Goal: Transaction & Acquisition: Purchase product/service

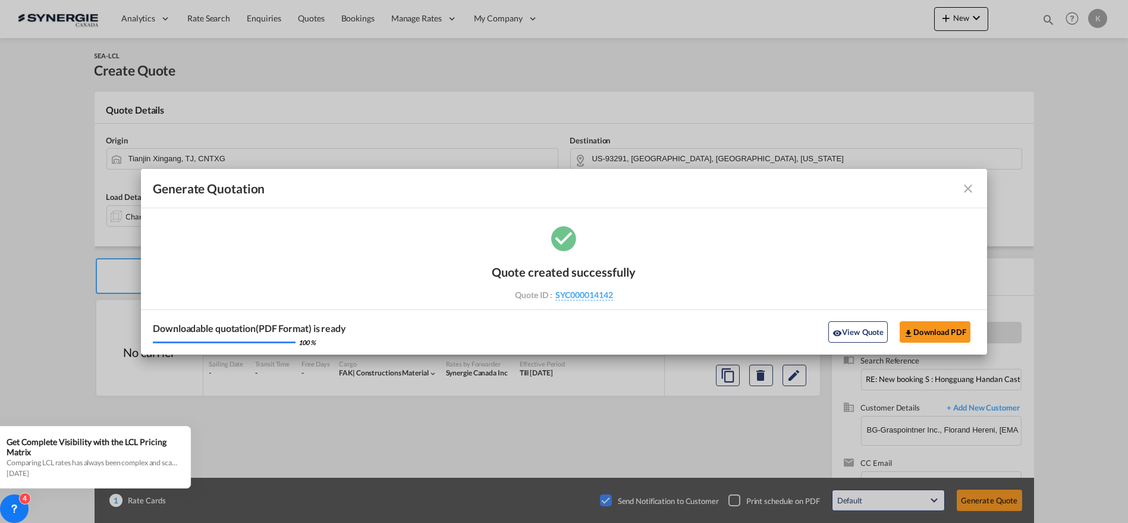
click at [968, 187] on md-icon "icon-close fg-AAA8AD cursor m-0" at bounding box center [968, 188] width 14 height 14
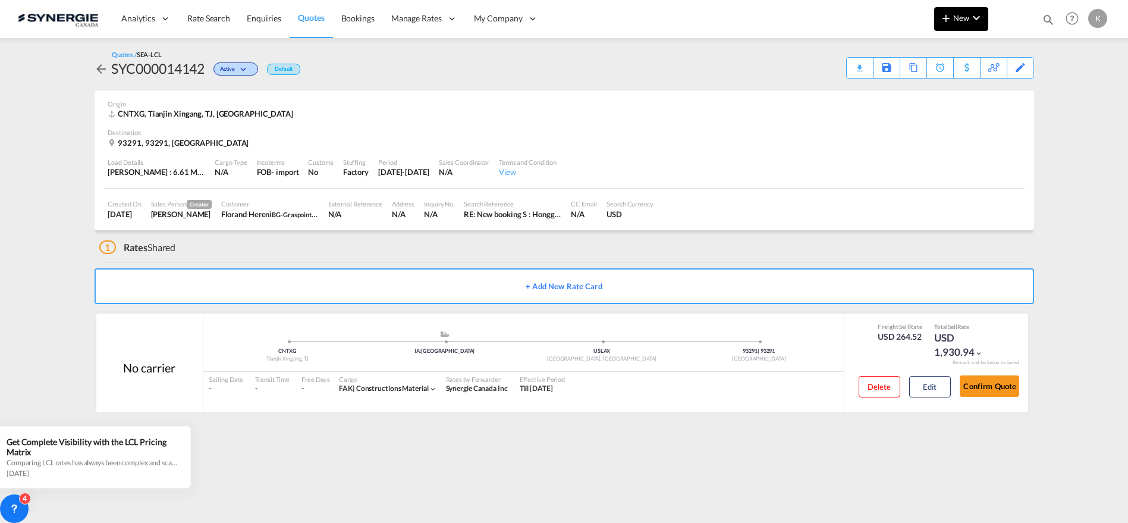
click at [954, 11] on button "New" at bounding box center [961, 19] width 54 height 24
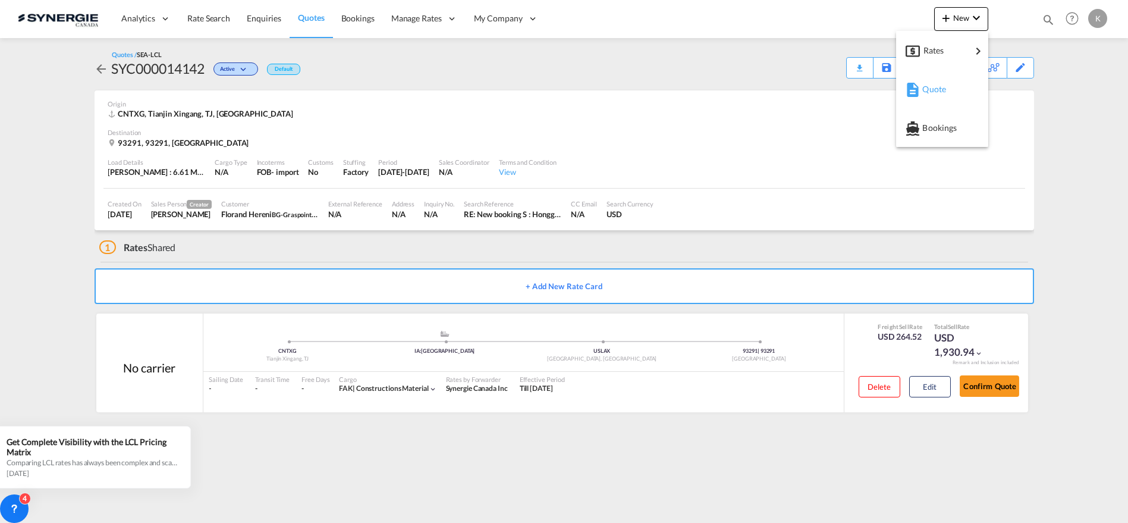
click at [930, 89] on span "Quote" at bounding box center [928, 89] width 13 height 24
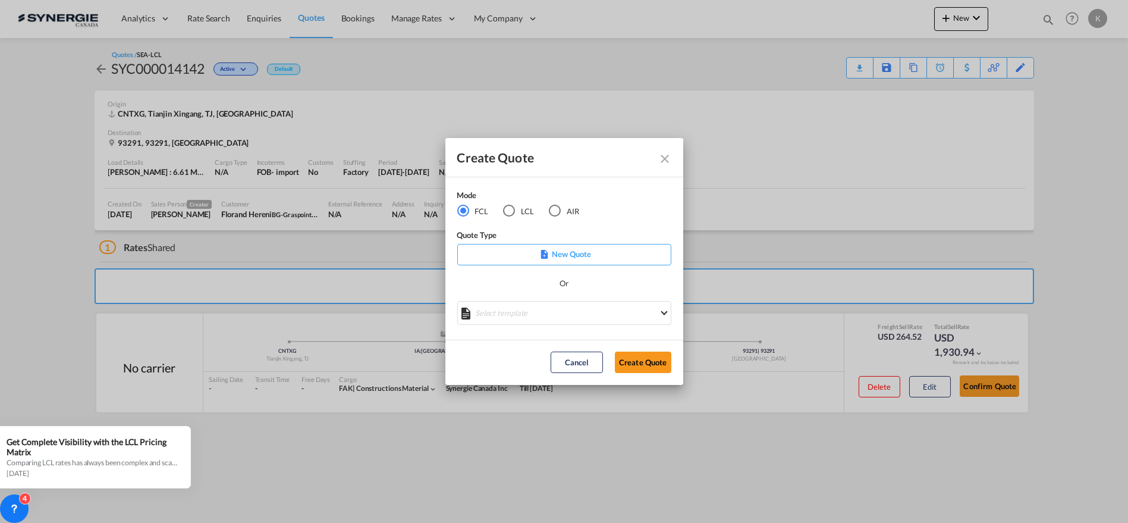
click at [511, 213] on div "LCL" at bounding box center [509, 211] width 12 height 12
click at [527, 315] on md-select "Select template New DAP Import LCL [PERSON_NAME] | [DATE] [GEOGRAPHIC_DATA] LCL…" at bounding box center [564, 313] width 214 height 24
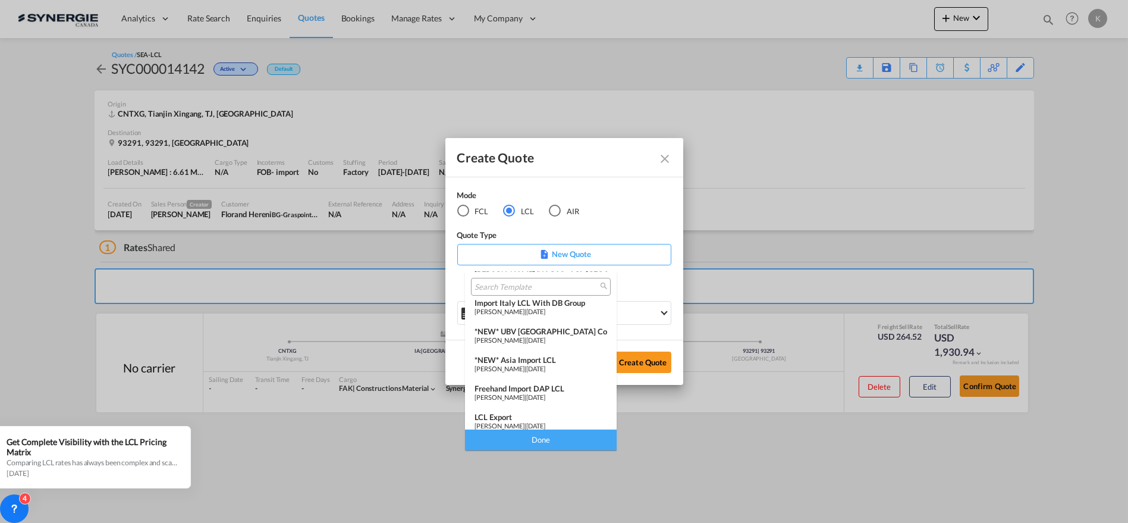
scroll to position [132, 0]
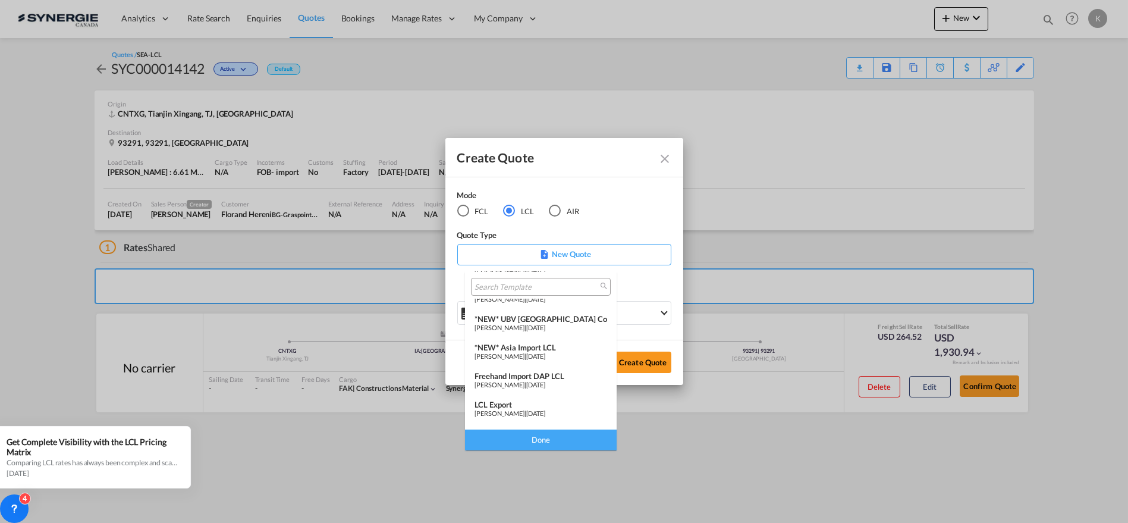
click at [524, 352] on span "[PERSON_NAME]" at bounding box center [500, 356] width 50 height 8
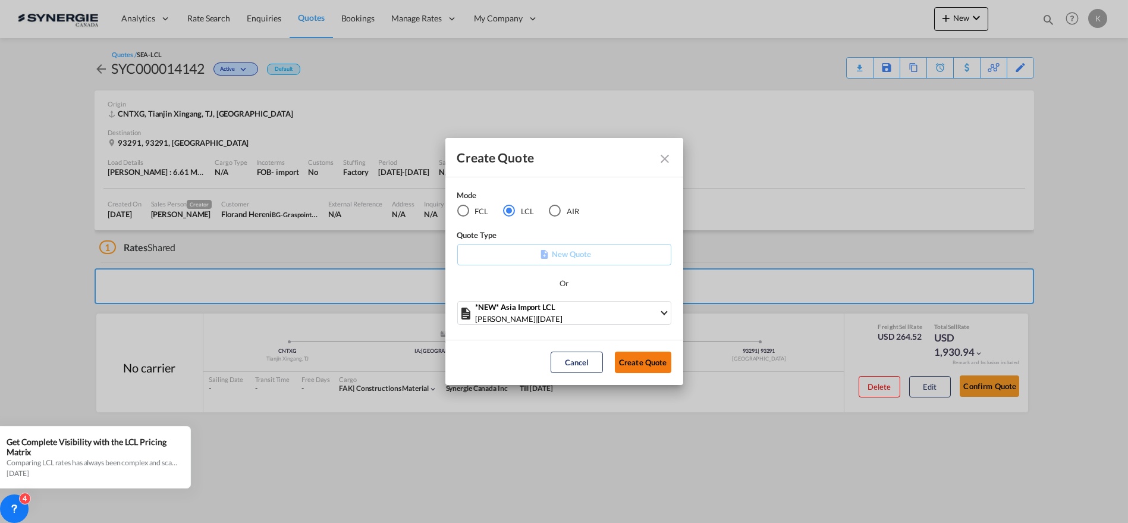
click at [650, 366] on button "Create Quote" at bounding box center [643, 361] width 56 height 21
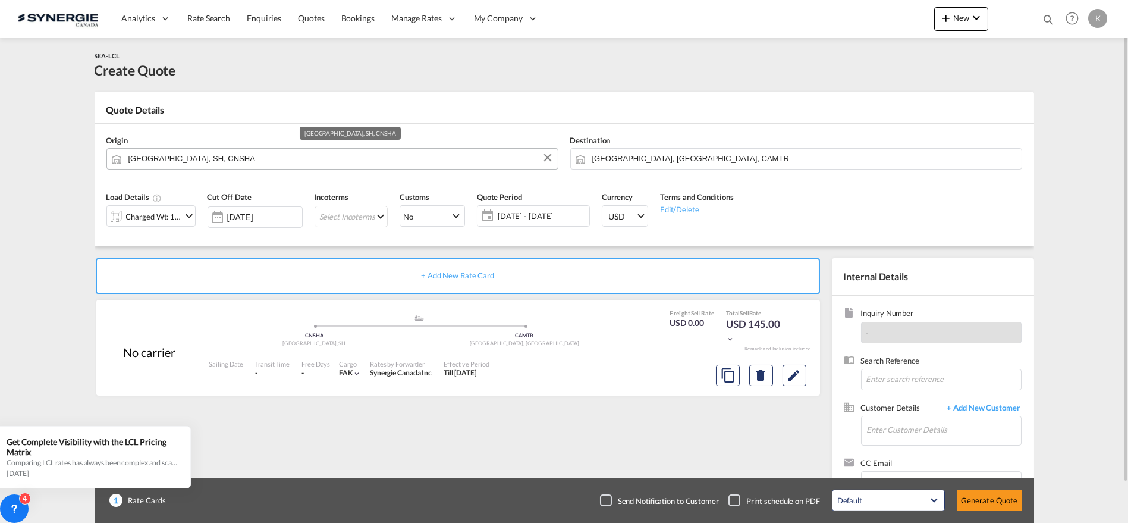
click at [287, 155] on input "[GEOGRAPHIC_DATA], SH, CNSHA" at bounding box center [339, 158] width 423 height 21
paste input "Baiyun"
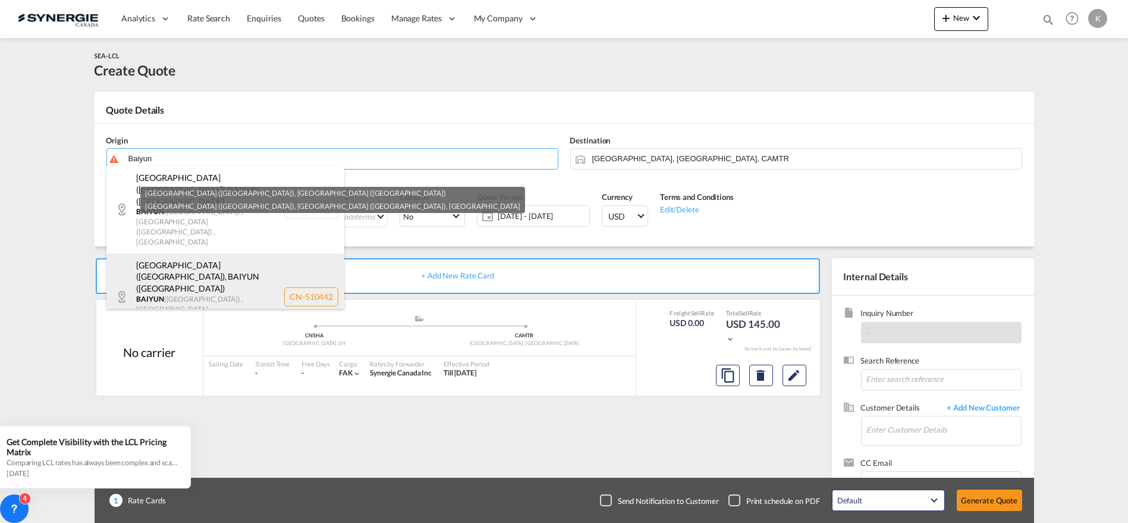
click at [215, 253] on div "[GEOGRAPHIC_DATA] ([GEOGRAPHIC_DATA]) , [GEOGRAPHIC_DATA] ([GEOGRAPHIC_DATA]) […" at bounding box center [225, 296] width 238 height 87
type input "CN-510442, [GEOGRAPHIC_DATA] ([GEOGRAPHIC_DATA]), [GEOGRAPHIC_DATA] ([GEOGRAPHI…"
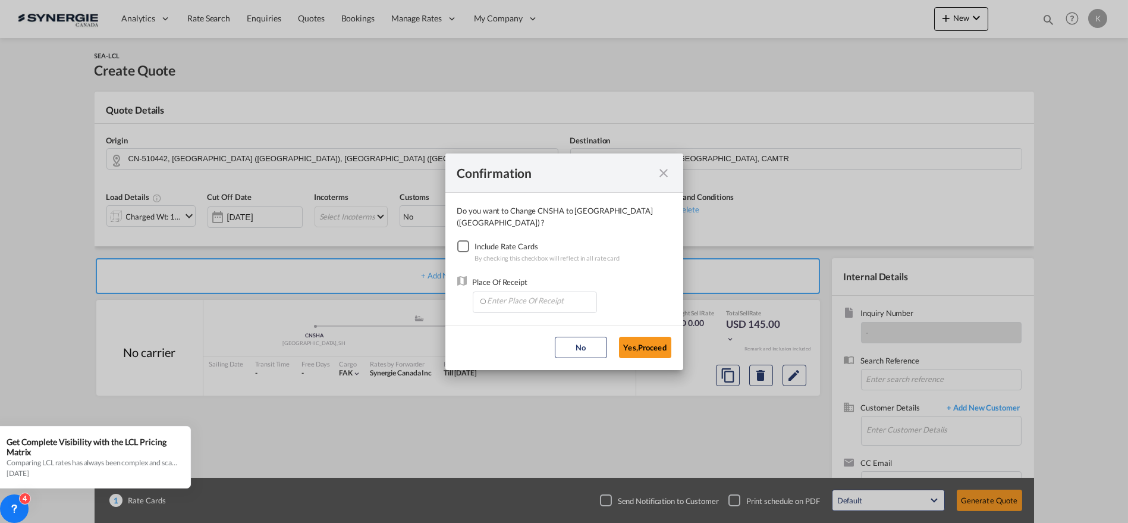
click at [464, 240] on div "Checkbox No Ink" at bounding box center [463, 246] width 12 height 12
click at [506, 292] on input "Enter Place Of Receipt" at bounding box center [538, 301] width 118 height 18
click at [524, 297] on input "Enter Place Of Receipt" at bounding box center [538, 301] width 118 height 18
click at [524, 323] on span "CNGZG, Guangzhou Pt, [GEOGRAPHIC_DATA], [GEOGRAPHIC_DATA], [GEOGRAPHIC_DATA] & …" at bounding box center [749, 321] width 527 height 10
type input "CNGZG, Guangzhou Pt, [GEOGRAPHIC_DATA], [GEOGRAPHIC_DATA], [GEOGRAPHIC_DATA] & …"
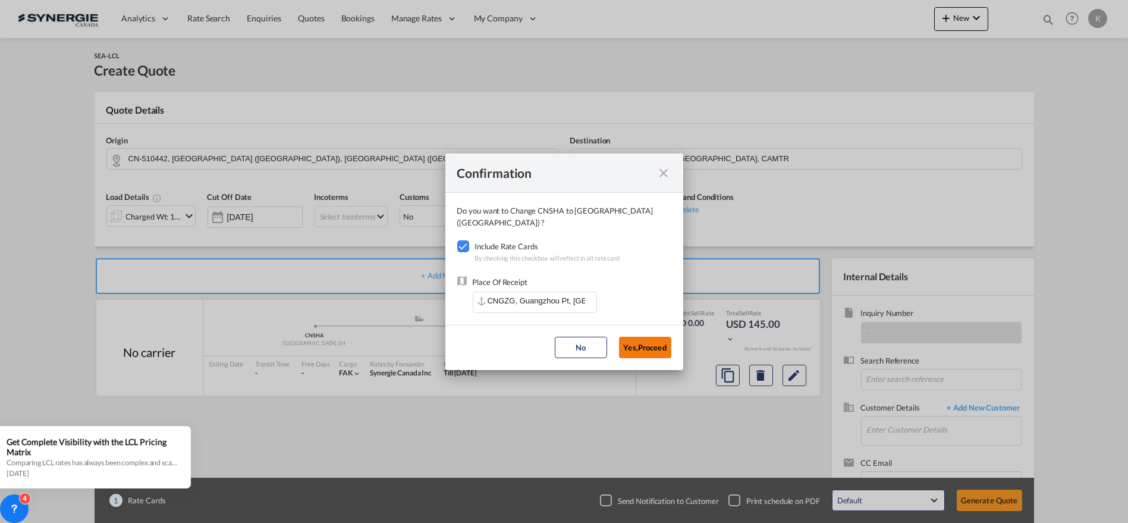
click at [664, 339] on button "Yes,Proceed" at bounding box center [645, 347] width 52 height 21
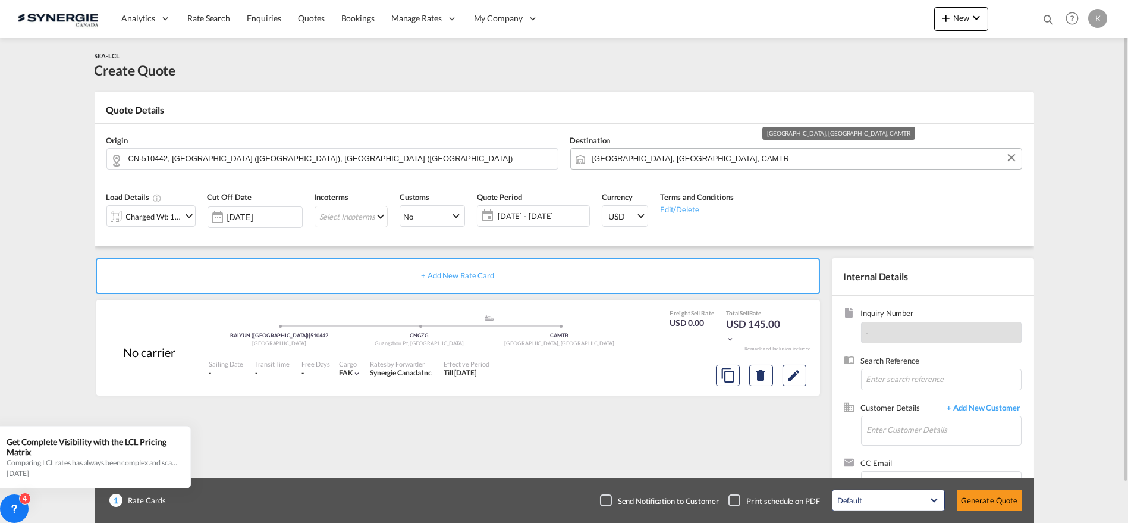
click at [623, 162] on input "[GEOGRAPHIC_DATA], [GEOGRAPHIC_DATA], CAMTR" at bounding box center [803, 158] width 423 height 21
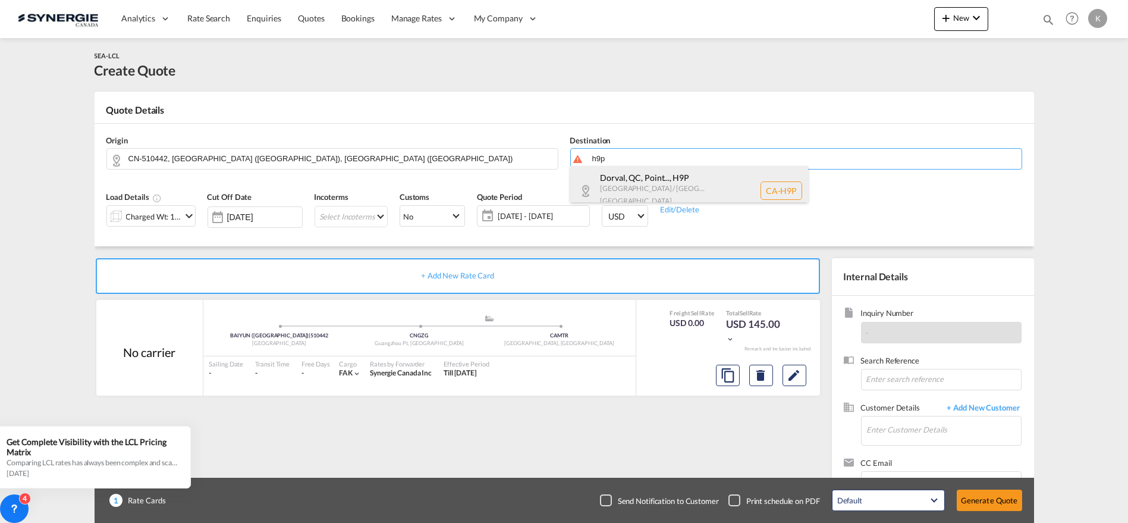
click at [637, 179] on div "Dorval, QC, Point... , H9P [GEOGRAPHIC_DATA] / [GEOGRAPHIC_DATA] [GEOGRAPHIC_DA…" at bounding box center [689, 190] width 238 height 49
type input "CA-H9P, Dorval, [GEOGRAPHIC_DATA], [GEOGRAPHIC_DATA], [GEOGRAPHIC_DATA], [GEOGR…"
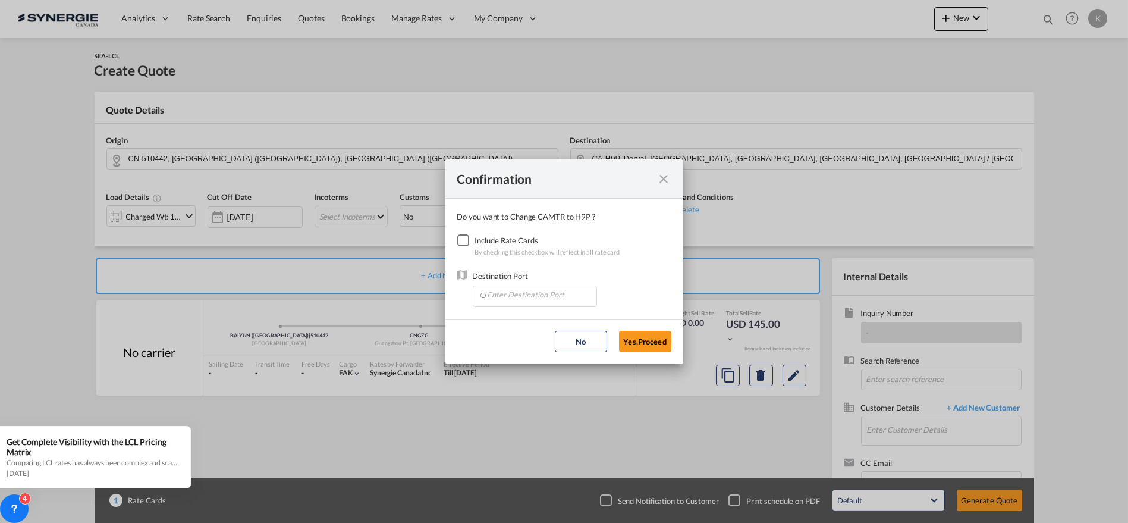
click at [464, 238] on div "Checkbox No Ink" at bounding box center [463, 240] width 12 height 12
click at [524, 294] on input "Enter Destination Port" at bounding box center [538, 295] width 118 height 18
click at [514, 322] on span "CAMTR, [GEOGRAPHIC_DATA], [GEOGRAPHIC_DATA], [GEOGRAPHIC_DATA], [GEOGRAPHIC_DAT…" at bounding box center [719, 321] width 467 height 10
type input "CAMTR, [GEOGRAPHIC_DATA], [GEOGRAPHIC_DATA], [GEOGRAPHIC_DATA], [GEOGRAPHIC_DAT…"
click at [640, 337] on button "Yes,Proceed" at bounding box center [645, 341] width 52 height 21
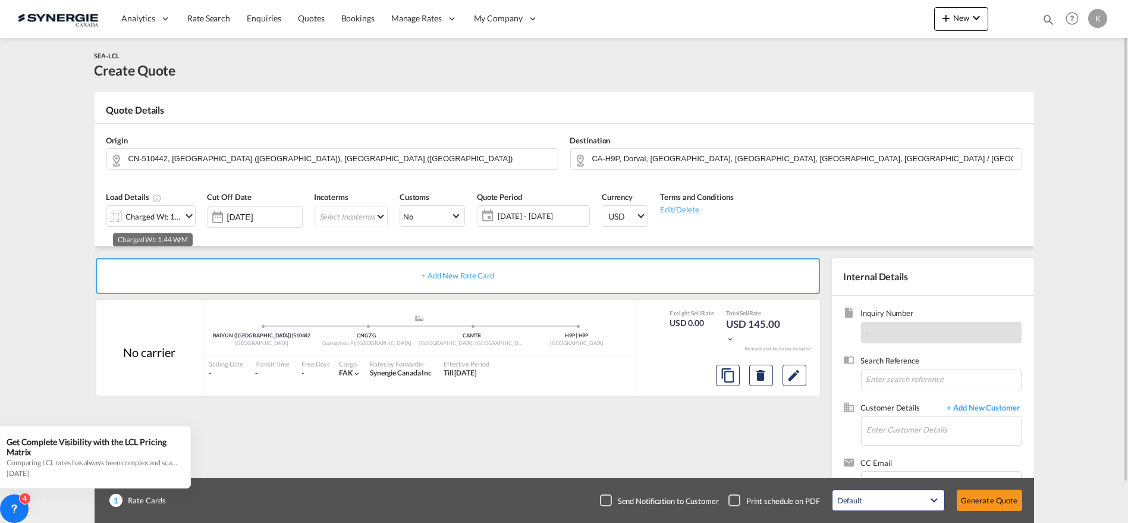
click at [133, 218] on div "Charged Wt: 1.44 W/M" at bounding box center [154, 216] width 56 height 17
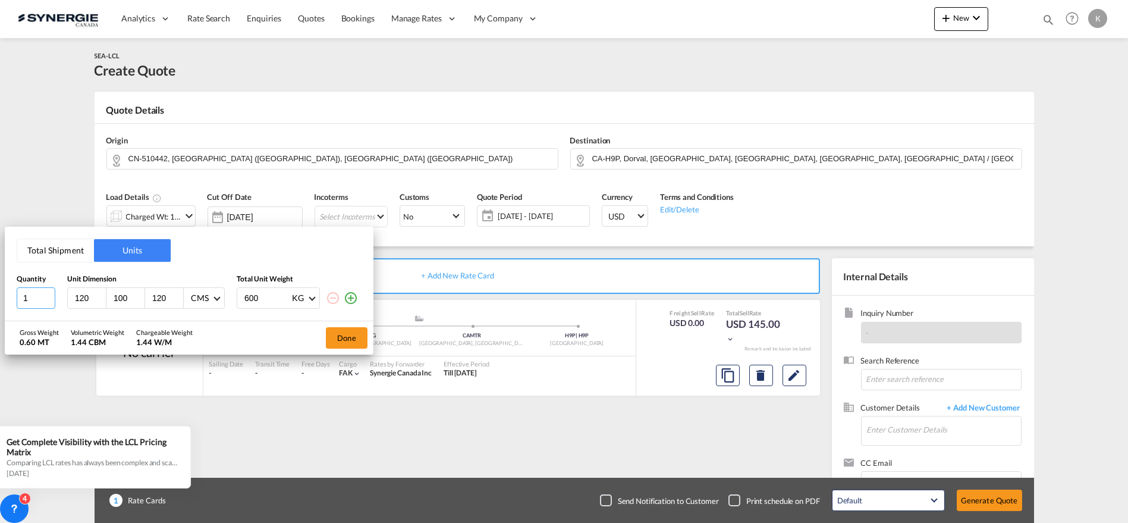
click at [0, 303] on html "Analytics Reports Dashboard Rate Search Enquiries Quotes" at bounding box center [564, 261] width 1128 height 523
click at [67, 245] on button "Total Shipment" at bounding box center [55, 250] width 77 height 23
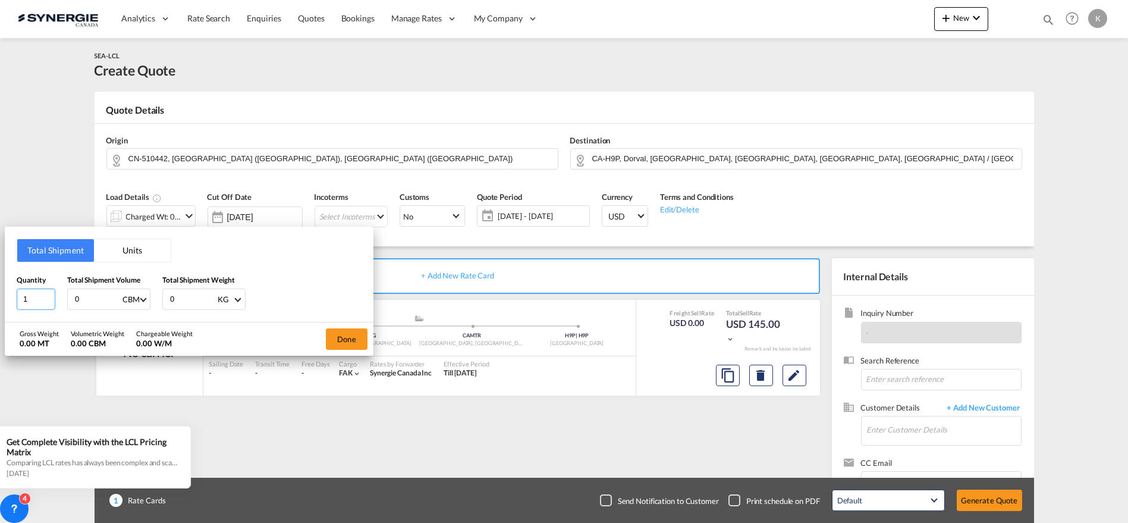
drag, startPoint x: 35, startPoint y: 299, endPoint x: -2, endPoint y: 300, distance: 36.9
click at [0, 300] on html "Analytics Reports Dashboard Rate Search Enquiries Quotes" at bounding box center [564, 261] width 1128 height 523
type input "293"
type input "22"
type input "22.51"
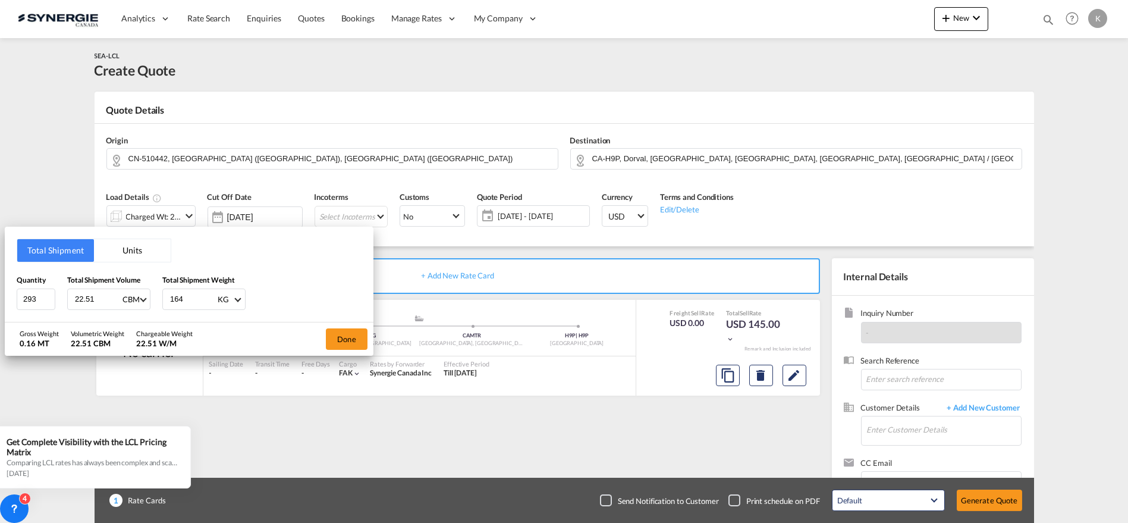
type input "1649"
type input "1649.8"
click at [350, 339] on button "Done" at bounding box center [347, 338] width 42 height 21
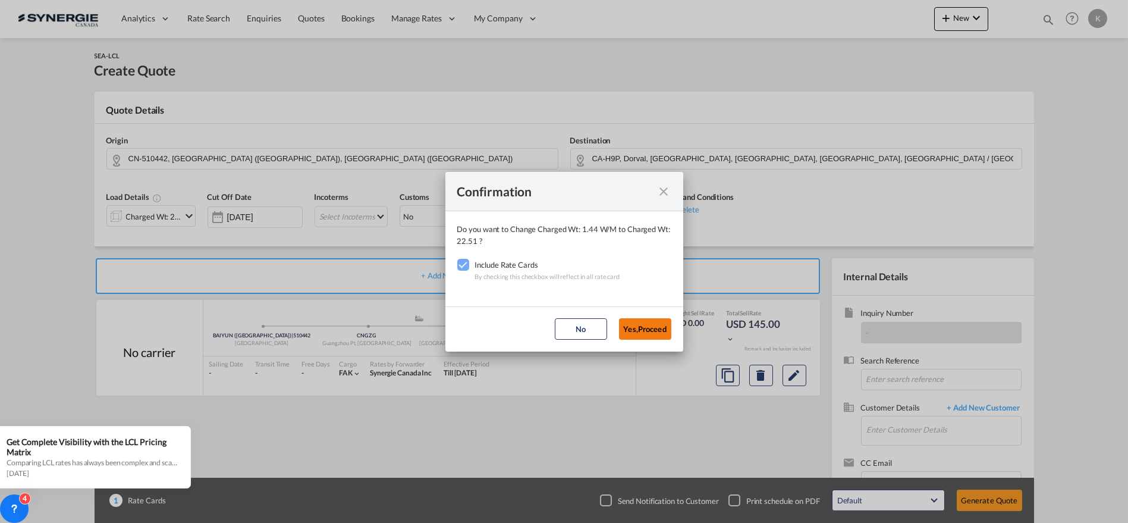
click at [635, 331] on button "Yes,Proceed" at bounding box center [645, 328] width 52 height 21
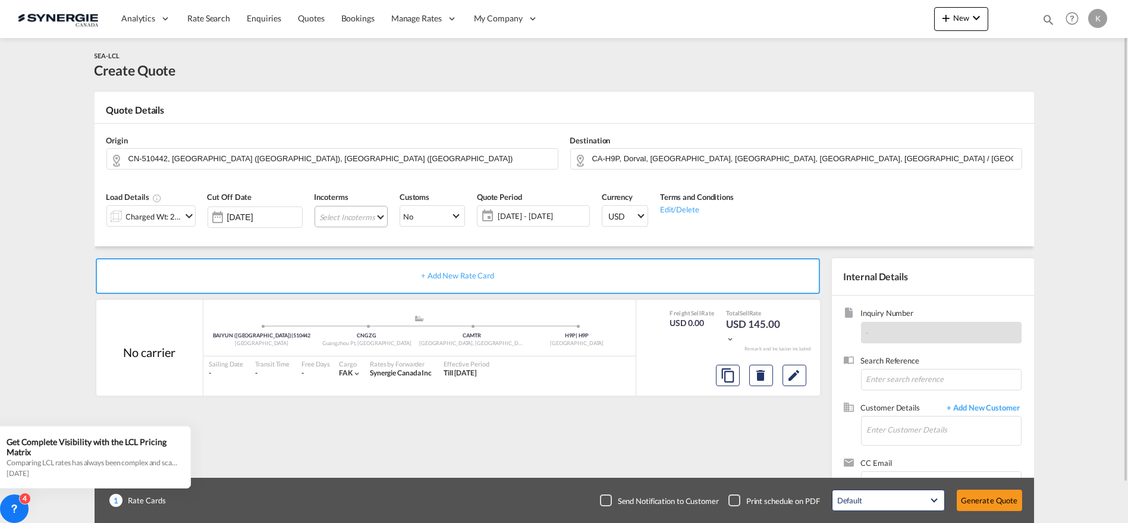
click at [341, 218] on md-select "Select Incoterms CFR - import Cost and Freight CPT - export Carrier Paid to DPU…" at bounding box center [351, 216] width 73 height 21
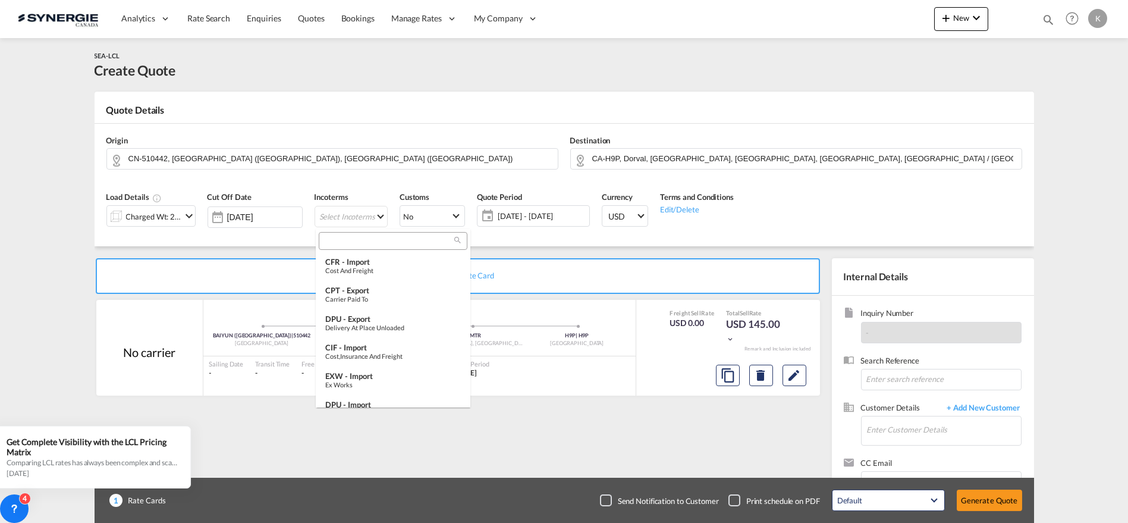
click at [385, 226] on md-backdrop at bounding box center [564, 261] width 1128 height 523
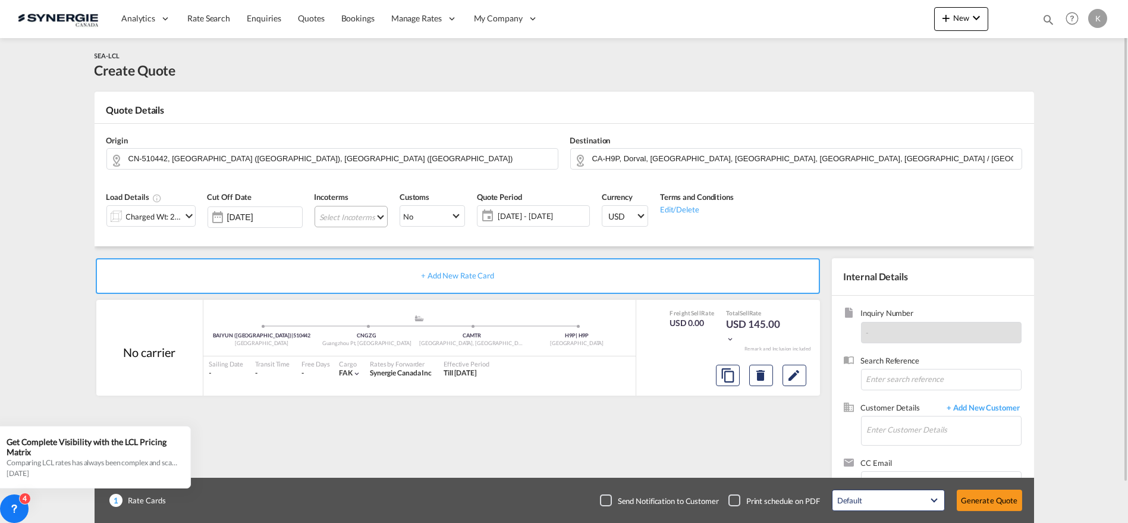
click at [360, 219] on md-select "Select Incoterms" at bounding box center [351, 216] width 73 height 21
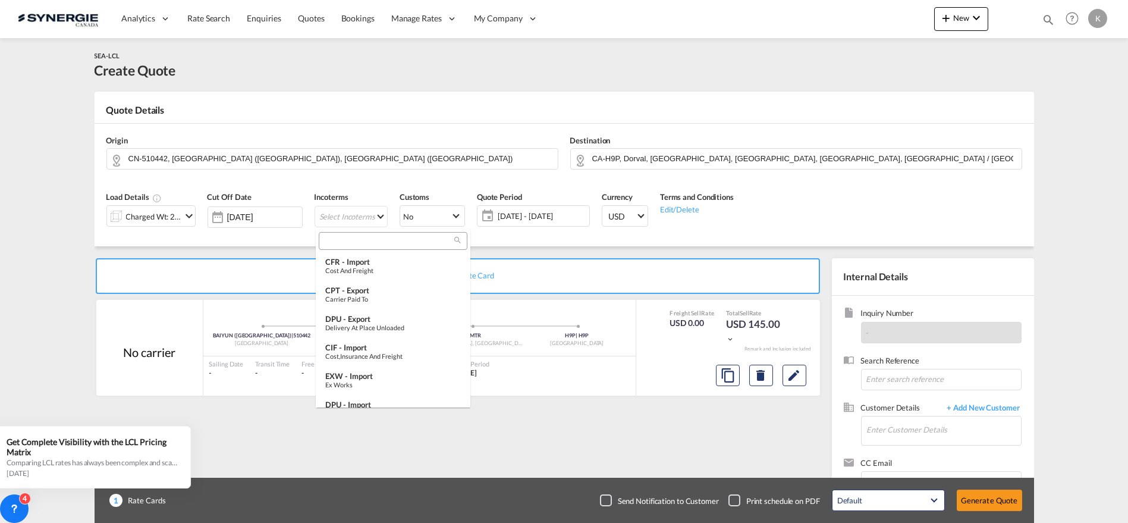
click at [366, 238] on input "search" at bounding box center [388, 240] width 132 height 11
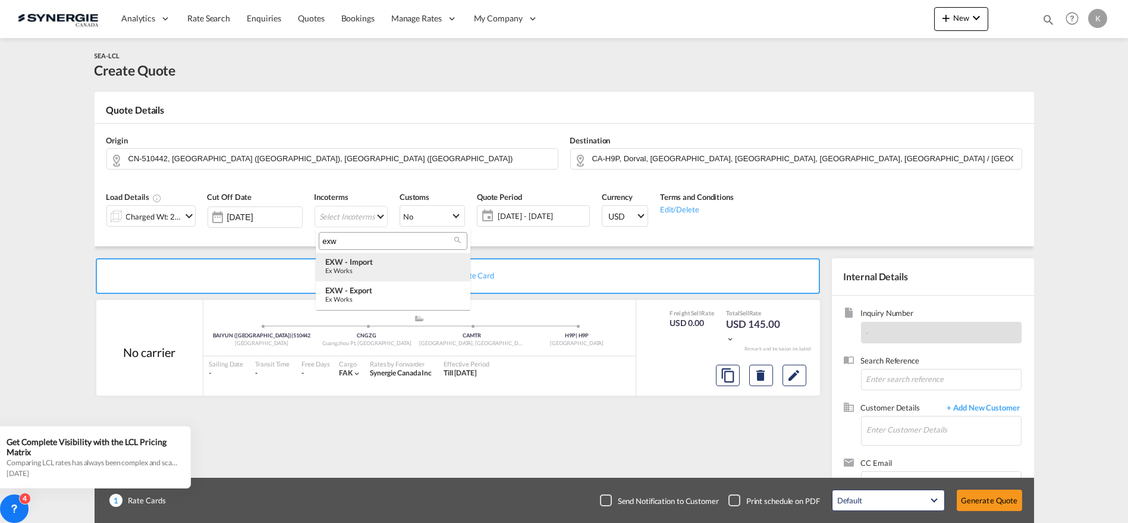
type input "exw"
click at [362, 265] on div "EXW - import" at bounding box center [393, 262] width 136 height 10
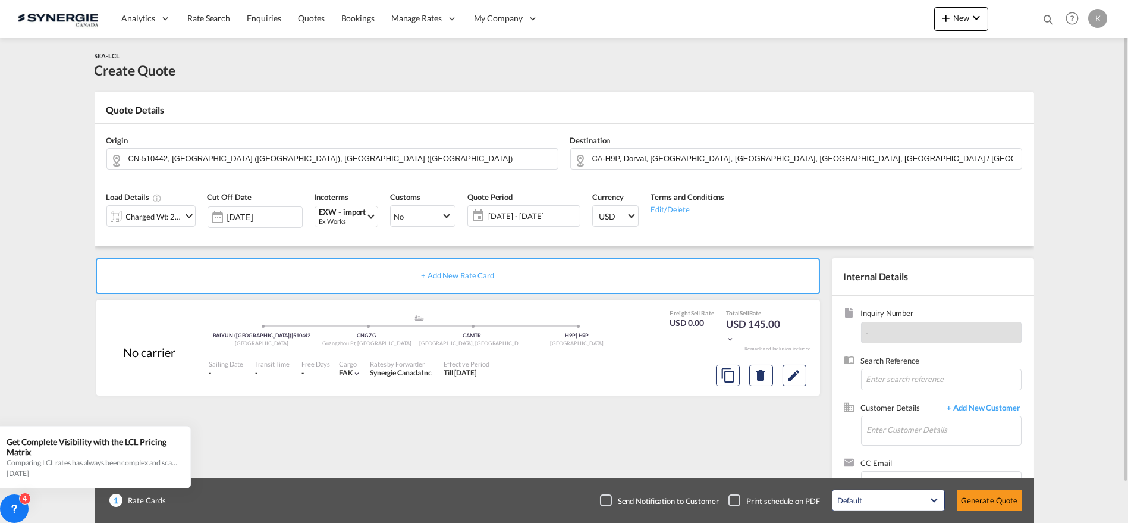
click at [537, 218] on span "[DATE] - [DATE]" at bounding box center [532, 216] width 89 height 11
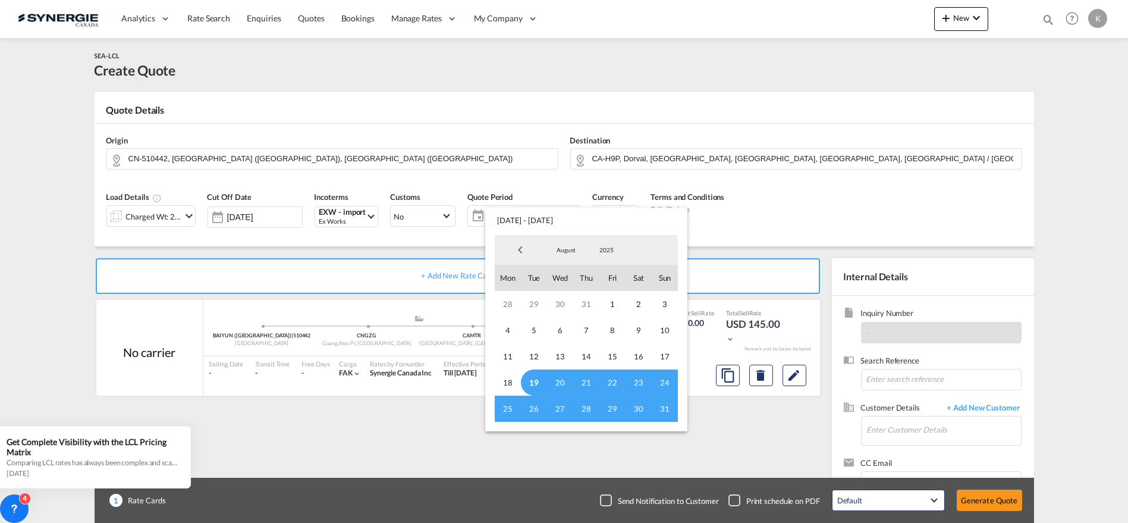
click at [532, 378] on span "19" at bounding box center [534, 382] width 26 height 26
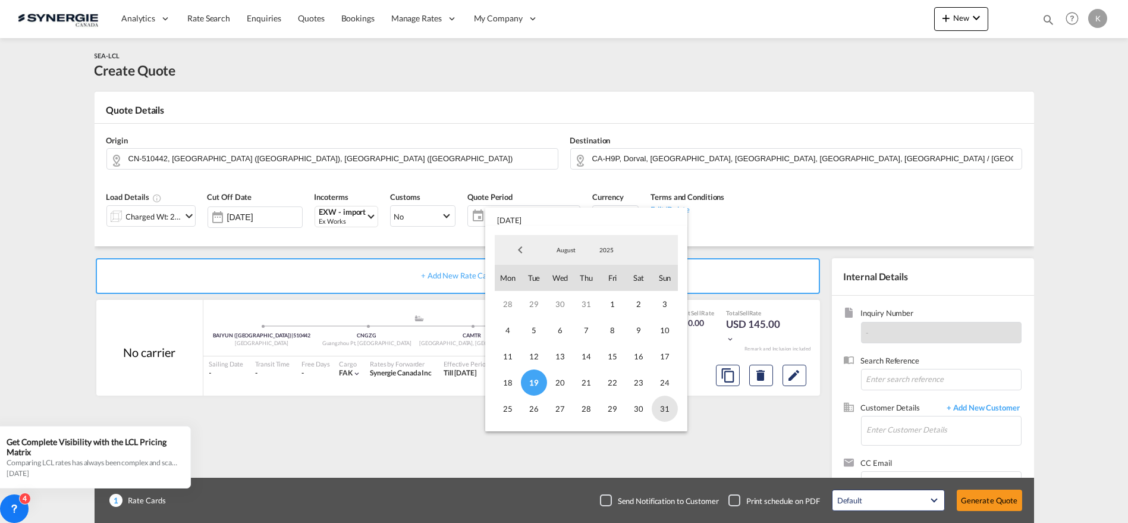
click at [664, 408] on span "31" at bounding box center [665, 408] width 26 height 26
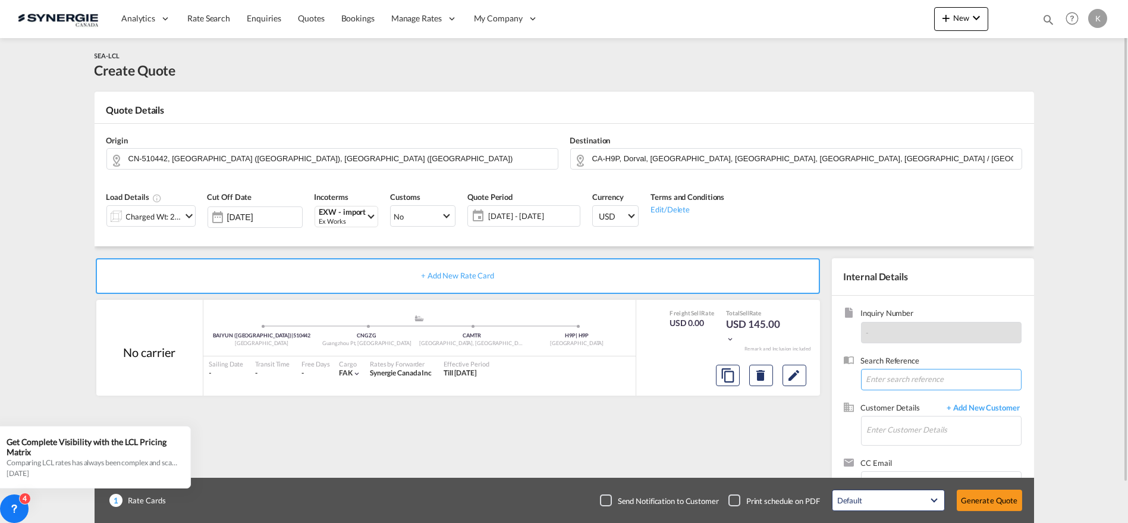
click at [932, 388] on input at bounding box center [941, 379] width 161 height 21
paste input "Re: nouveau load [PERSON_NAME]"
type input "Re: nouveau load [PERSON_NAME]"
click at [915, 429] on input "Enter Customer Details" at bounding box center [944, 429] width 154 height 27
paste input "[EMAIL_ADDRESS][DOMAIN_NAME]"
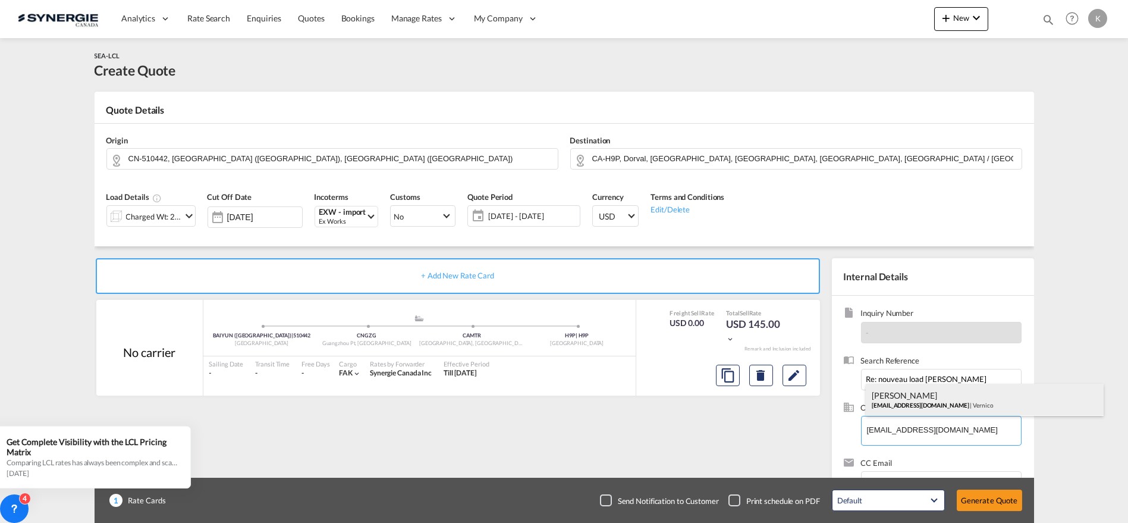
click at [901, 407] on div "[PERSON_NAME] [EMAIL_ADDRESS][DOMAIN_NAME] | Vernico" at bounding box center [985, 400] width 238 height 32
type input "[PERSON_NAME], [PERSON_NAME], [EMAIL_ADDRESS][DOMAIN_NAME]"
click at [798, 379] on md-icon "Edit" at bounding box center [794, 375] width 14 height 14
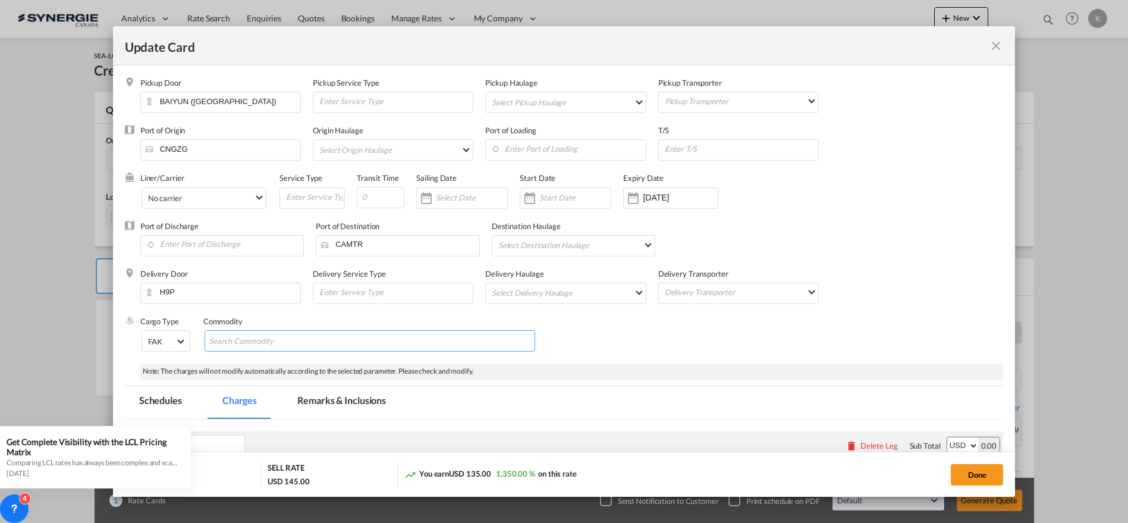
drag, startPoint x: 266, startPoint y: 345, endPoint x: 244, endPoint y: 345, distance: 22.6
click at [266, 345] on input "Search Commodity" at bounding box center [263, 341] width 109 height 19
paste input "Applicator bottle"
type input "Applicator bottle"
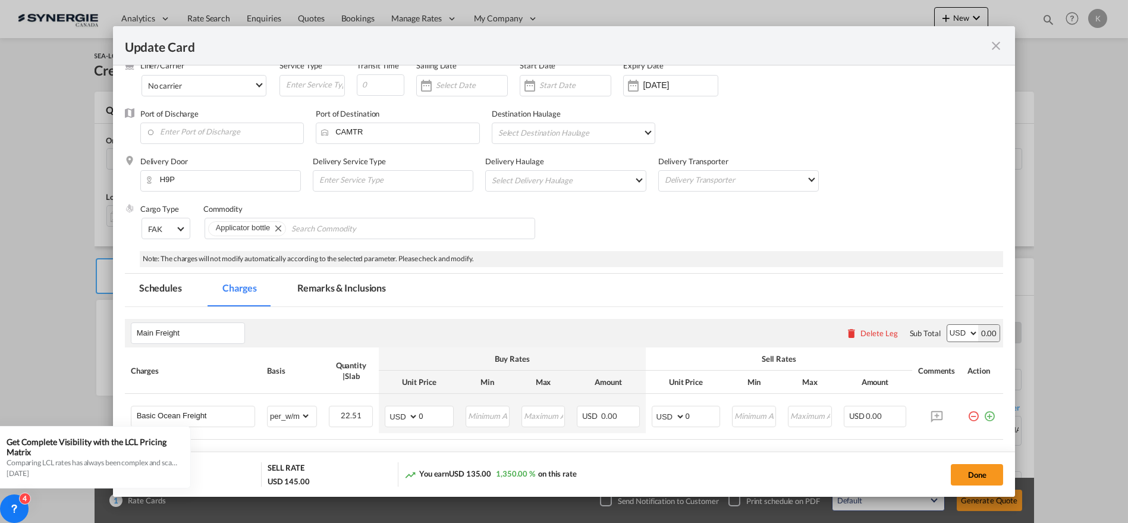
scroll to position [132, 0]
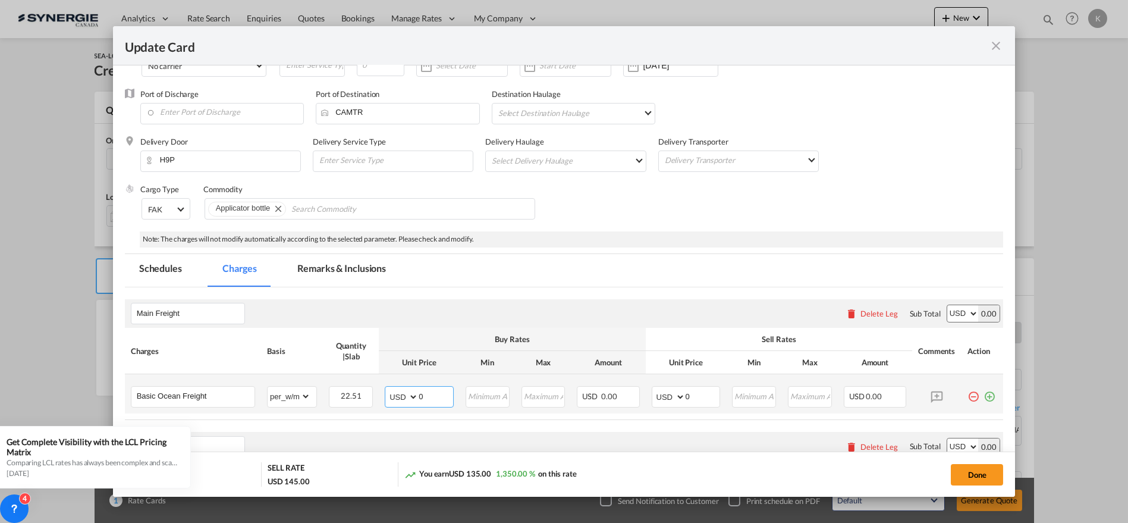
click at [406, 398] on md-input-container "AED AFN ALL AMD ANG AOA ARS AUD AWG AZN BAM BBD BDT BGN BHD BIF BMD BND [PERSON…" at bounding box center [419, 396] width 69 height 21
type input "45"
type input "63"
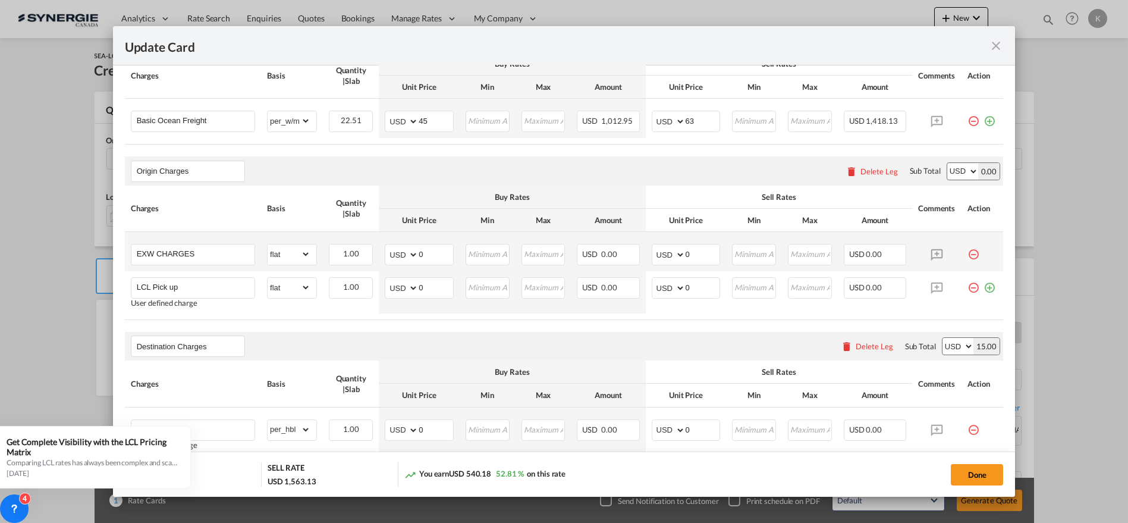
scroll to position [409, 0]
click at [164, 244] on input "EXW CHARGES" at bounding box center [196, 252] width 118 height 18
paste input "DOC"
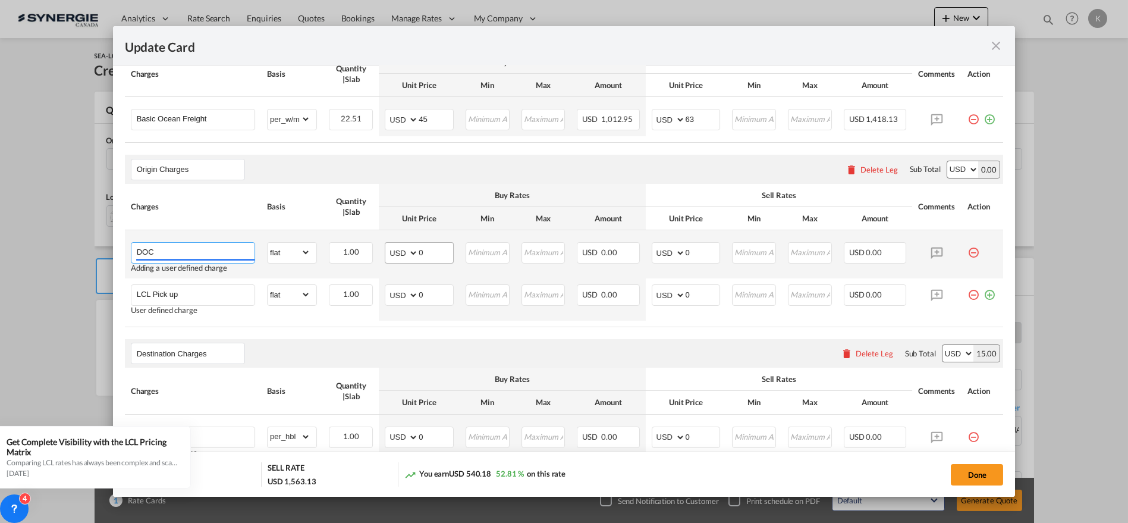
type input "DOC"
drag, startPoint x: 423, startPoint y: 249, endPoint x: 397, endPoint y: 247, distance: 26.3
click at [395, 249] on md-input-container "AED AFN ALL AMD ANG AOA ARS AUD AWG AZN BAM BBD BDT BGN BHD BIF BMD BND [PERSON…" at bounding box center [419, 252] width 69 height 21
type input "5"
type input "40"
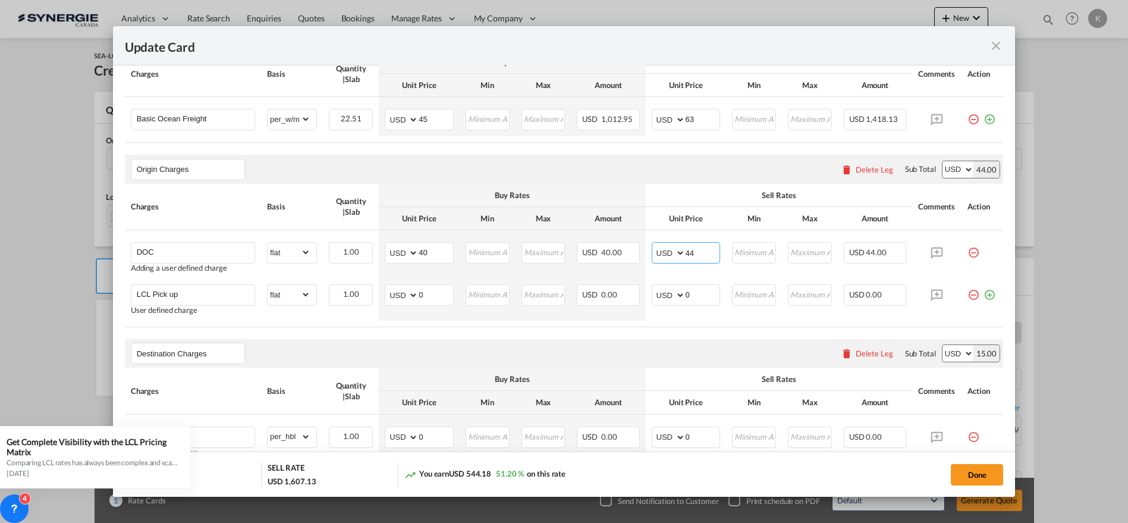
type input "44"
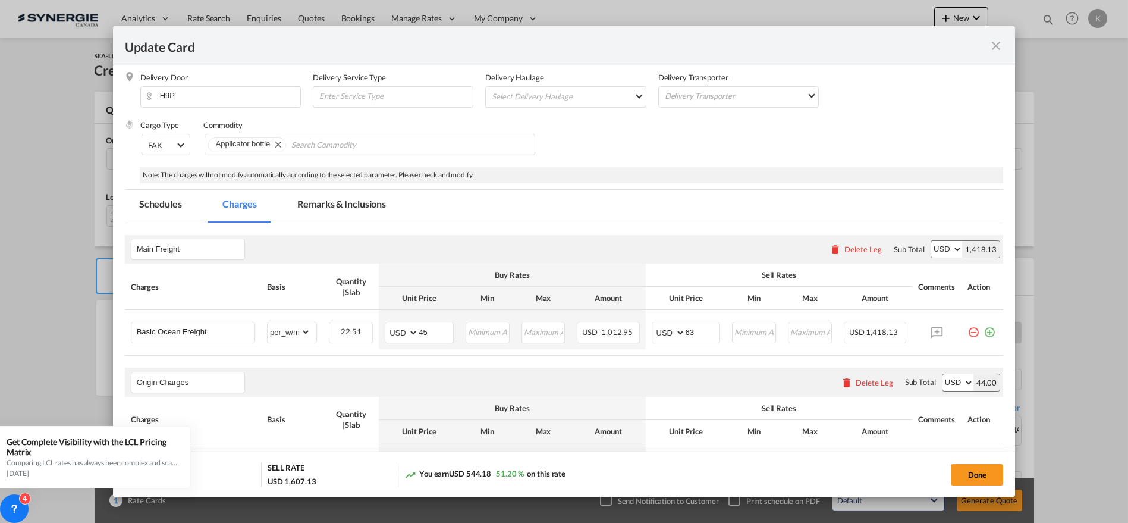
scroll to position [145, 0]
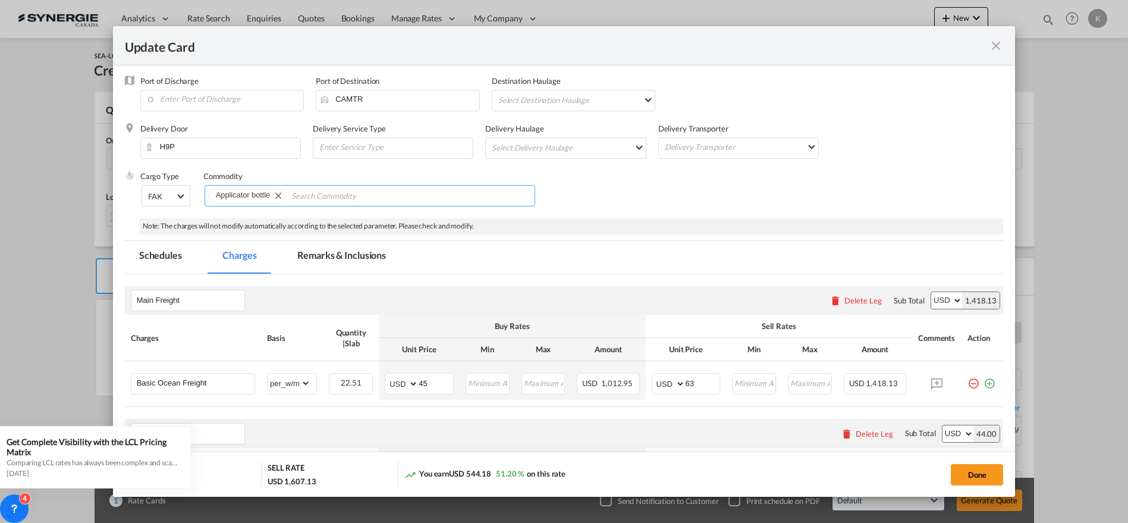
click at [415, 201] on md-chips-wrap "Applicator bottle" at bounding box center [370, 195] width 331 height 21
paste input "Cls: 5/weekly Price effective loading before [DATE]"
type input "Cls: 5/weekly Price effective loading before [DATE]"
click at [614, 206] on div "Cargo Type FAK FAK GCR GDSM General Cargo Hazardous Cargo Ambient Foodstuff Chi…" at bounding box center [571, 195] width 863 height 48
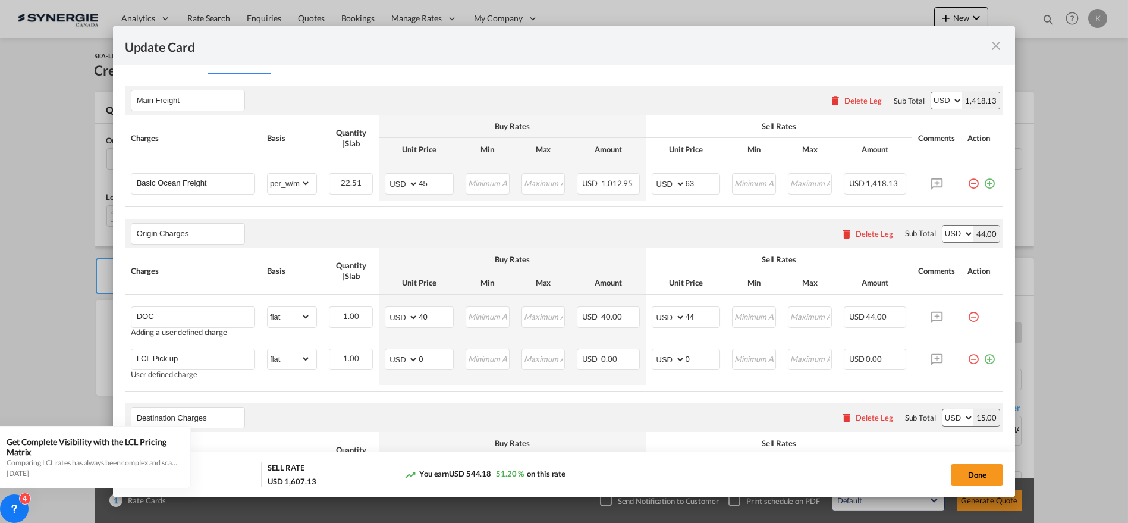
scroll to position [394, 0]
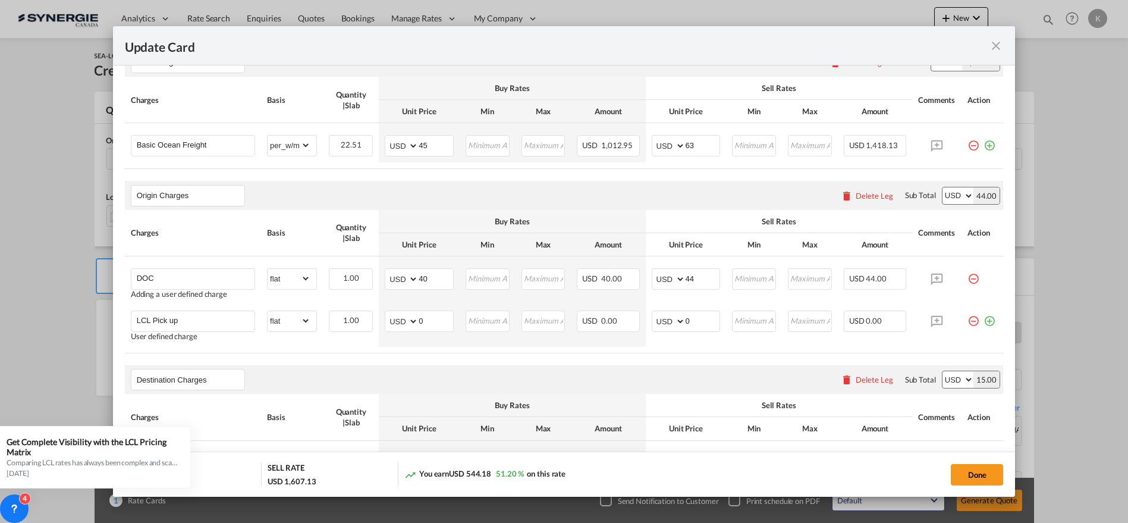
click at [869, 194] on div "Delete Leg" at bounding box center [874, 196] width 37 height 10
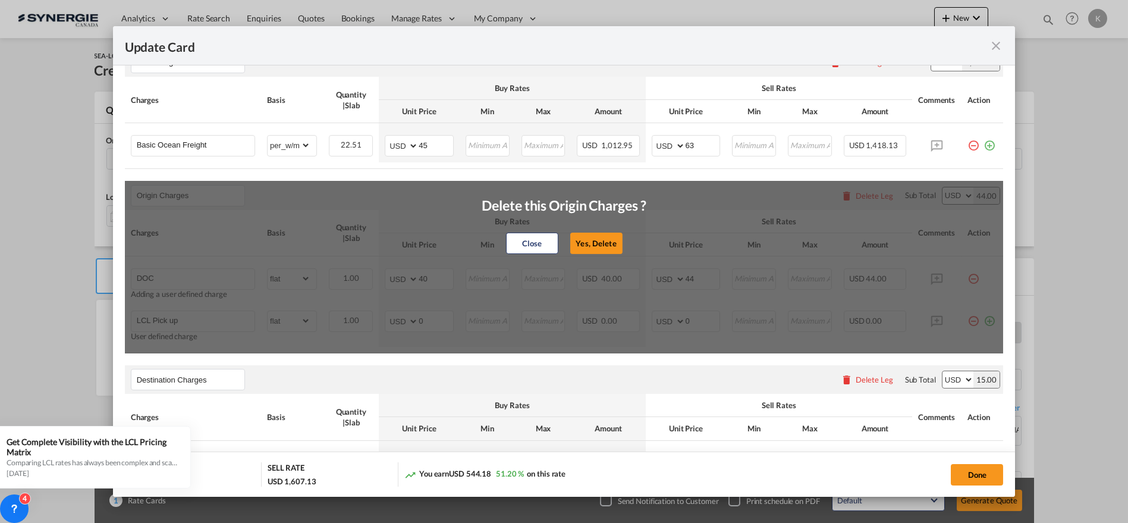
click at [1000, 223] on md-dialog-content "Pickup Door BAIYUN ([GEOGRAPHIC_DATA]) Pickup Service Type Pickup Haulage Selec…" at bounding box center [564, 280] width 903 height 431
click at [527, 250] on button "Close" at bounding box center [531, 243] width 52 height 21
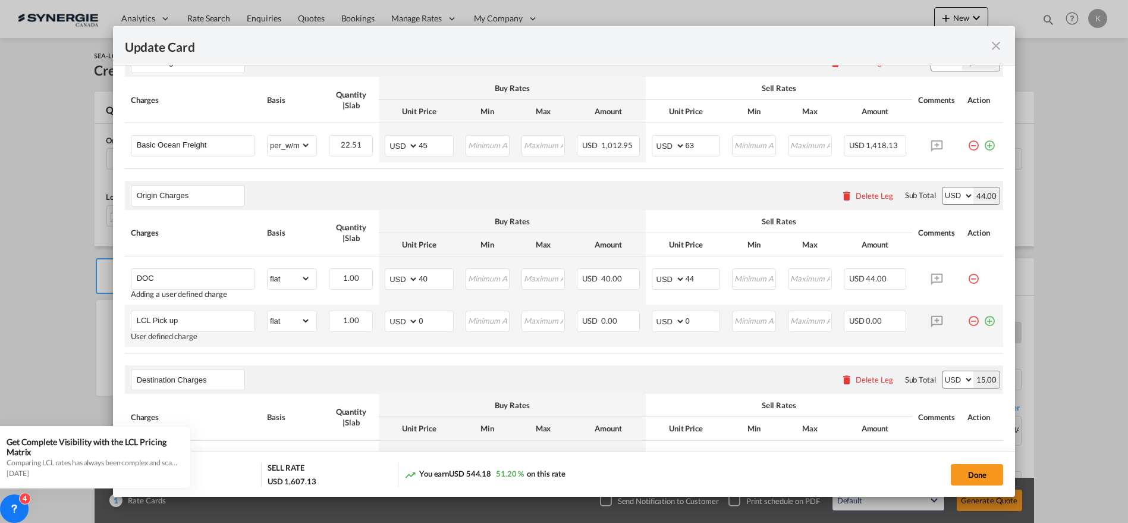
click at [967, 319] on md-icon "icon-minus-circle-outline red-400-fg pt-7" at bounding box center [973, 316] width 12 height 12
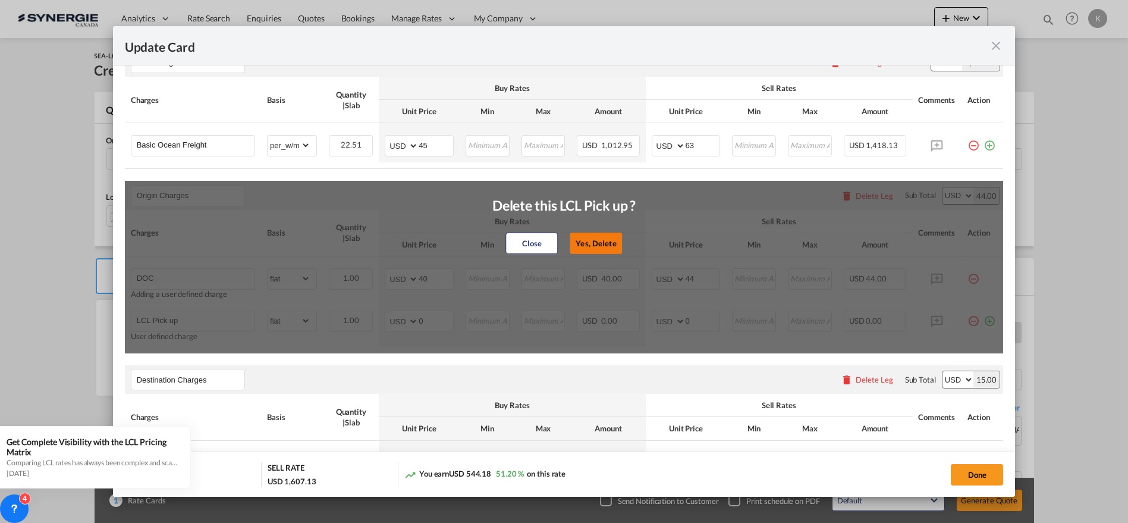
click at [590, 245] on button "Yes, Delete" at bounding box center [596, 243] width 52 height 21
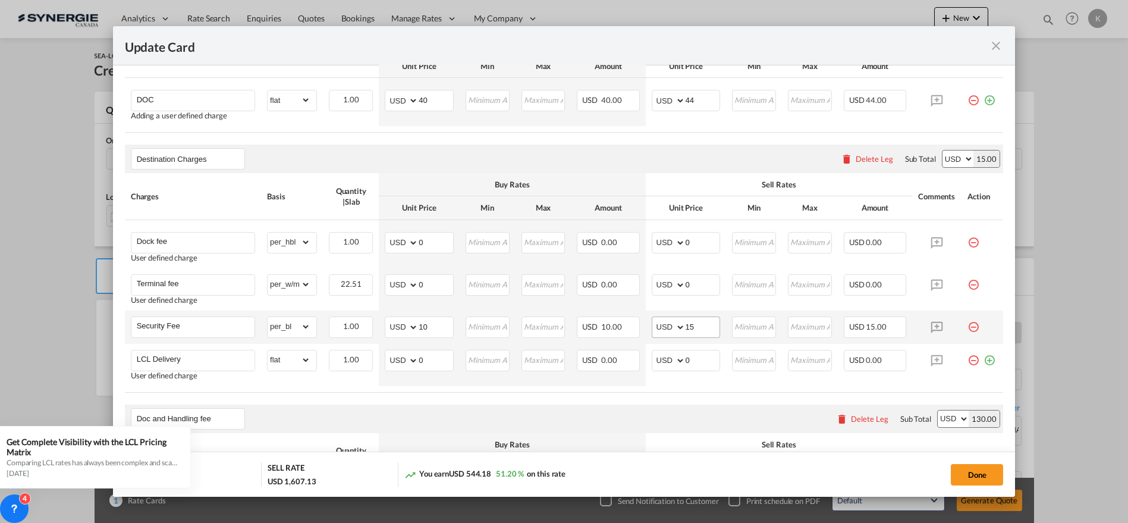
scroll to position [593, 0]
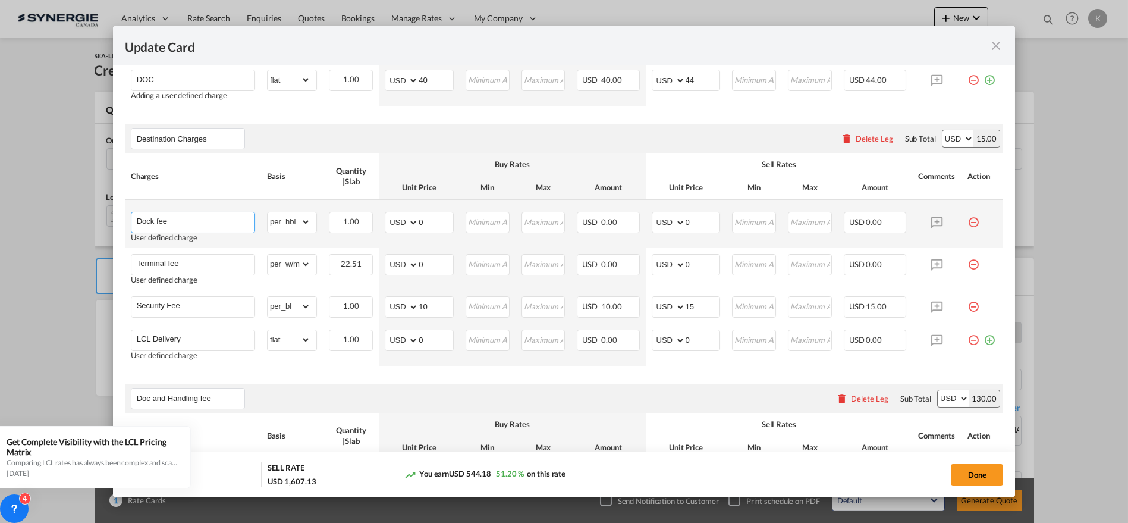
click at [174, 215] on input "Dock fee" at bounding box center [196, 221] width 118 height 18
click at [301, 215] on select "gross_weight volumetric_weight per_shipment per_bl per_km per_hawb per_kg flat …" at bounding box center [289, 221] width 43 height 19
select select "per_kg"
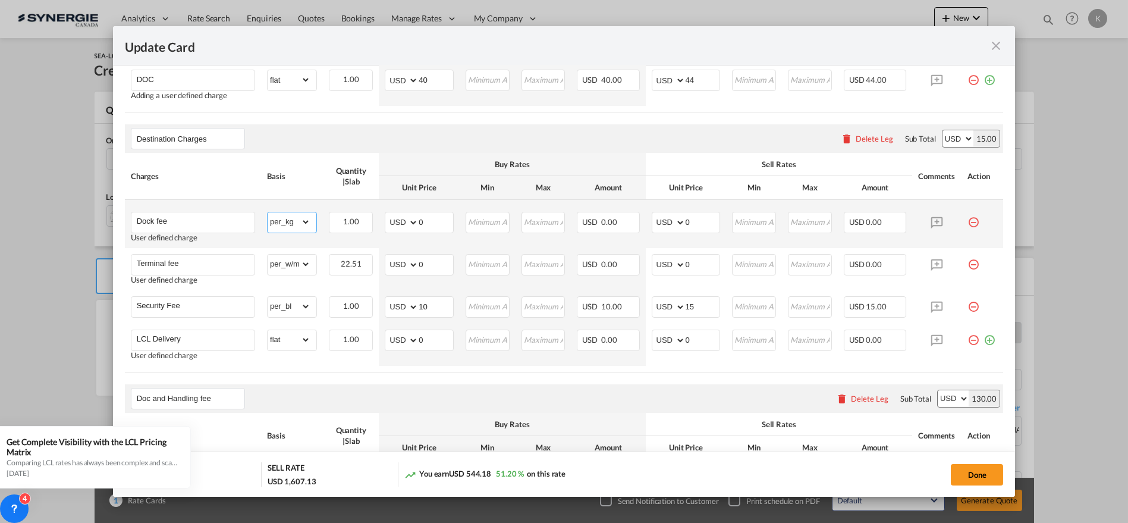
click at [268, 212] on select "gross_weight volumetric_weight per_shipment per_bl per_km per_hawb per_kg flat …" at bounding box center [289, 221] width 43 height 19
drag, startPoint x: 414, startPoint y: 219, endPoint x: 385, endPoint y: 218, distance: 29.7
click at [385, 218] on md-input-container "AED AFN ALL AMD ANG AOA ARS AUD AWG AZN BAM BBD BDT BGN BHD BIF BMD BND [PERSON…" at bounding box center [419, 222] width 69 height 21
type input "0.0225"
type input "65"
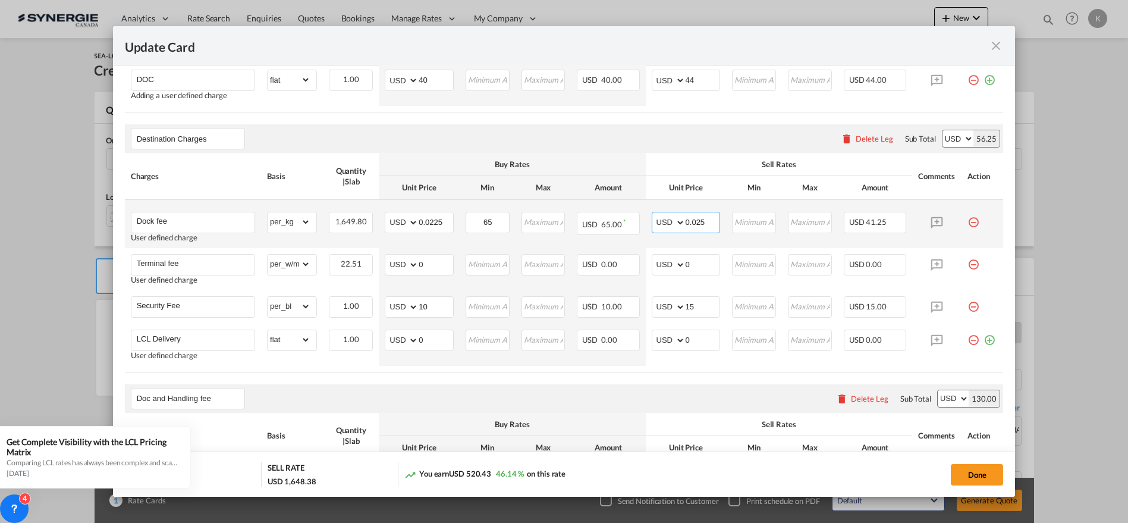
type input "0.025"
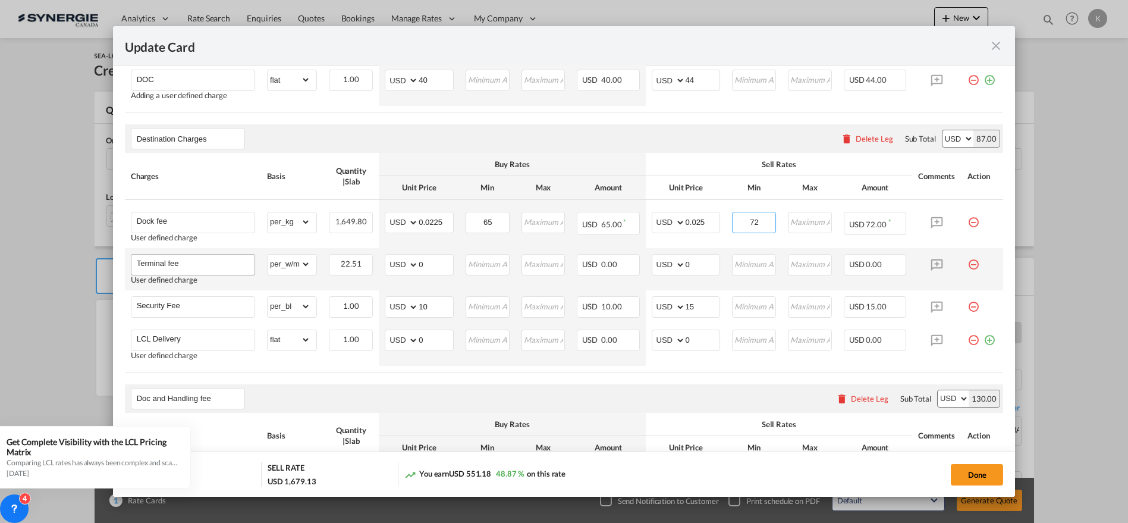
type input "72"
click at [178, 266] on input "Terminal fee" at bounding box center [196, 264] width 118 height 18
click at [187, 260] on input "Terminal fee" at bounding box center [196, 264] width 118 height 18
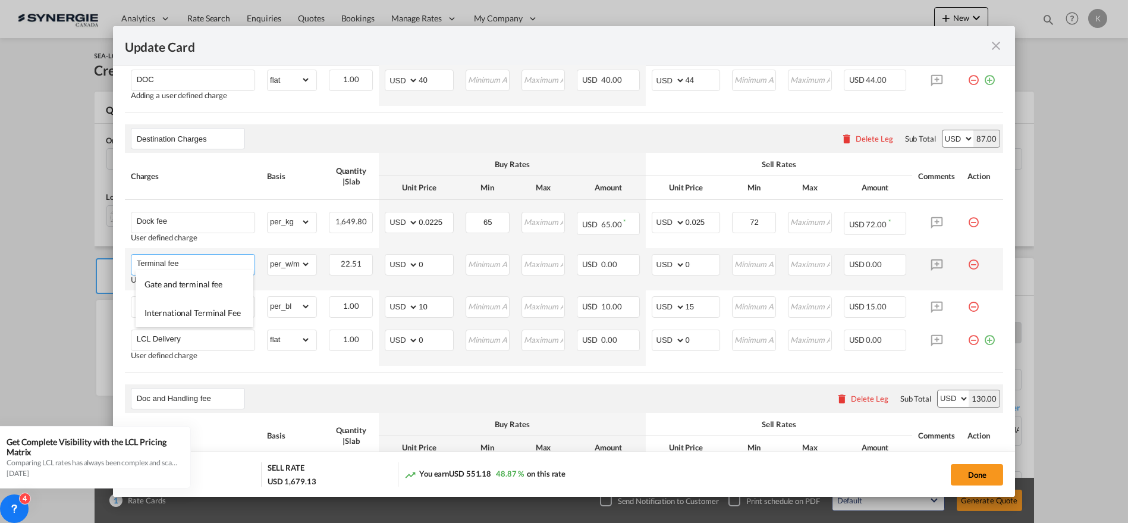
click at [187, 260] on input "Terminal fee" at bounding box center [196, 264] width 118 height 18
type input "LSS"
drag, startPoint x: 431, startPoint y: 263, endPoint x: 389, endPoint y: 263, distance: 41.6
click at [392, 262] on md-input-container "AED AFN ALL AMD ANG AOA ARS AUD AWG AZN BAM BBD BDT BGN BHD BIF BMD BND [PERSON…" at bounding box center [419, 264] width 69 height 21
type input "3"
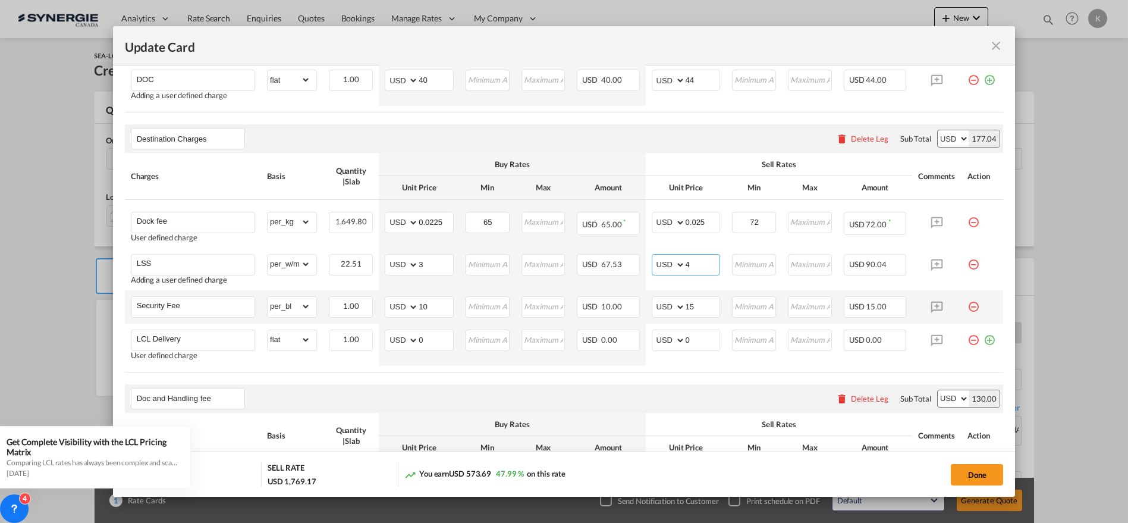
type input "4"
click at [967, 303] on md-icon "icon-minus-circle-outline red-400-fg pt-7" at bounding box center [973, 302] width 12 height 12
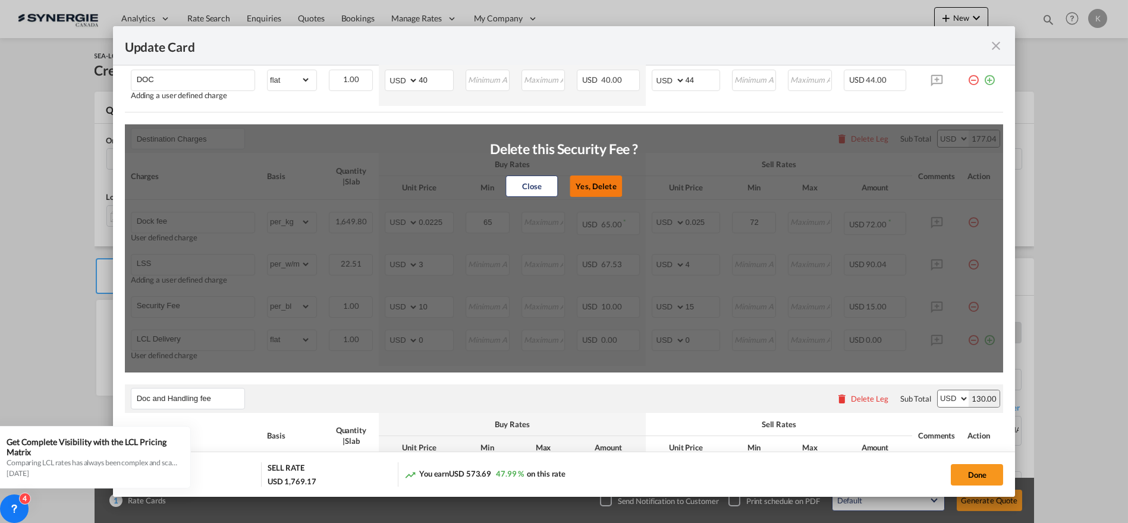
click at [605, 188] on button "Yes, Delete" at bounding box center [596, 185] width 52 height 21
type input "LCL Delivery"
select select "flat"
type input "0"
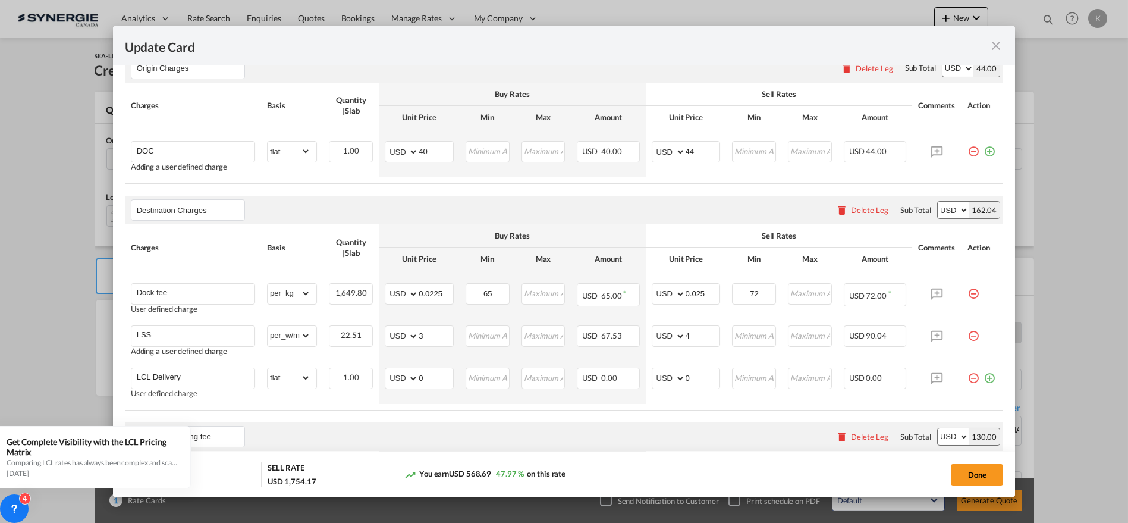
scroll to position [328, 0]
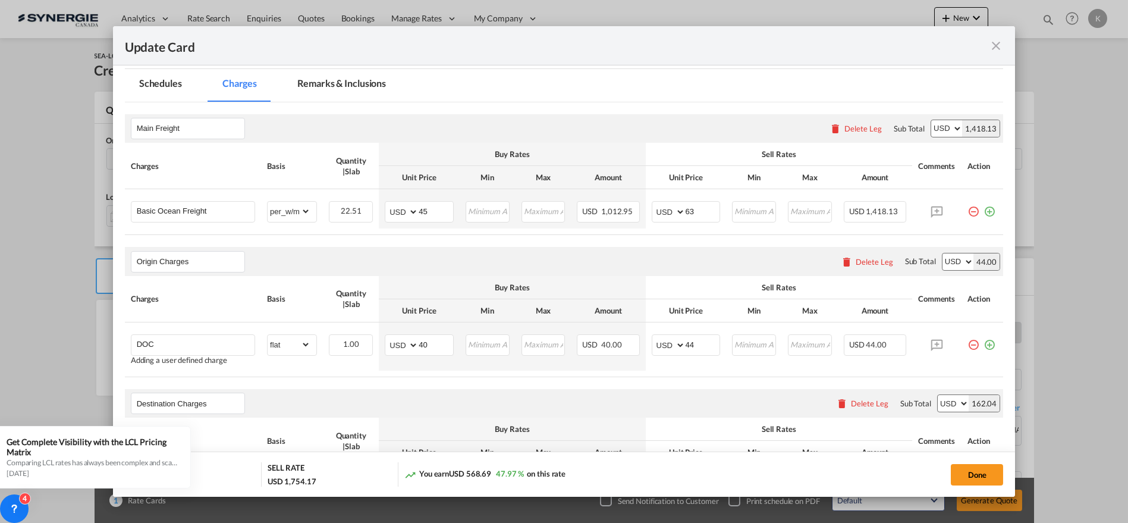
click at [325, 87] on md-tab-item "Remarks & Inclusions" at bounding box center [341, 85] width 117 height 33
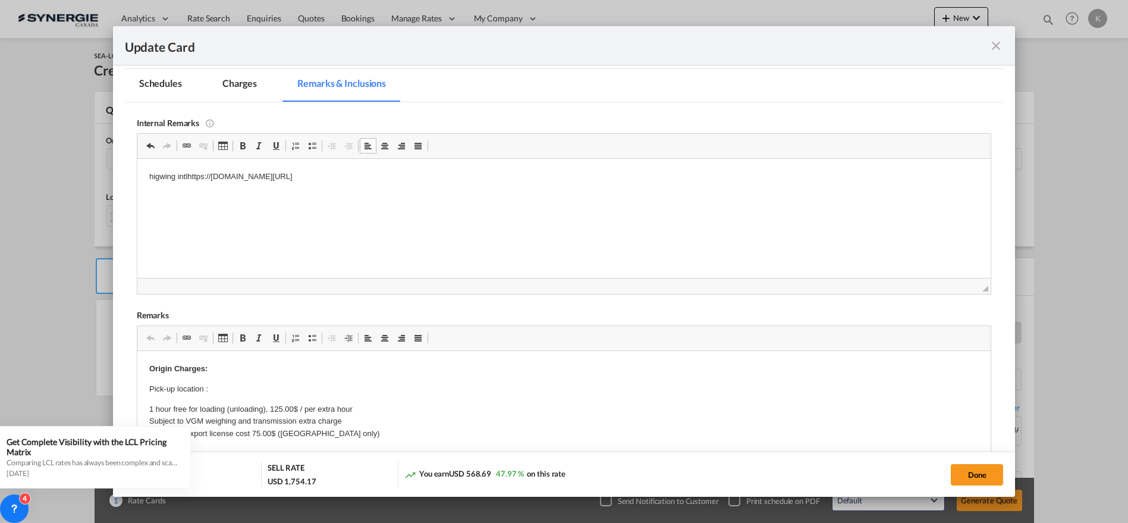
click at [188, 176] on p "higwing intlhttps://[DOMAIN_NAME][URL]" at bounding box center [564, 176] width 830 height 12
click at [231, 76] on md-tab-item "Charges" at bounding box center [239, 85] width 63 height 33
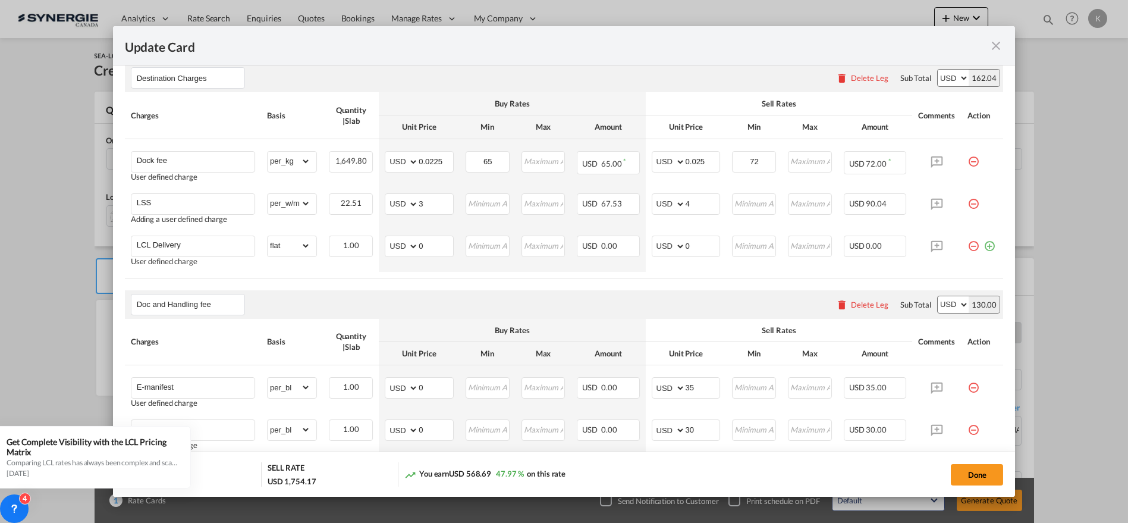
scroll to position [659, 0]
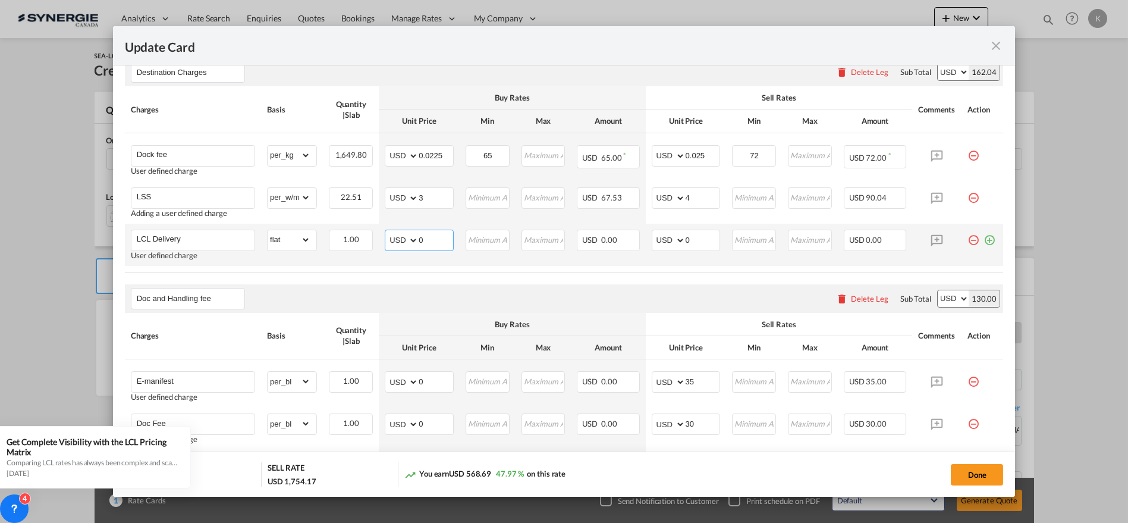
click at [395, 236] on select "AED AFN ALL AMD ANG AOA ARS AUD AWG AZN BAM BBD BDT BGN BHD BIF BMD BND [PERSON…" at bounding box center [402, 240] width 31 height 17
select select "string:CAD"
click at [387, 232] on select "AED AFN ALL AMD ANG AOA ARS AUD AWG AZN BAM BBD BDT BGN BHD BIF BMD BND [PERSON…" at bounding box center [402, 240] width 31 height 17
type input "392.62"
type input "317"
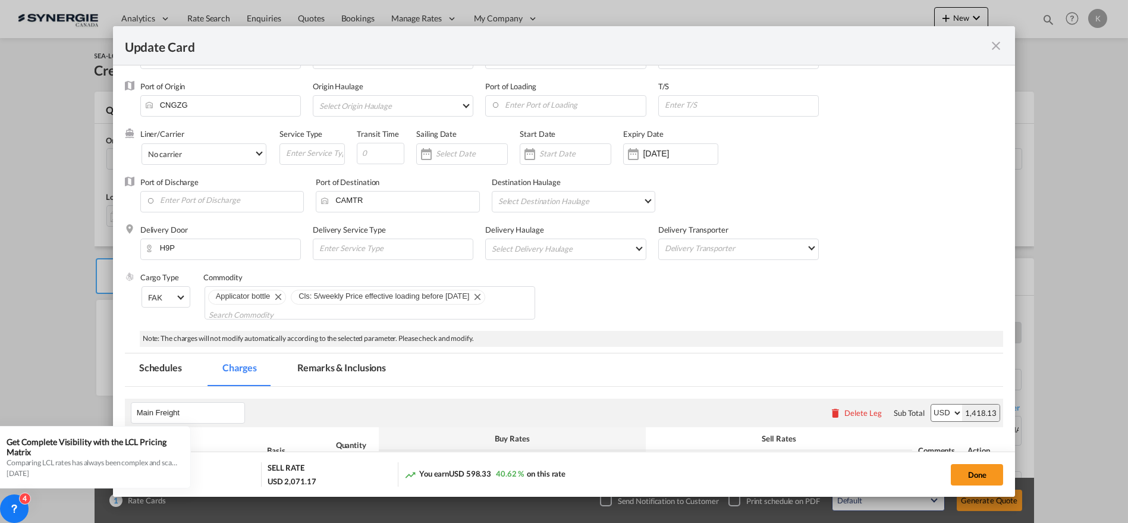
scroll to position [28, 0]
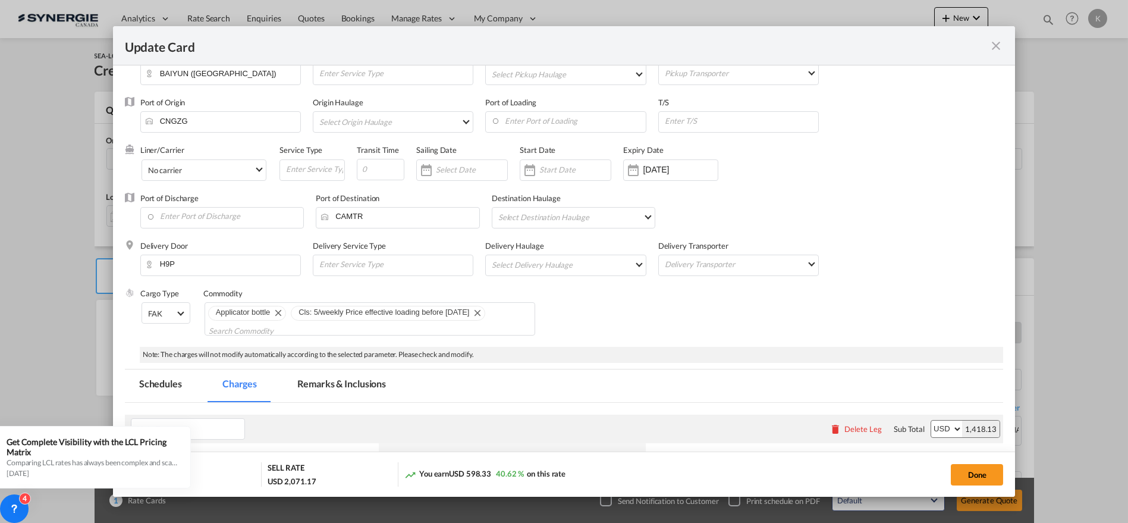
click at [320, 383] on md-tab-item "Remarks & Inclusions" at bounding box center [341, 385] width 117 height 33
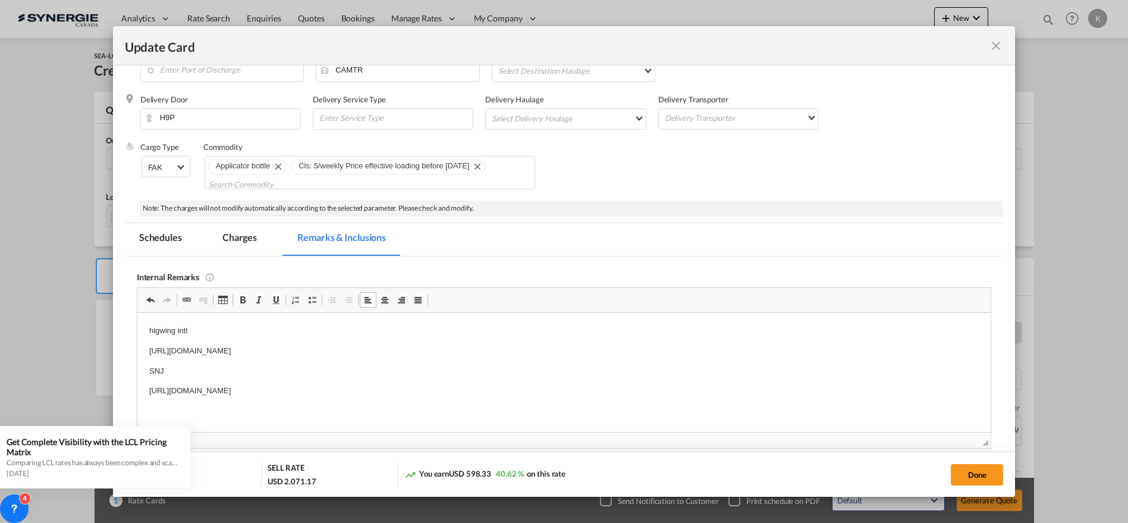
scroll to position [258, 0]
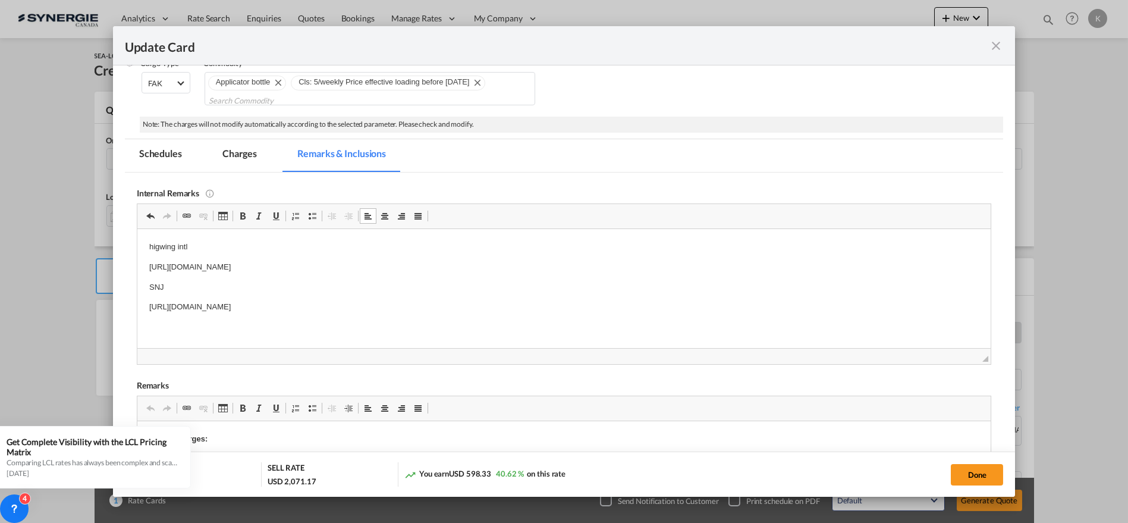
click at [471, 306] on p "[URL][DOMAIN_NAME]" at bounding box center [564, 306] width 830 height 12
click at [973, 467] on button "Done" at bounding box center [977, 474] width 52 height 21
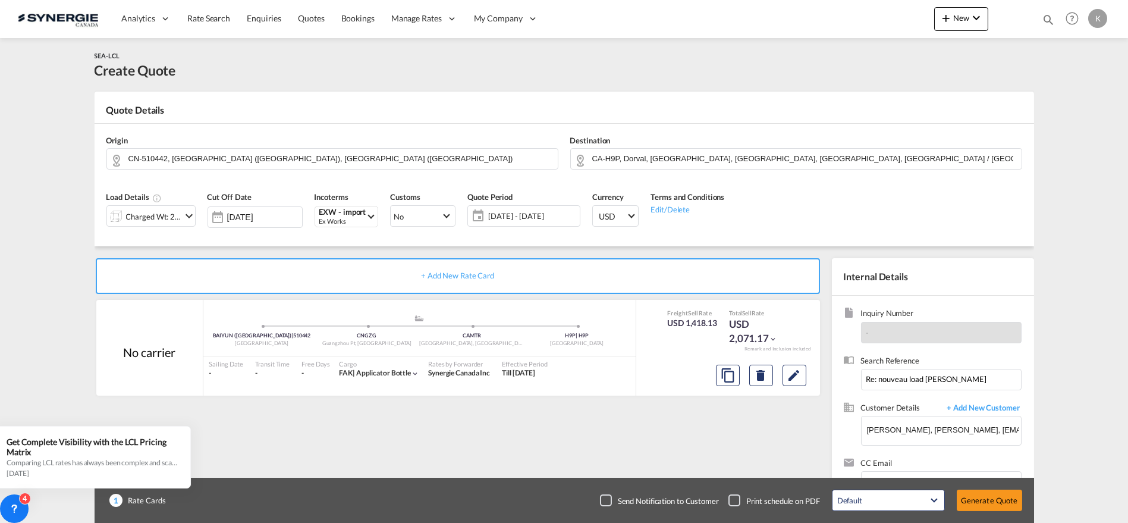
type input "[DATE]"
click at [347, 215] on div "EXW - import" at bounding box center [342, 212] width 47 height 9
click at [349, 238] on input "exw" at bounding box center [388, 241] width 132 height 11
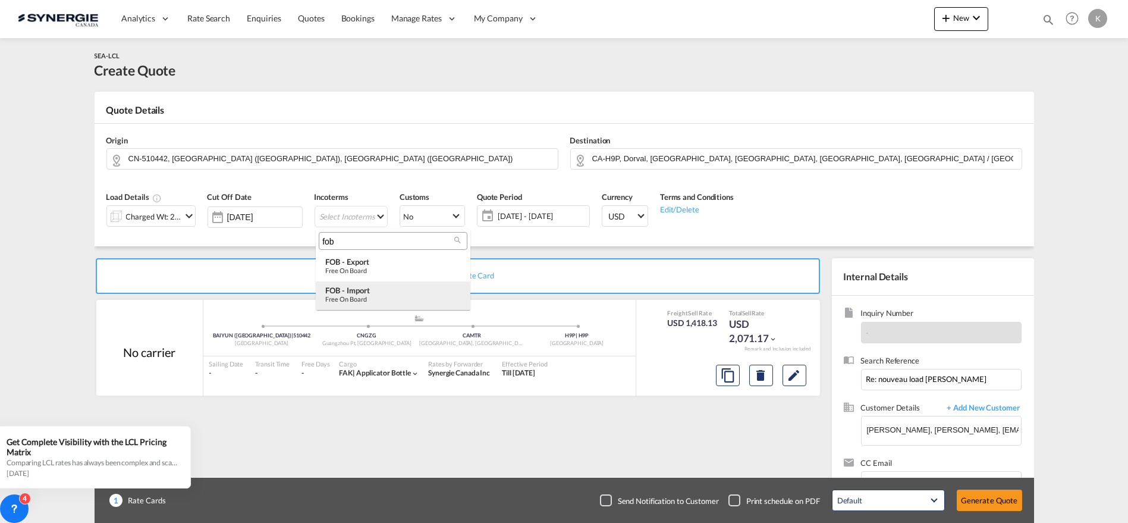
type input "fob"
click at [355, 296] on div "Free on Board" at bounding box center [393, 299] width 136 height 8
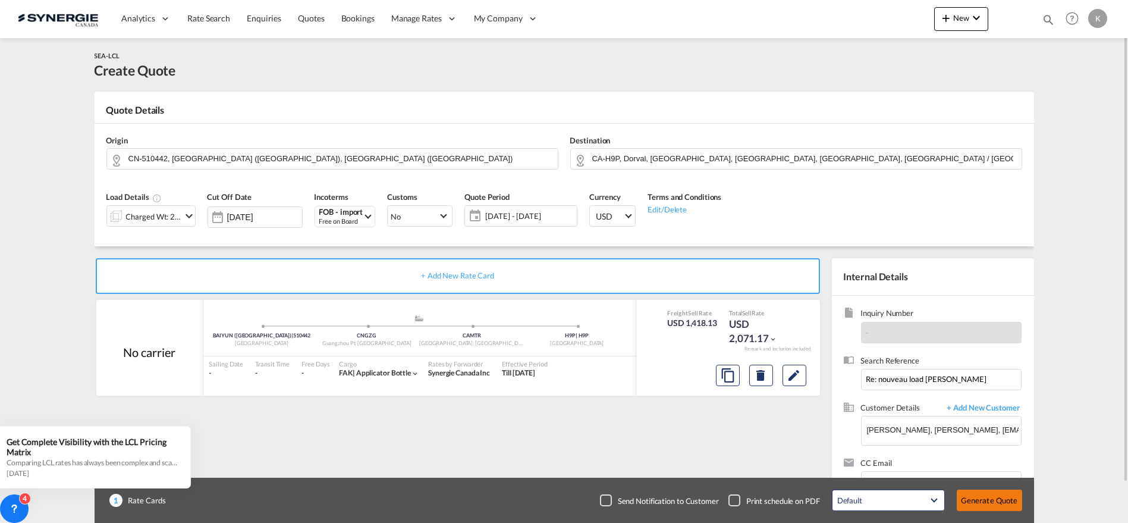
click at [977, 496] on button "Generate Quote" at bounding box center [989, 499] width 65 height 21
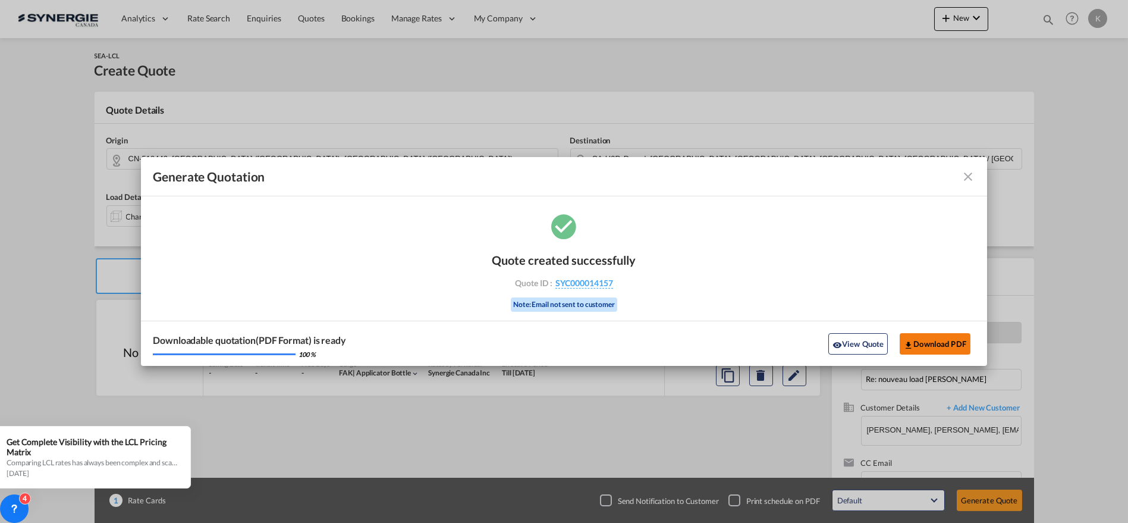
click at [934, 338] on button "Download PDF" at bounding box center [935, 343] width 71 height 21
click at [964, 171] on md-icon "icon-close fg-AAA8AD cursor m-0" at bounding box center [968, 176] width 14 height 14
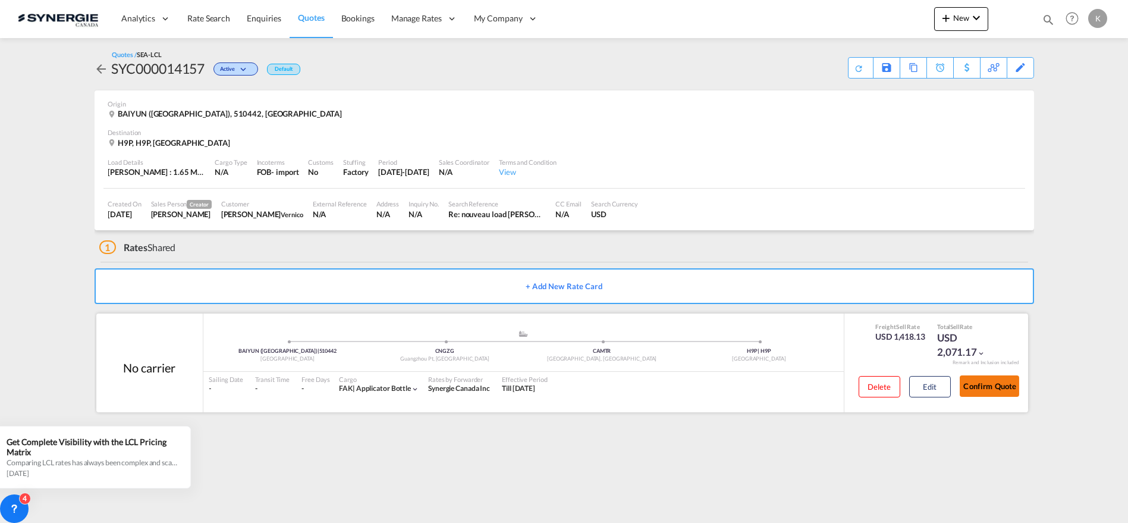
click at [990, 387] on button "Confirm Quote" at bounding box center [989, 385] width 59 height 21
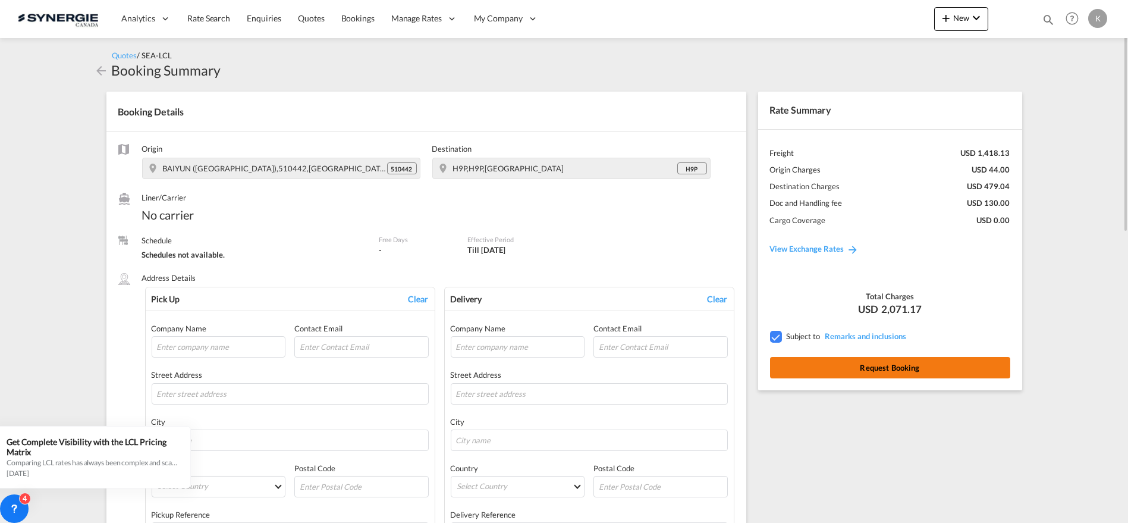
click at [912, 364] on button "Request Booking" at bounding box center [890, 367] width 240 height 21
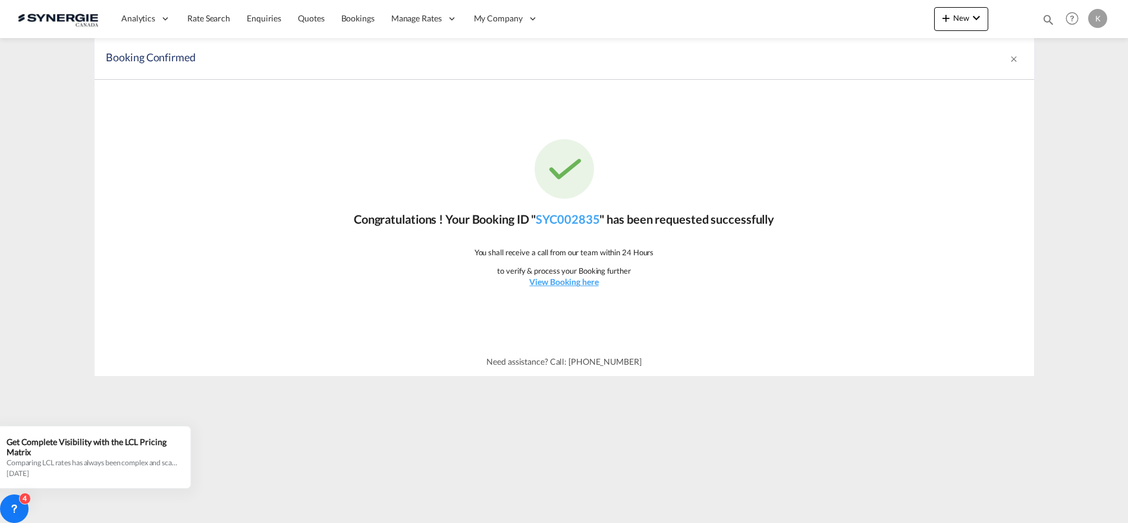
click at [1049, 16] on md-icon "icon-magnify" at bounding box center [1048, 19] width 13 height 13
click at [901, 21] on input "12634" at bounding box center [959, 19] width 148 height 21
type input "13477"
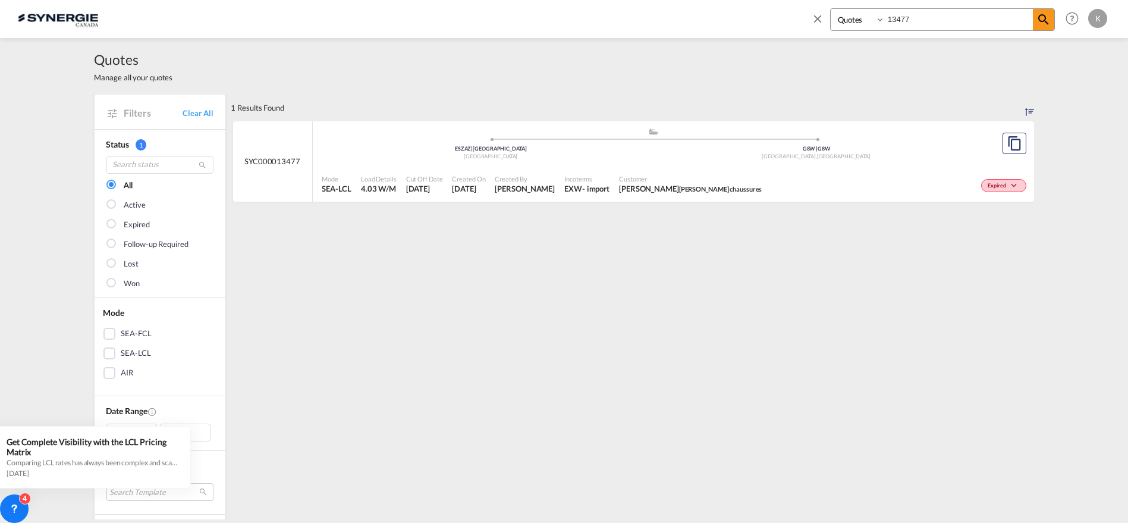
click at [647, 181] on span "Customer" at bounding box center [690, 178] width 143 height 9
click at [821, 20] on md-icon "icon-close" at bounding box center [817, 18] width 13 height 13
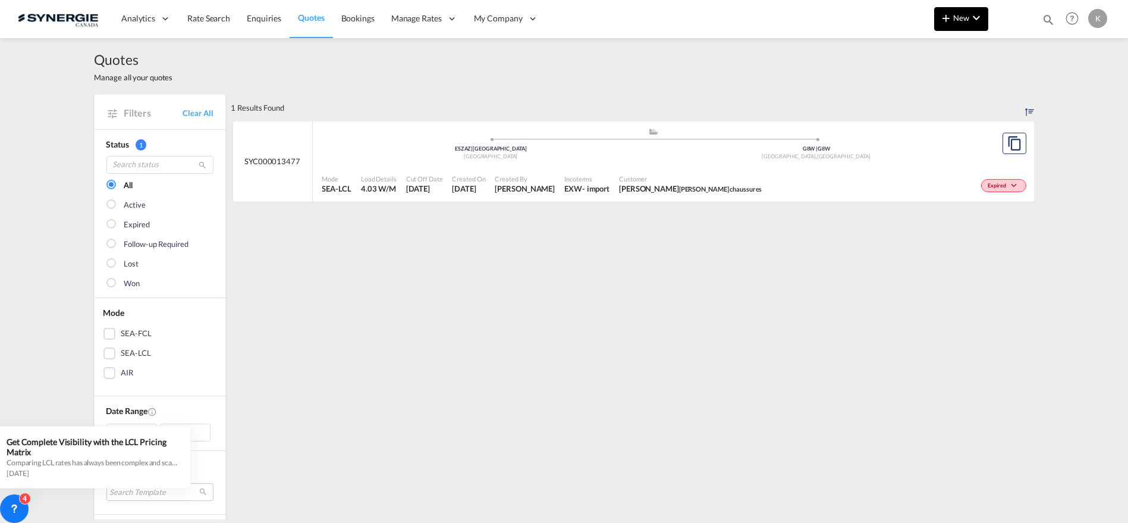
click at [964, 23] on button "New" at bounding box center [961, 19] width 54 height 24
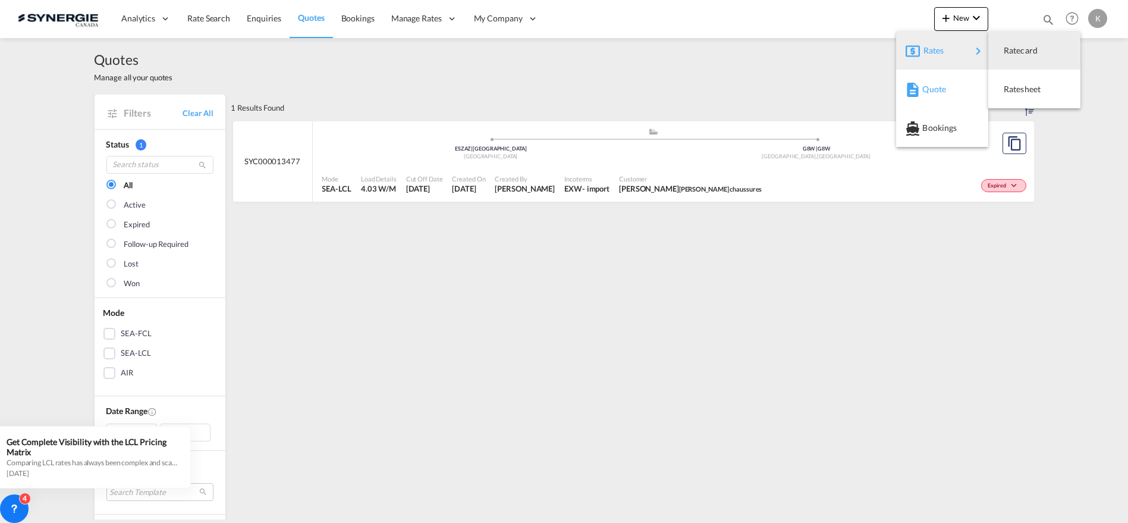
click at [929, 86] on span "Quote" at bounding box center [928, 89] width 13 height 24
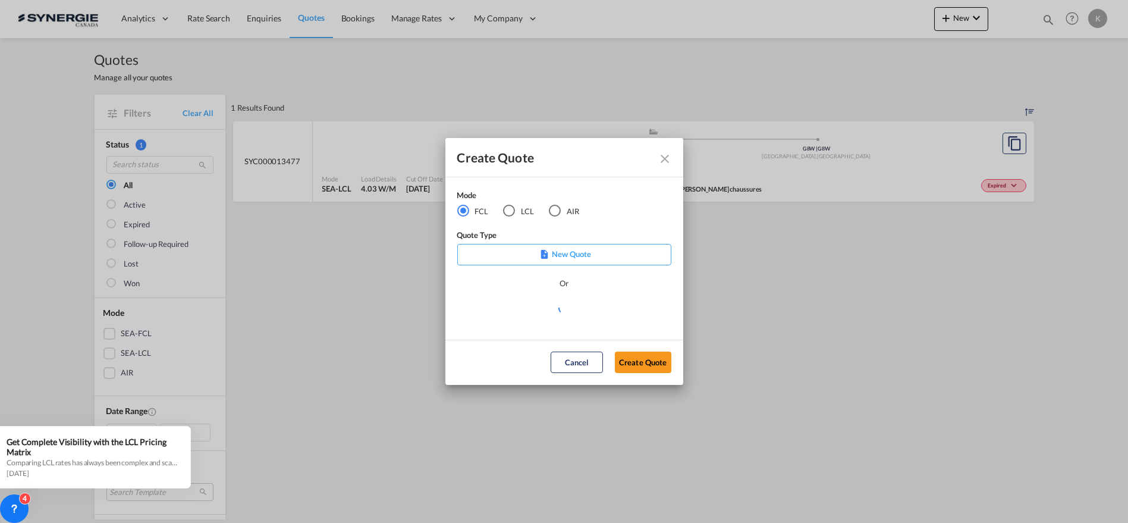
click at [510, 206] on div "LCL" at bounding box center [509, 211] width 12 height 12
click at [511, 310] on md-select "Select template New DAP Import LCL [PERSON_NAME] | [DATE] [GEOGRAPHIC_DATA] LCL…" at bounding box center [564, 313] width 214 height 24
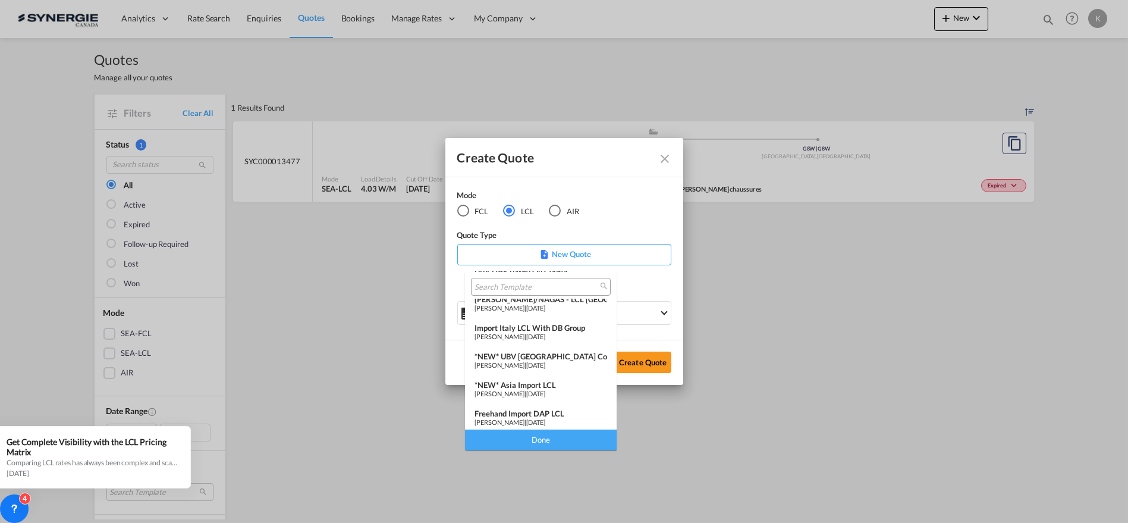
scroll to position [99, 0]
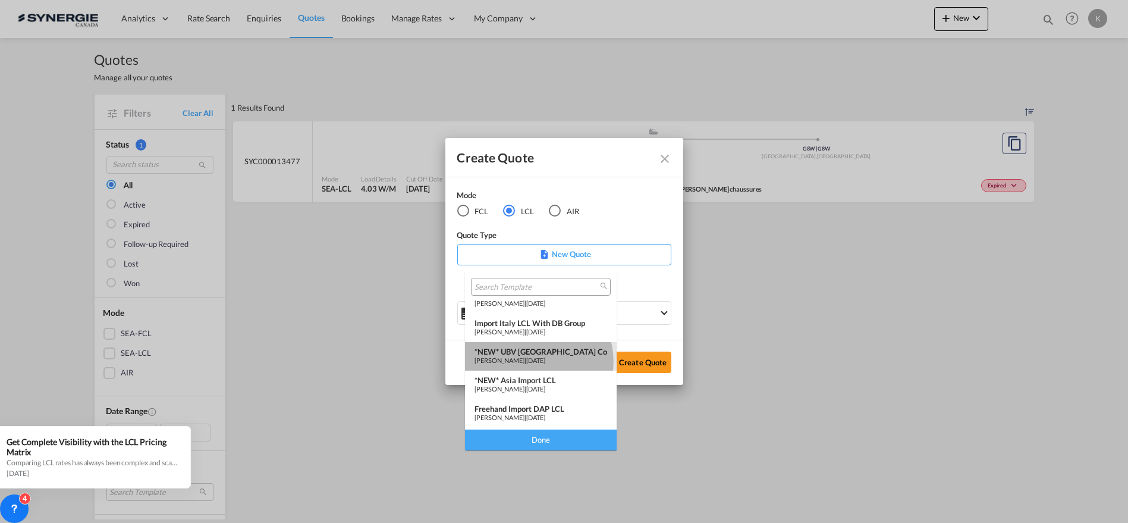
click at [524, 361] on span "[PERSON_NAME]" at bounding box center [500, 360] width 50 height 8
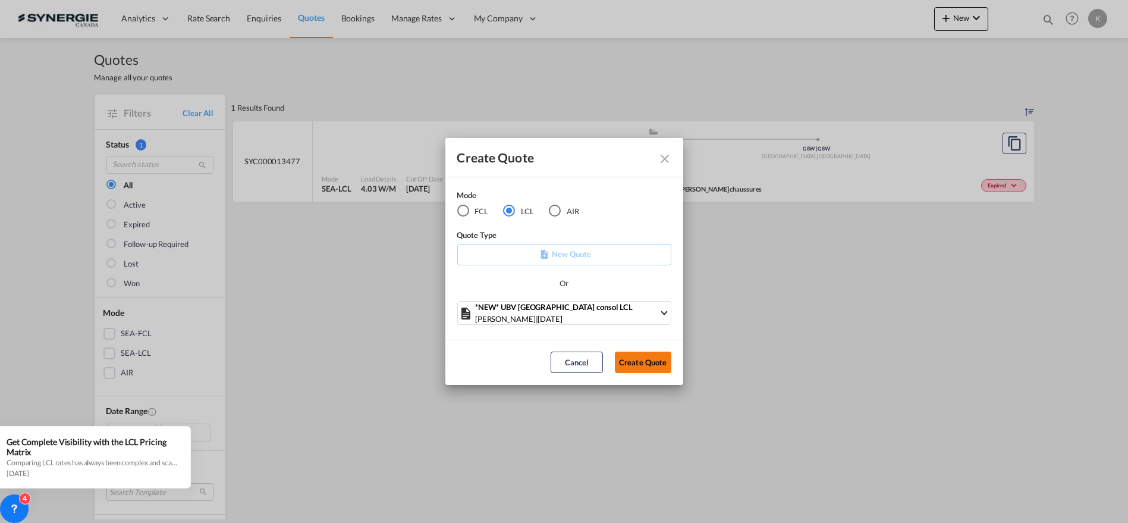
click at [642, 365] on button "Create Quote" at bounding box center [643, 361] width 56 height 21
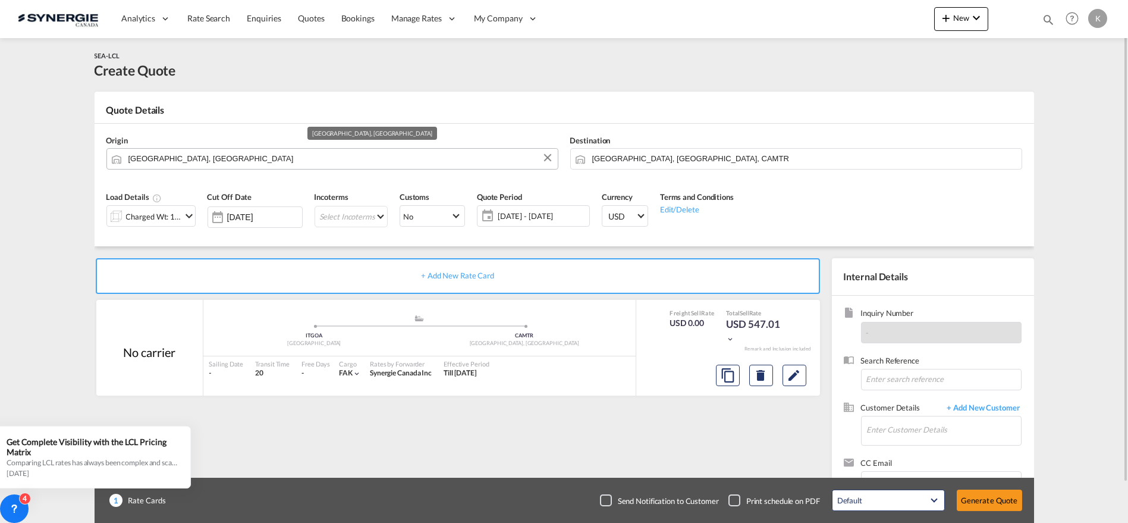
click at [198, 157] on input "[GEOGRAPHIC_DATA], [GEOGRAPHIC_DATA]" at bounding box center [339, 158] width 423 height 21
paste input "Tordandrea"
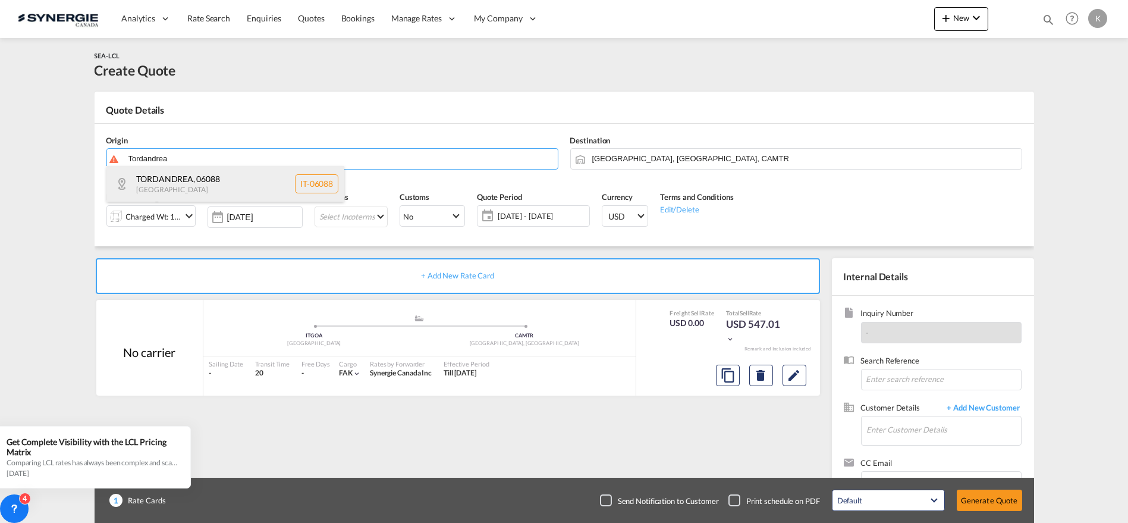
click at [200, 193] on div "TORDANDREA , 06088 [GEOGRAPHIC_DATA] IT-06088" at bounding box center [225, 184] width 238 height 36
type input "IT-06088, TORDANDREA"
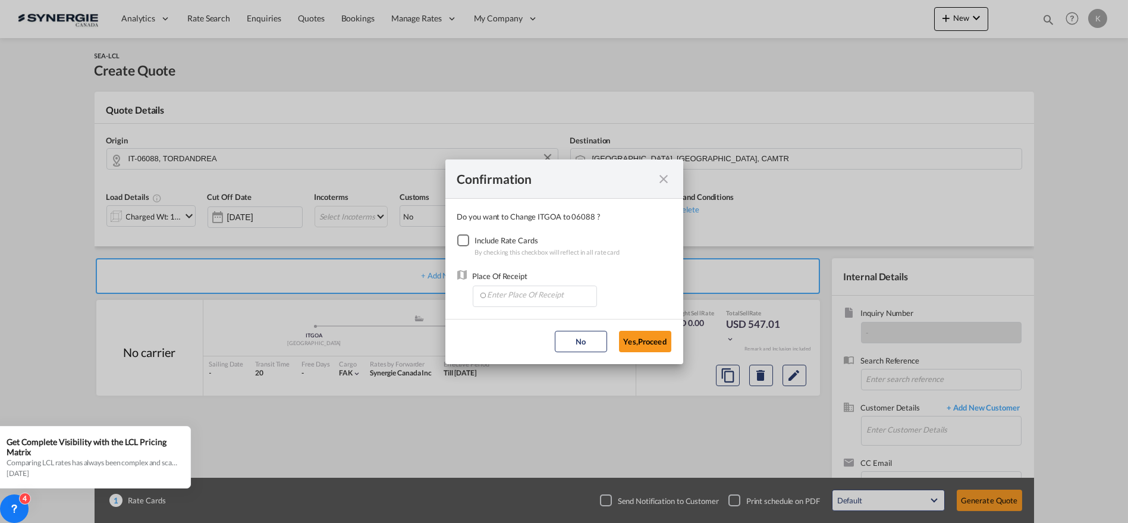
click at [458, 234] on div "Checkbox No Ink" at bounding box center [463, 240] width 12 height 12
click at [492, 288] on input "Enter Place Of Receipt" at bounding box center [538, 295] width 118 height 18
click at [540, 294] on input "Enter Place Of Receipt" at bounding box center [538, 295] width 118 height 18
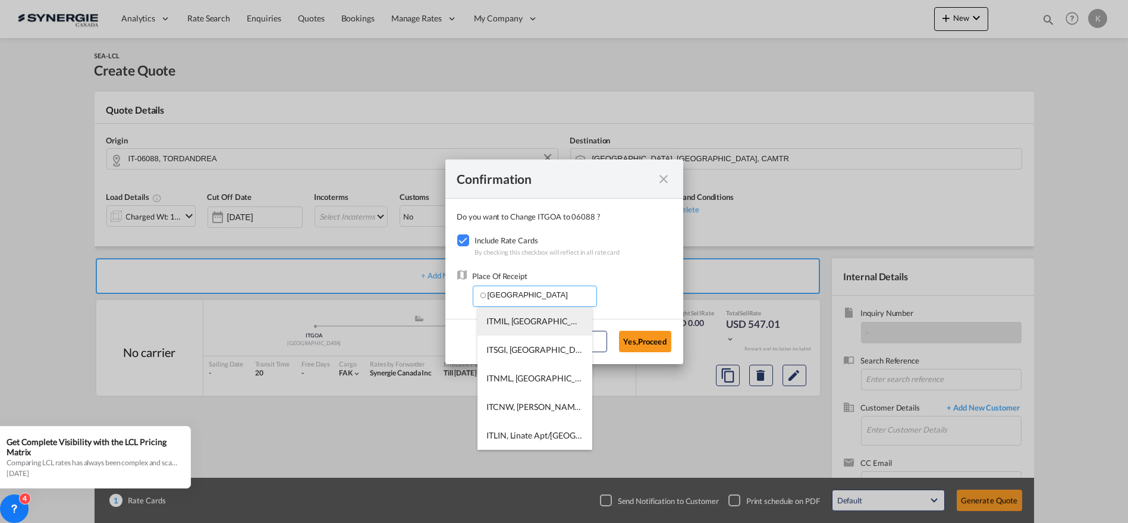
click at [533, 320] on span "ITMIL, [GEOGRAPHIC_DATA] ([GEOGRAPHIC_DATA]), [GEOGRAPHIC_DATA], [GEOGRAPHIC_DA…" at bounding box center [716, 321] width 461 height 10
type input "ITMIL, [GEOGRAPHIC_DATA] ([GEOGRAPHIC_DATA]), [GEOGRAPHIC_DATA], [GEOGRAPHIC_DA…"
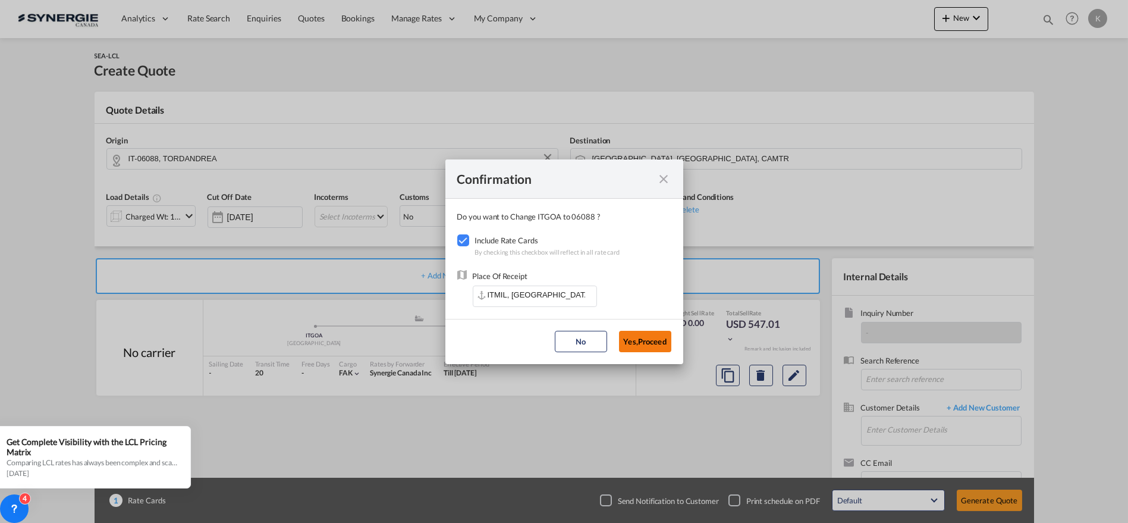
click at [640, 341] on button "Yes,Proceed" at bounding box center [645, 341] width 52 height 21
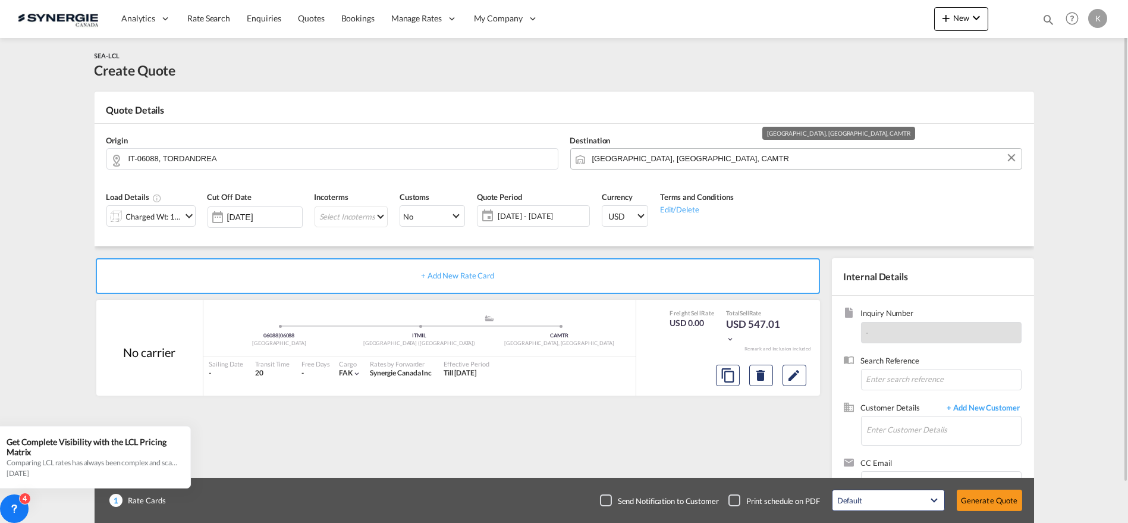
click at [644, 162] on input "[GEOGRAPHIC_DATA], [GEOGRAPHIC_DATA], CAMTR" at bounding box center [803, 158] width 423 height 21
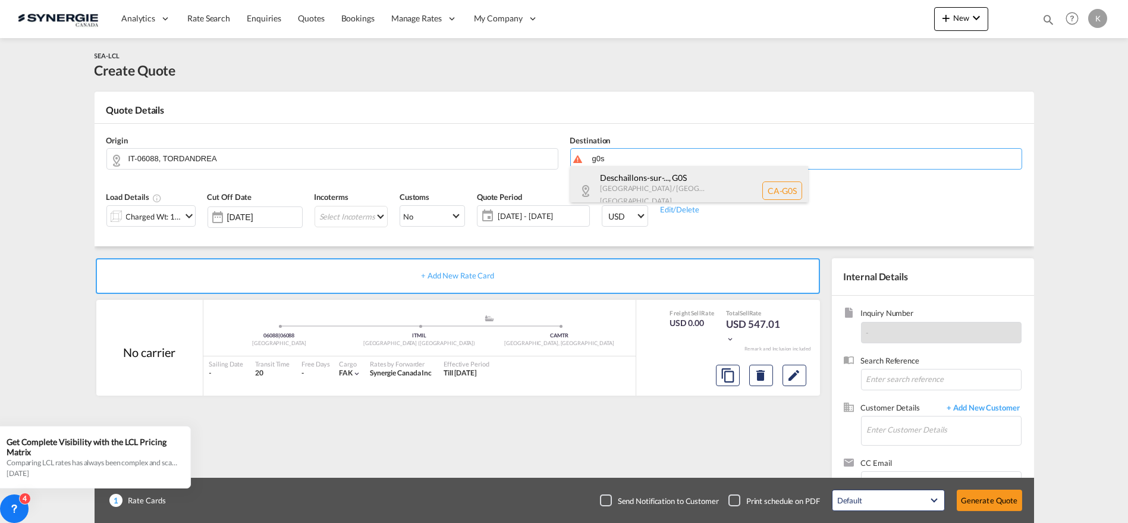
click at [642, 183] on div "Deschaillons-sur-... , G0S [GEOGRAPHIC_DATA] / [GEOGRAPHIC_DATA] [GEOGRAPHIC_DA…" at bounding box center [689, 190] width 238 height 49
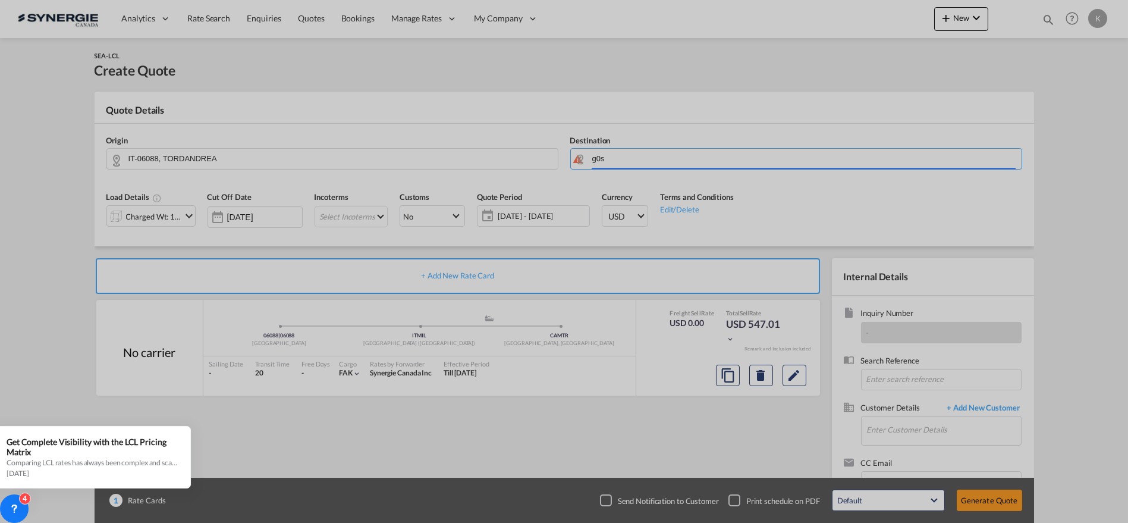
type input "CA-G0S, [GEOGRAPHIC_DATA], [GEOGRAPHIC_DATA], [GEOGRAPHIC_DATA], [GEOGRAPHIC_DA…"
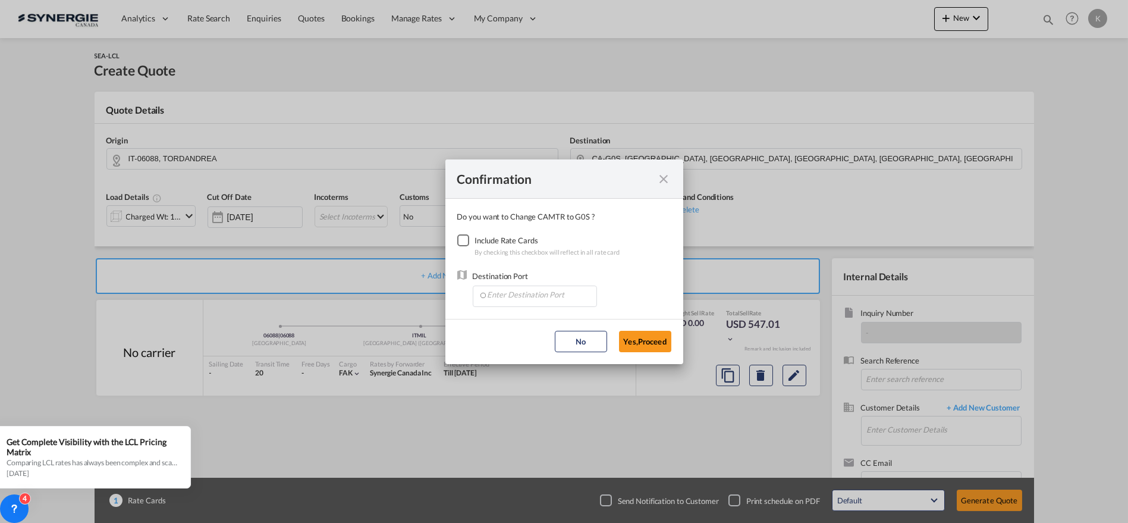
click at [457, 237] on div "Checkbox No Ink" at bounding box center [463, 240] width 12 height 12
click at [494, 296] on input "Enter Destination Port" at bounding box center [538, 295] width 118 height 18
click at [535, 323] on span "CAMTR, [GEOGRAPHIC_DATA], [GEOGRAPHIC_DATA], [GEOGRAPHIC_DATA], [GEOGRAPHIC_DAT…" at bounding box center [719, 321] width 467 height 10
type input "CAMTR, [GEOGRAPHIC_DATA], [GEOGRAPHIC_DATA], [GEOGRAPHIC_DATA], [GEOGRAPHIC_DAT…"
click at [632, 337] on button "Yes,Proceed" at bounding box center [645, 341] width 52 height 21
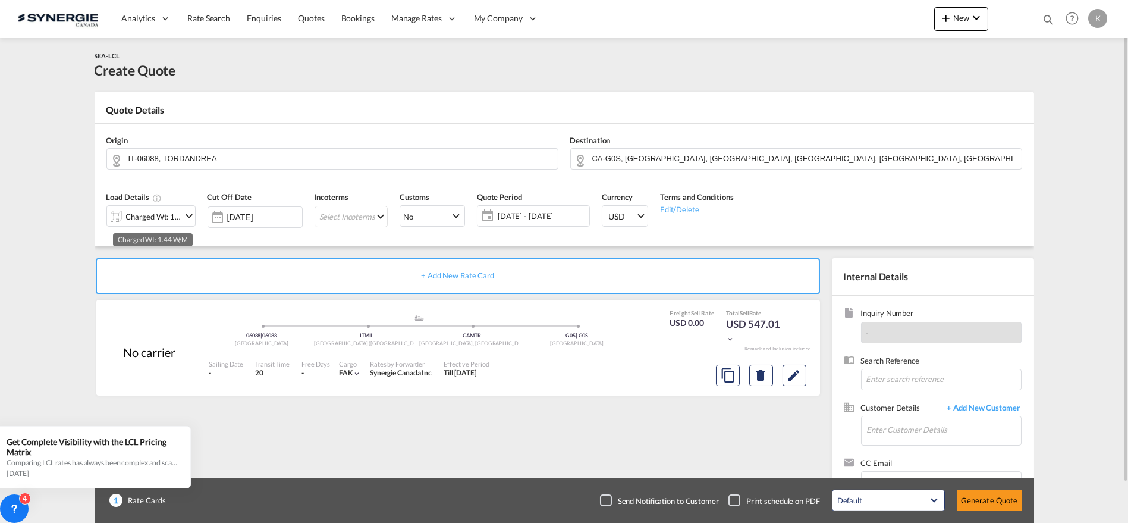
click at [152, 219] on div "Charged Wt: 1.44 W/M" at bounding box center [154, 216] width 56 height 17
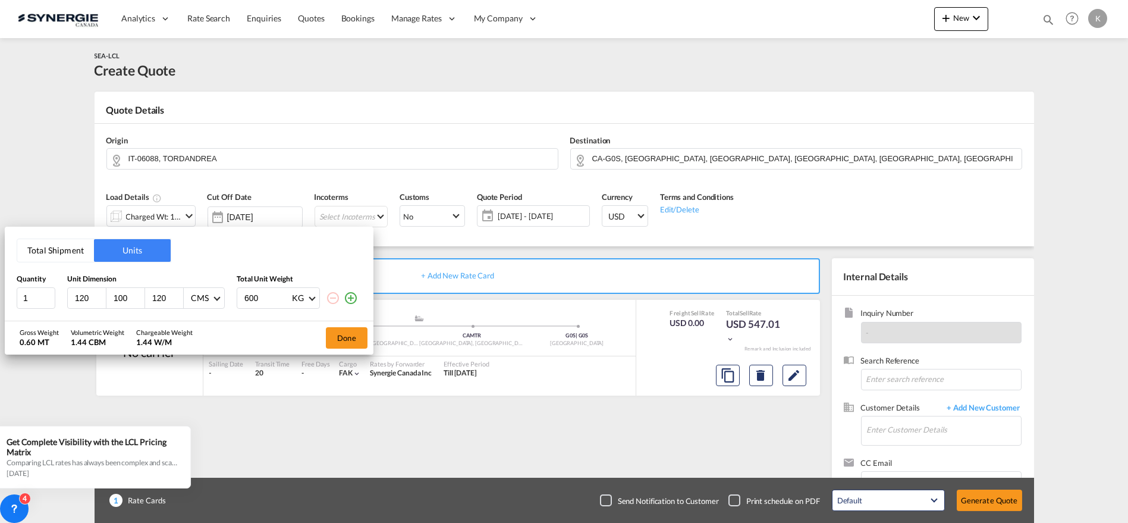
click at [86, 301] on input "120" at bounding box center [90, 298] width 32 height 11
type input "1"
type input "80"
type input "120"
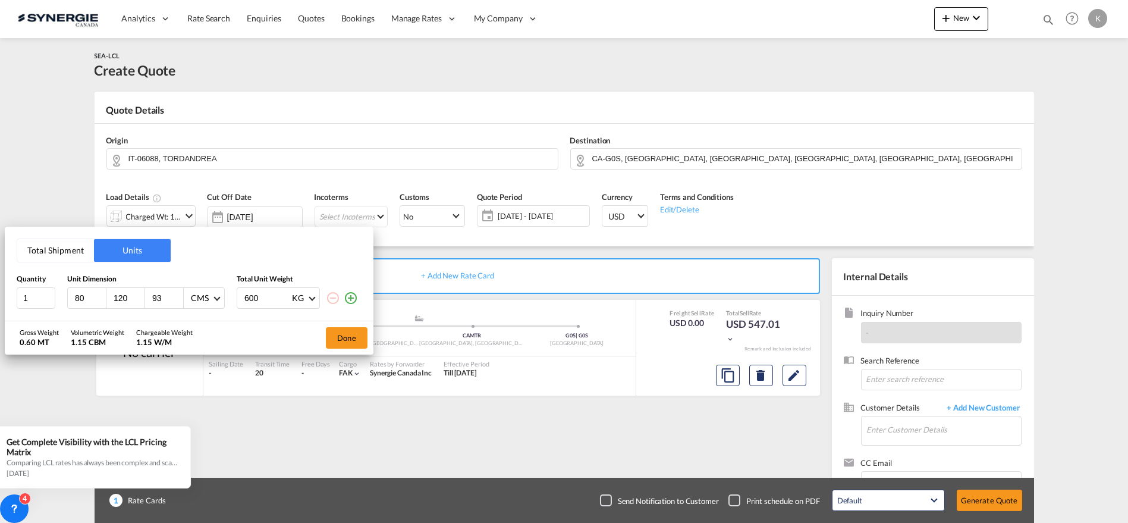
type input "93"
type input "247"
type input "247.5"
click at [355, 340] on button "Done" at bounding box center [347, 337] width 42 height 21
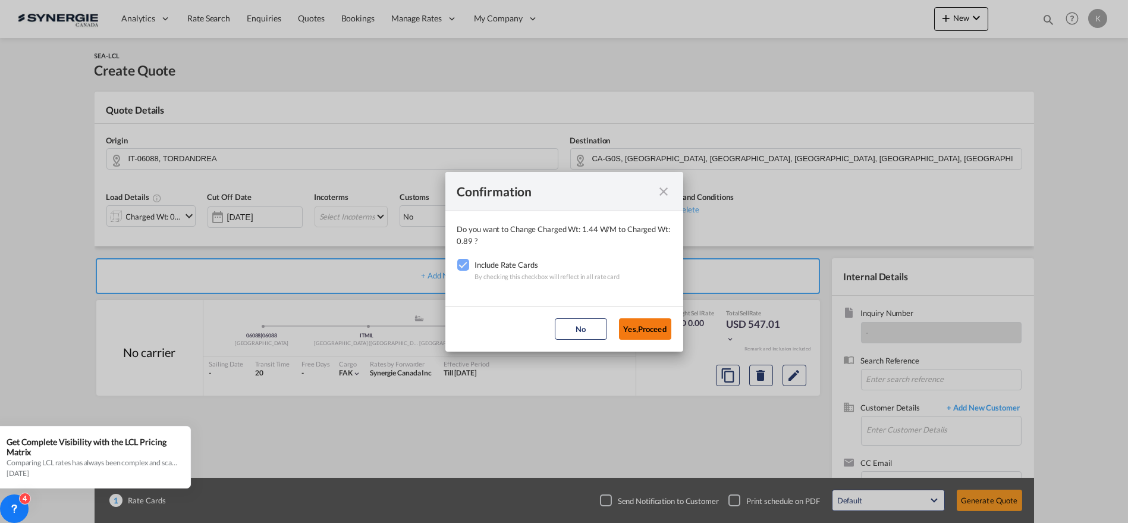
click at [649, 323] on button "Yes,Proceed" at bounding box center [645, 328] width 52 height 21
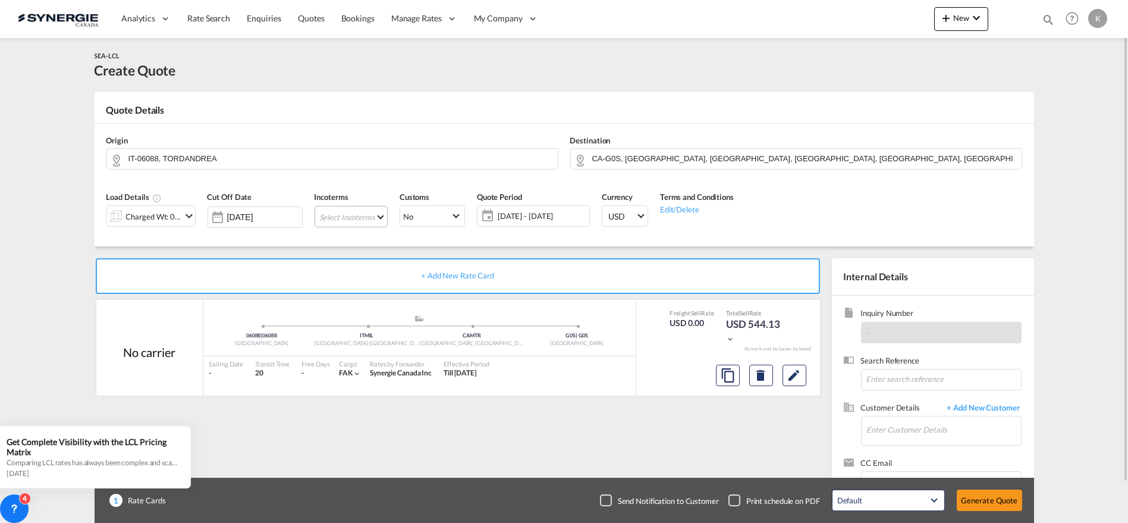
click at [345, 214] on md-select "Select Incoterms CFR - import Cost and Freight CPT - export Carrier Paid to DPU…" at bounding box center [351, 216] width 73 height 21
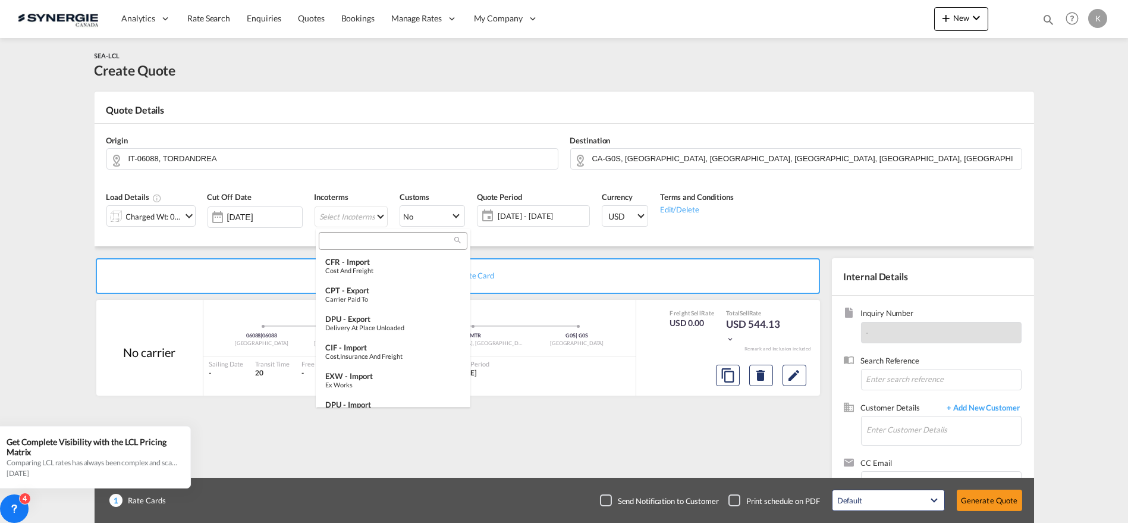
click at [359, 235] on input "search" at bounding box center [388, 240] width 132 height 11
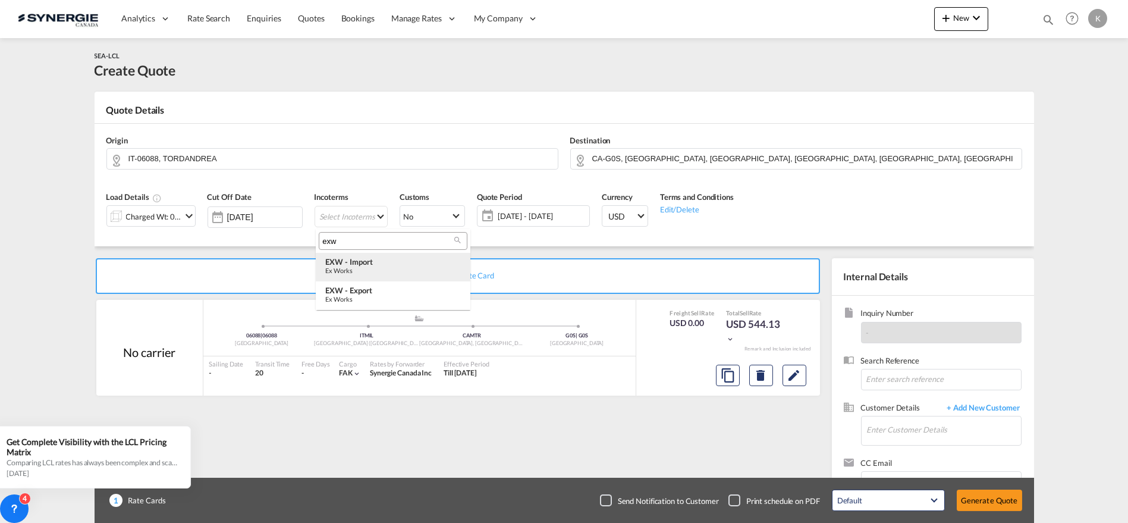
type input "exw"
click at [375, 265] on div "EXW - import" at bounding box center [393, 262] width 136 height 10
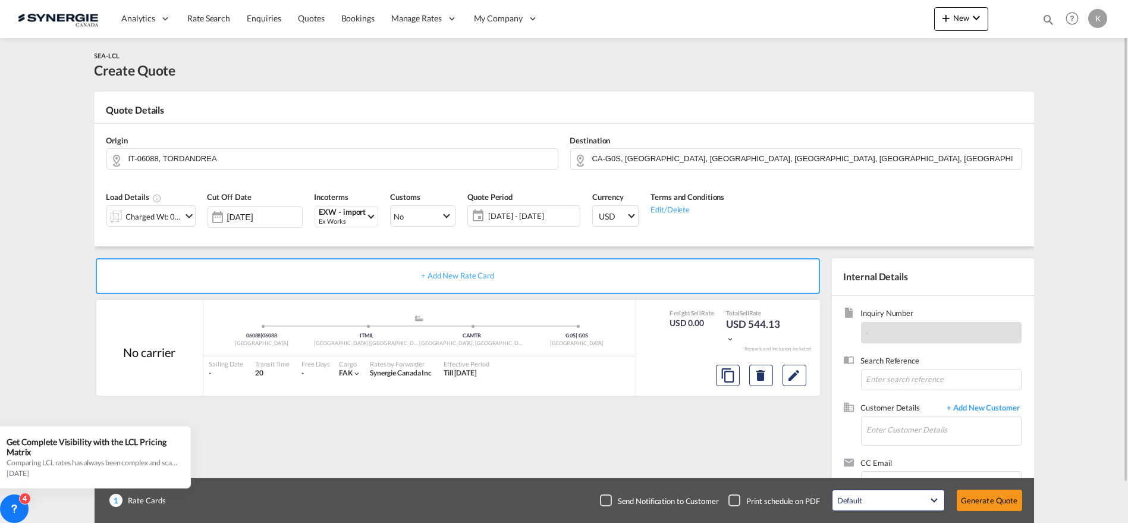
click at [538, 218] on span "[DATE] - [DATE]" at bounding box center [532, 216] width 89 height 11
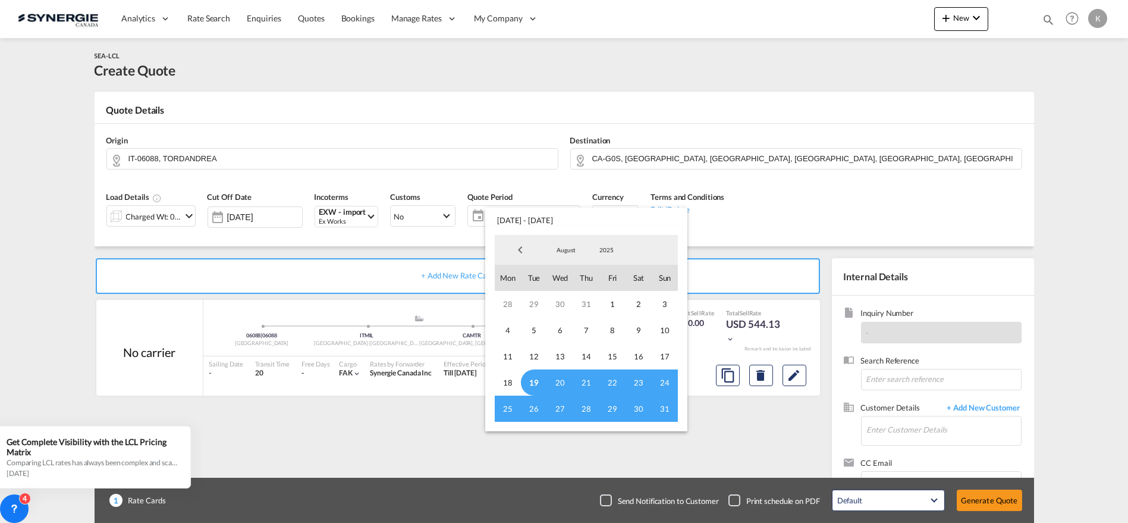
drag, startPoint x: 529, startPoint y: 381, endPoint x: 567, endPoint y: 392, distance: 39.7
click at [529, 382] on span "19" at bounding box center [534, 382] width 26 height 26
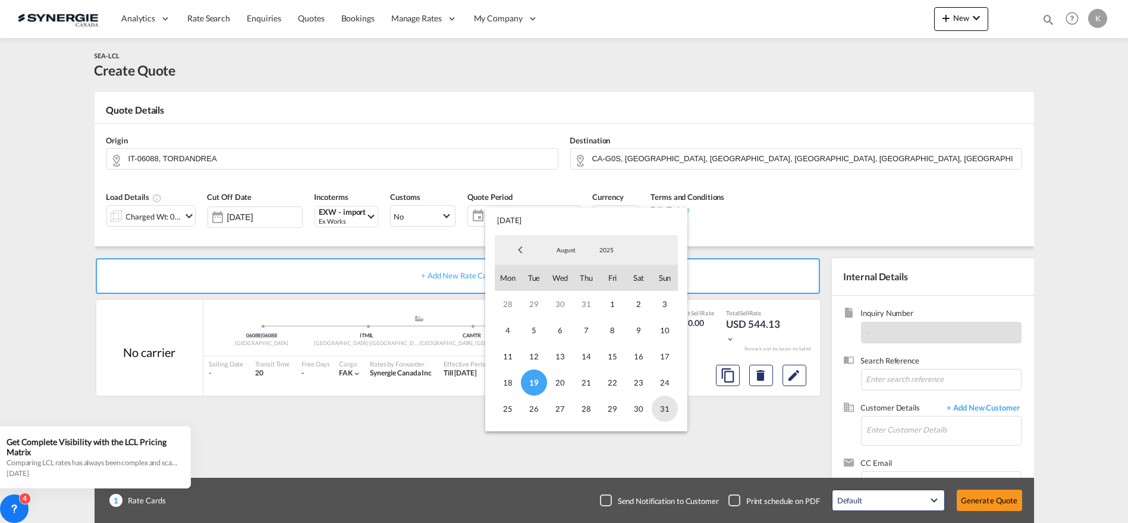
click at [661, 406] on span "31" at bounding box center [665, 408] width 26 height 26
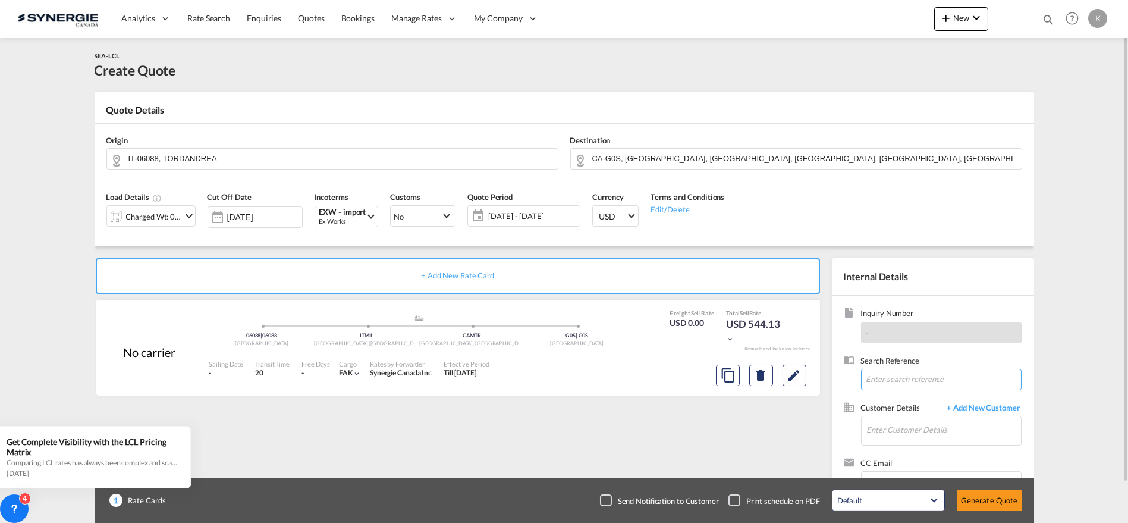
click at [942, 381] on input at bounding box center [941, 379] width 161 height 21
paste input "R: R: Achat : 31536 06081 Tordandrea di Assisi (PG)"
type input "R: R: Achat : 31536 06081 Tordandrea di Assisi (PG)"
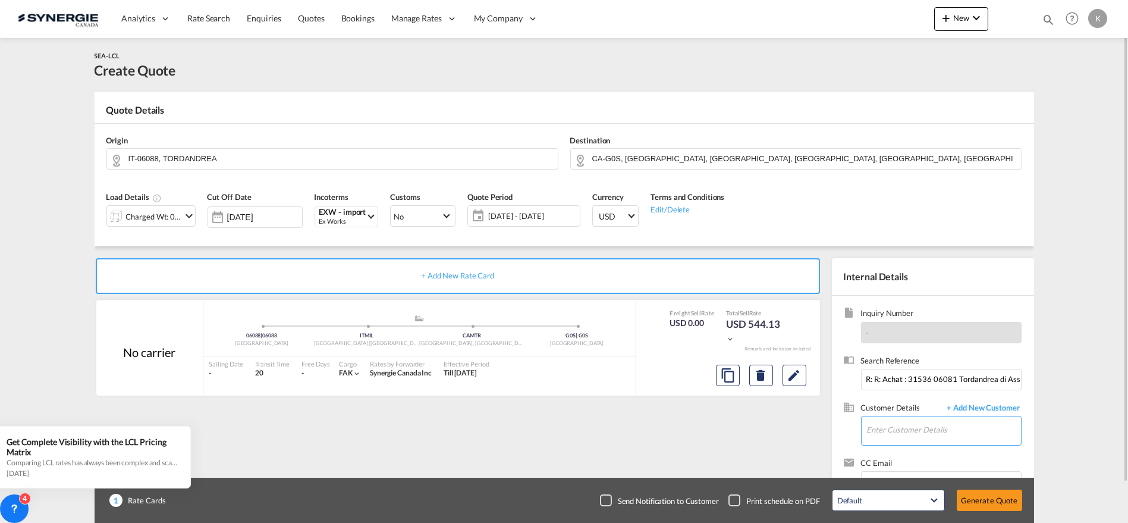
click at [909, 436] on input "Enter Customer Details" at bounding box center [944, 429] width 154 height 27
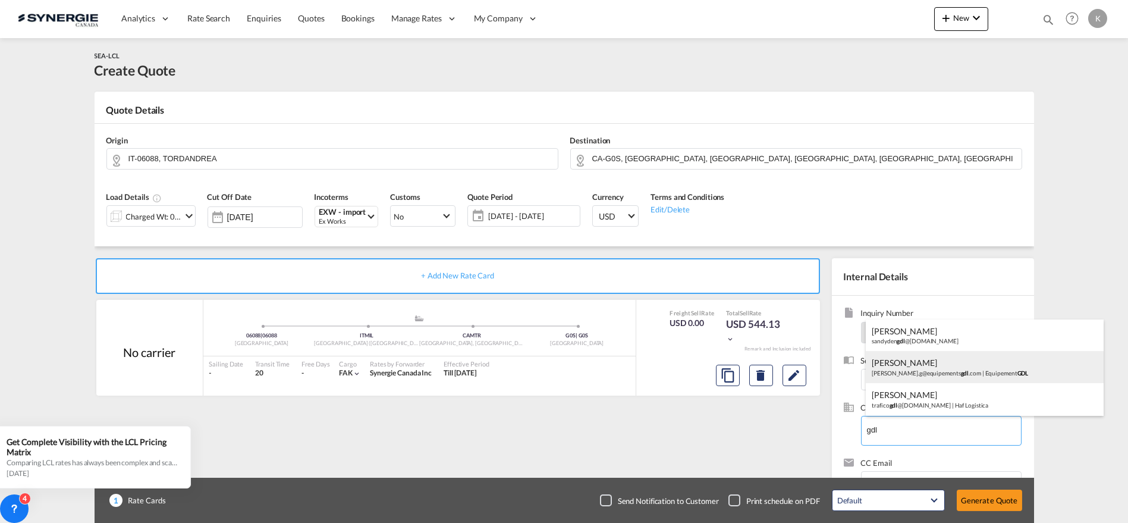
click at [916, 366] on div "[PERSON_NAME] [PERSON_NAME].g@equipements gdl .com | Equipement GDL" at bounding box center [985, 367] width 238 height 32
type input "Equipement GDL, [PERSON_NAME], [PERSON_NAME][EMAIL_ADDRESS][DOMAIN_NAME]"
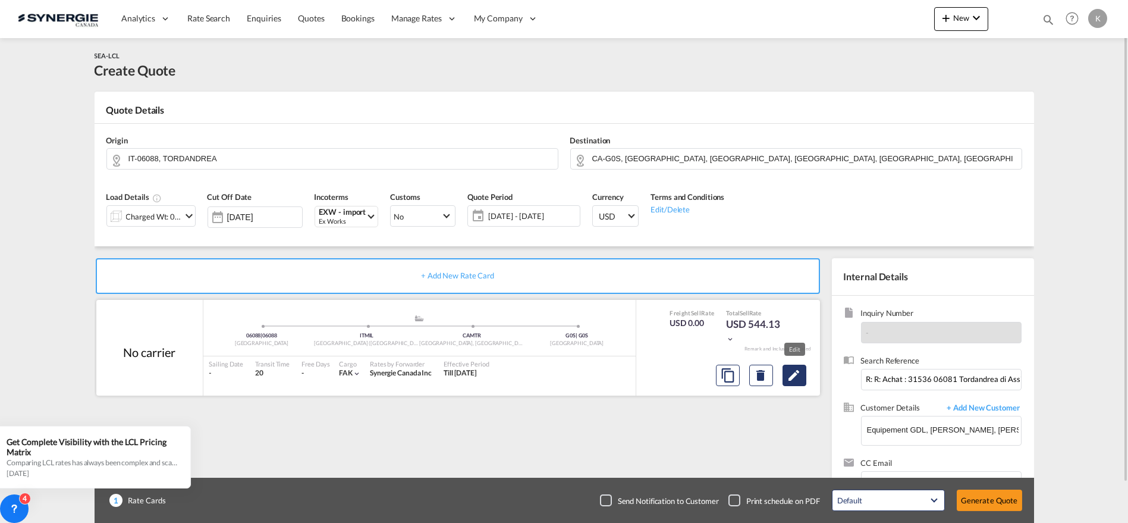
click at [794, 371] on md-icon "Edit" at bounding box center [794, 375] width 14 height 14
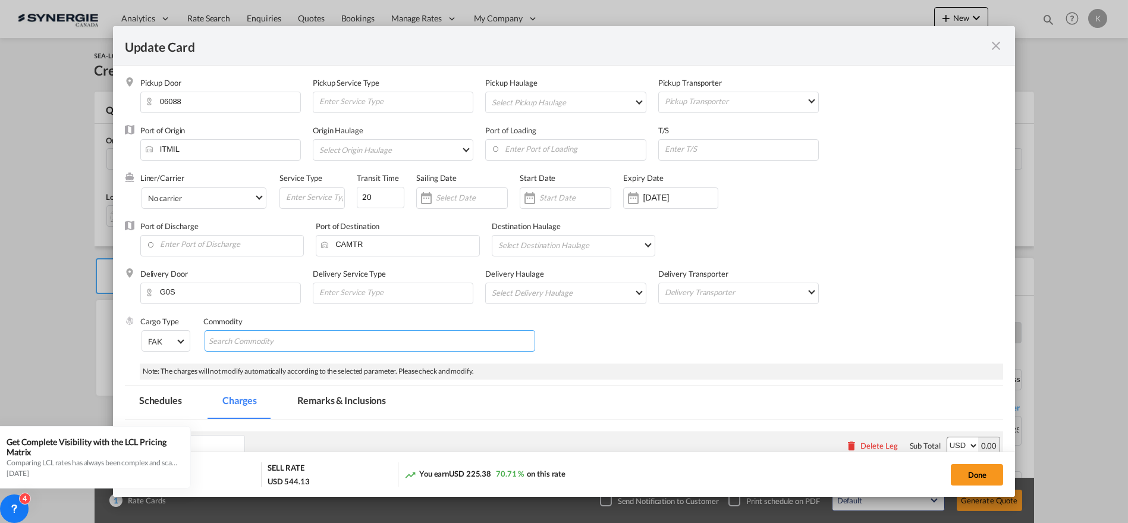
click at [300, 341] on input "Search Commodity" at bounding box center [263, 341] width 109 height 19
paste input "ICA_000_063_00 CORNER P 90° PLASTIC - SPRING - WITH:"
type input "ICA_000_063_00 CORNER P 90° PLASTIC - SPRING - WITH:"
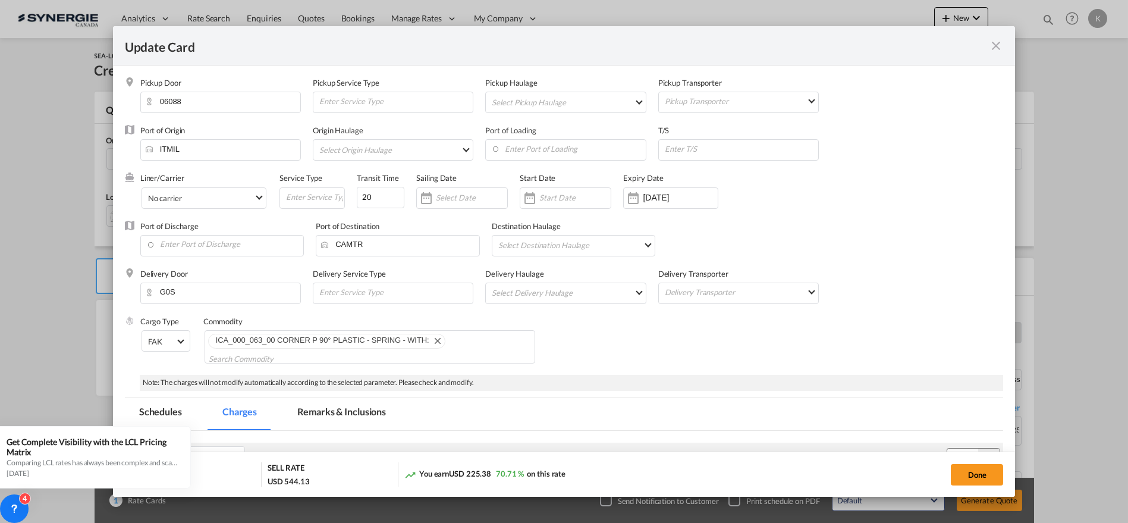
scroll to position [0, 0]
click at [451, 340] on md-chips-wrap "ICA_000_063_00 CORNER P 90° PLASTIC - SPRING - WITH:" at bounding box center [370, 346] width 331 height 33
paste input "31536"
type input "31536"
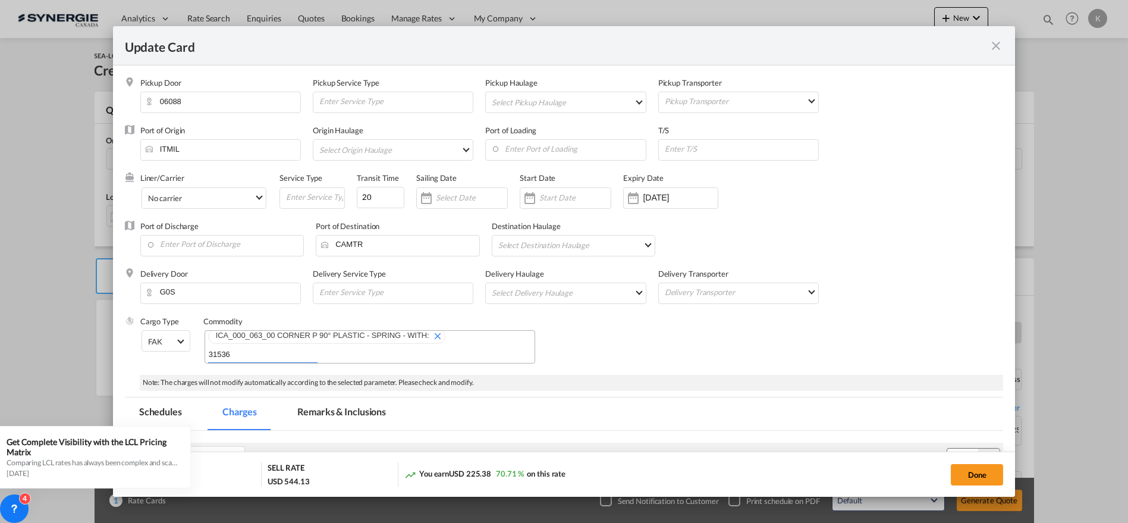
click at [608, 349] on div "Cargo Type FAK FAK GCR GDSM General Cargo Hazardous Cargo Ambient Foodstuff Chi…" at bounding box center [571, 345] width 863 height 59
drag, startPoint x: 677, startPoint y: 197, endPoint x: 683, endPoint y: 201, distance: 6.9
click at [676, 197] on input "[DATE]" at bounding box center [680, 198] width 75 height 10
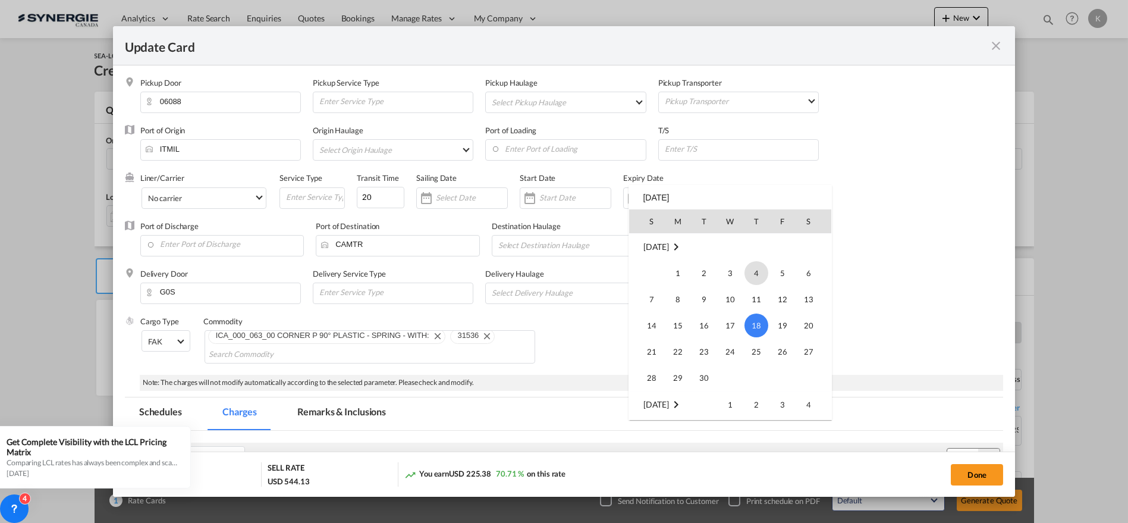
scroll to position [275289, 0]
click at [656, 376] on span "31" at bounding box center [652, 378] width 24 height 24
type input "[DATE]"
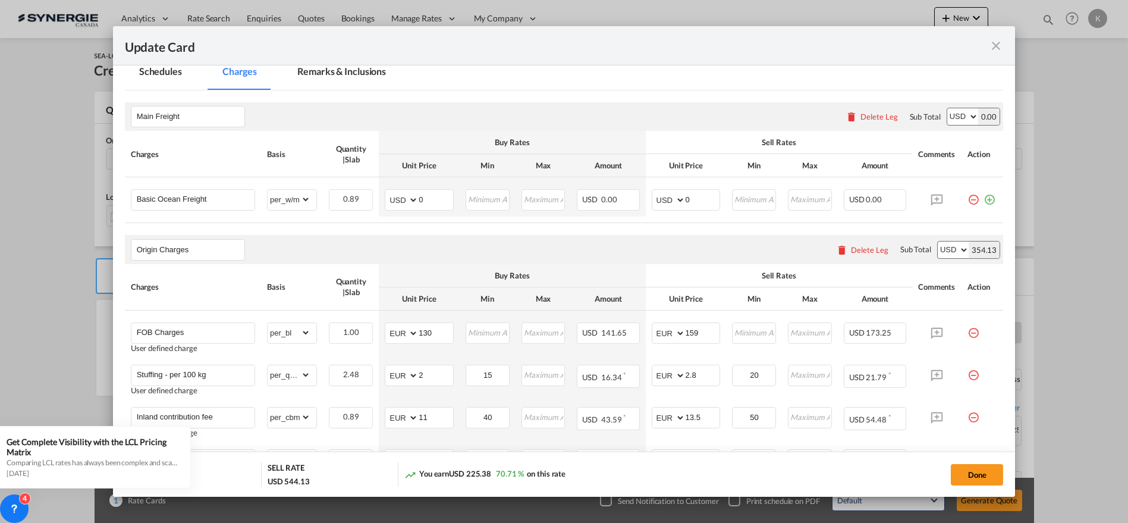
scroll to position [348, 0]
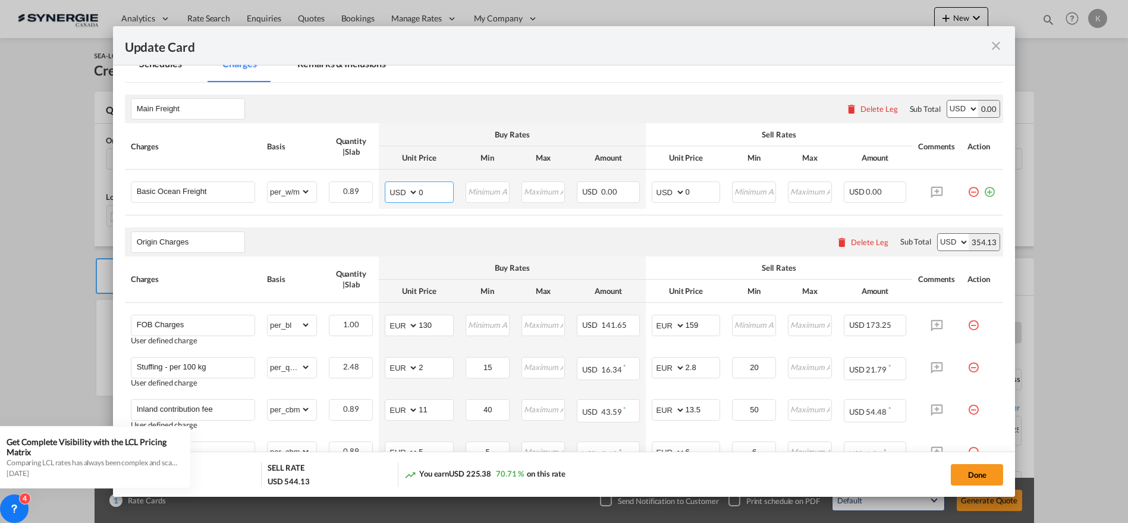
drag, startPoint x: 409, startPoint y: 194, endPoint x: 316, endPoint y: 224, distance: 98.2
click at [379, 194] on td "AED AFN ALL AMD ANG AOA ARS AUD AWG AZN BAM BBD BDT BGN BHD BIF BMD BND [PERSON…" at bounding box center [419, 188] width 81 height 39
click at [179, 327] on input "FOB Charges" at bounding box center [196, 324] width 118 height 18
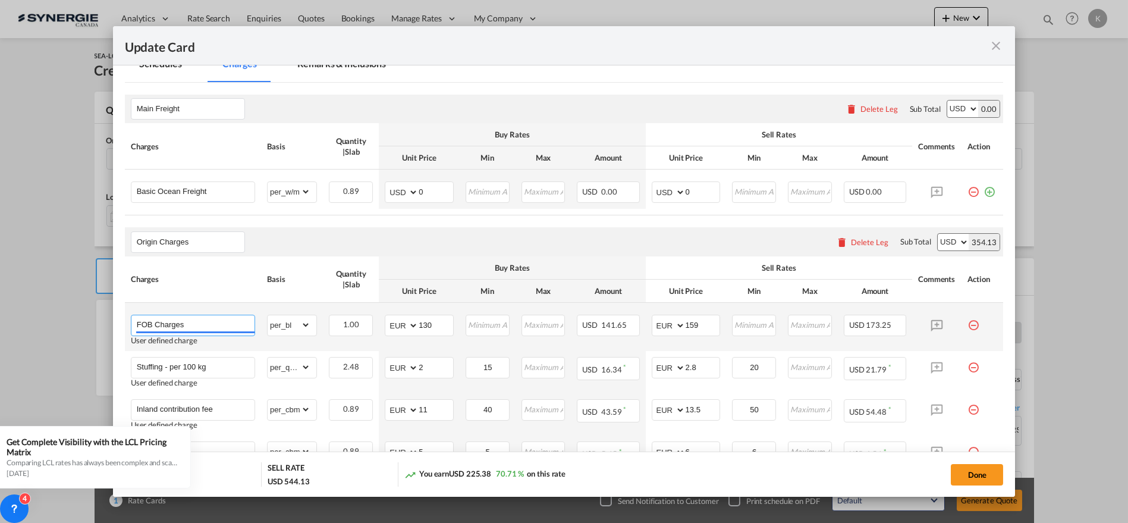
click at [179, 327] on input "FOB Charges" at bounding box center [196, 324] width 118 height 18
paste input "Custom"
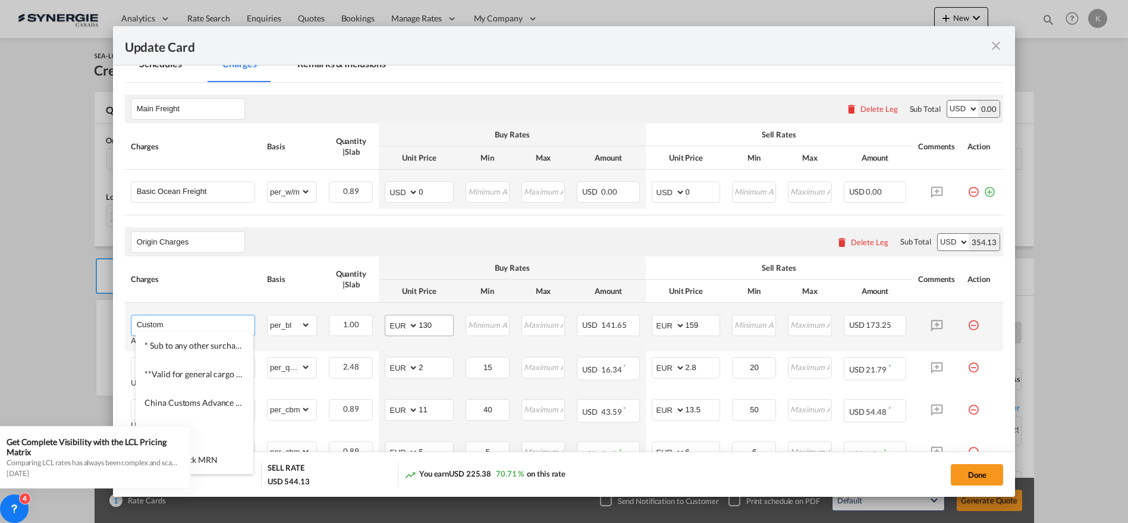
type input "Custom"
drag, startPoint x: 430, startPoint y: 325, endPoint x: 406, endPoint y: 328, distance: 24.6
click at [406, 328] on md-input-container "AED AFN ALL AMD ANG AOA ARS AUD AWG AZN BAM BBD BDT BGN BHD BIF BMD BND [PERSON…" at bounding box center [419, 325] width 69 height 21
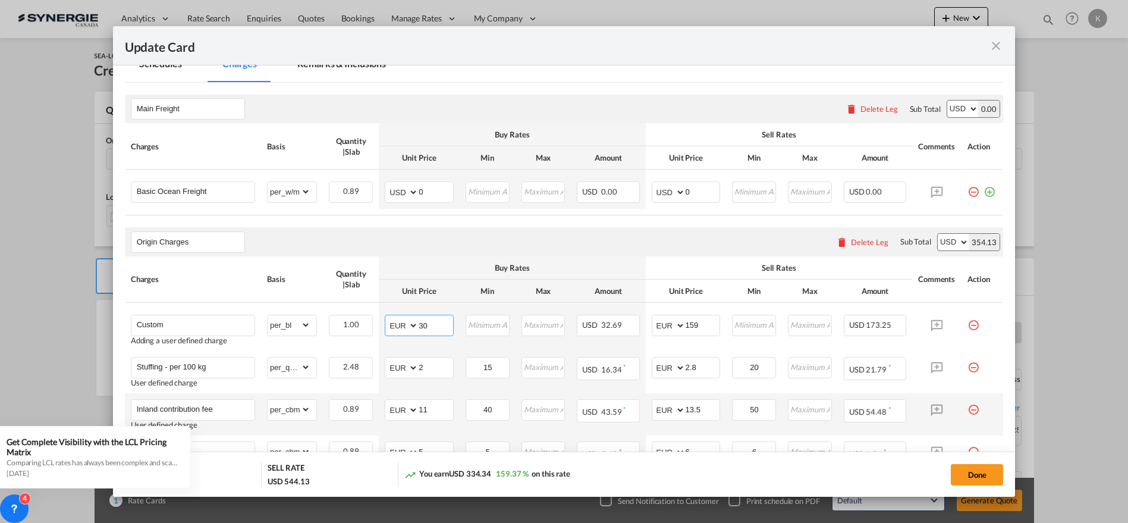
type input "30"
type input "36"
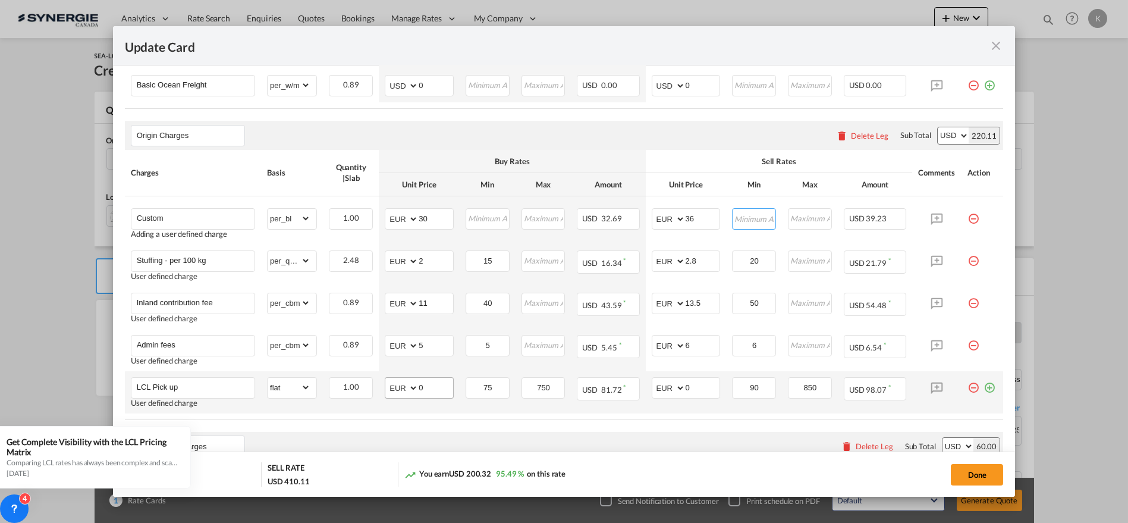
scroll to position [480, 0]
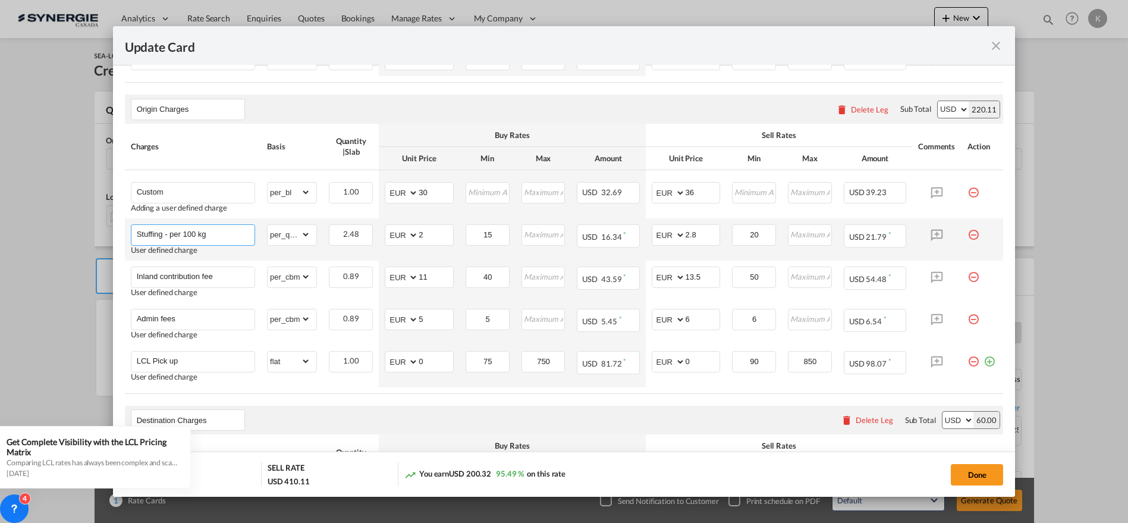
click at [173, 234] on input "Stuffing - per 100 kg" at bounding box center [196, 234] width 118 height 18
paste input "Bl Fee"
type input "Bl Fee"
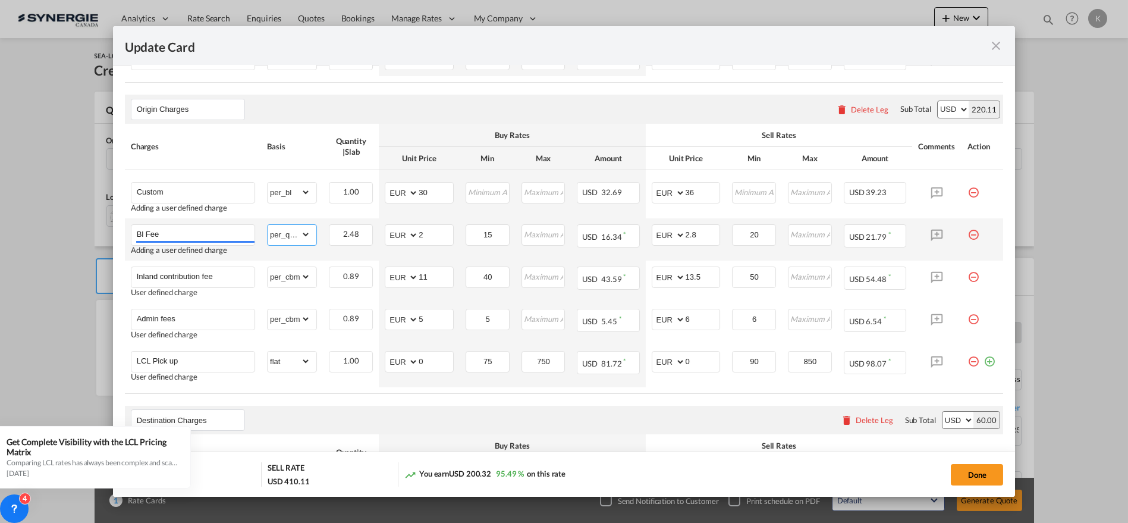
click at [297, 233] on select "gross_weight volumetric_weight per_shipment per_bl per_km per_hawb per_kg flat …" at bounding box center [289, 234] width 43 height 19
select select "per_shipment"
click at [268, 225] on select "gross_weight volumetric_weight per_shipment per_bl per_km per_hawb per_kg flat …" at bounding box center [289, 234] width 43 height 19
drag, startPoint x: 416, startPoint y: 238, endPoint x: 405, endPoint y: 241, distance: 11.7
click at [405, 240] on md-input-container "AED AFN ALL AMD ANG AOA ARS AUD AWG AZN BAM BBD BDT BGN BHD BIF BMD BND [PERSON…" at bounding box center [419, 234] width 69 height 21
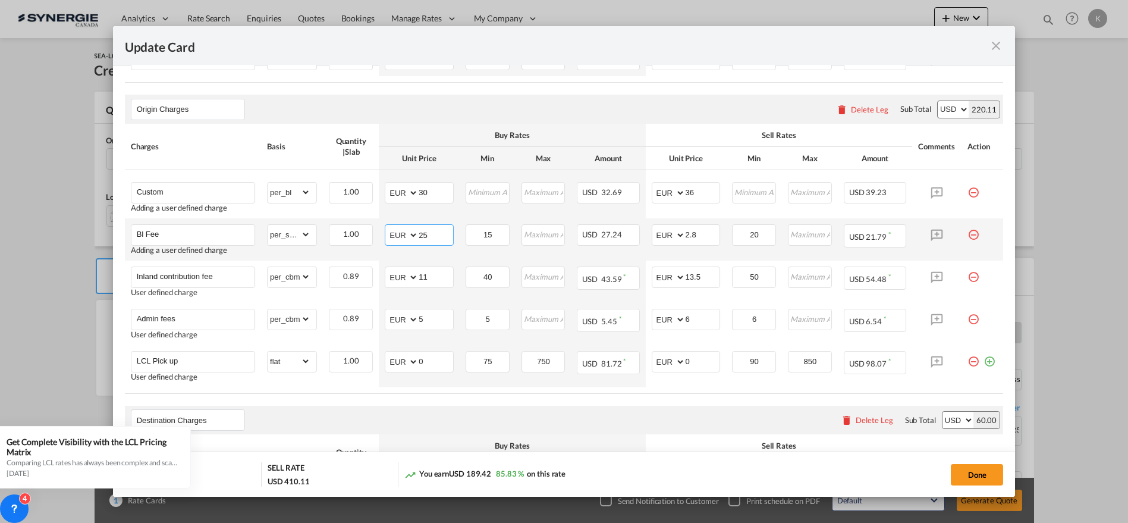
type input "25"
type input "30"
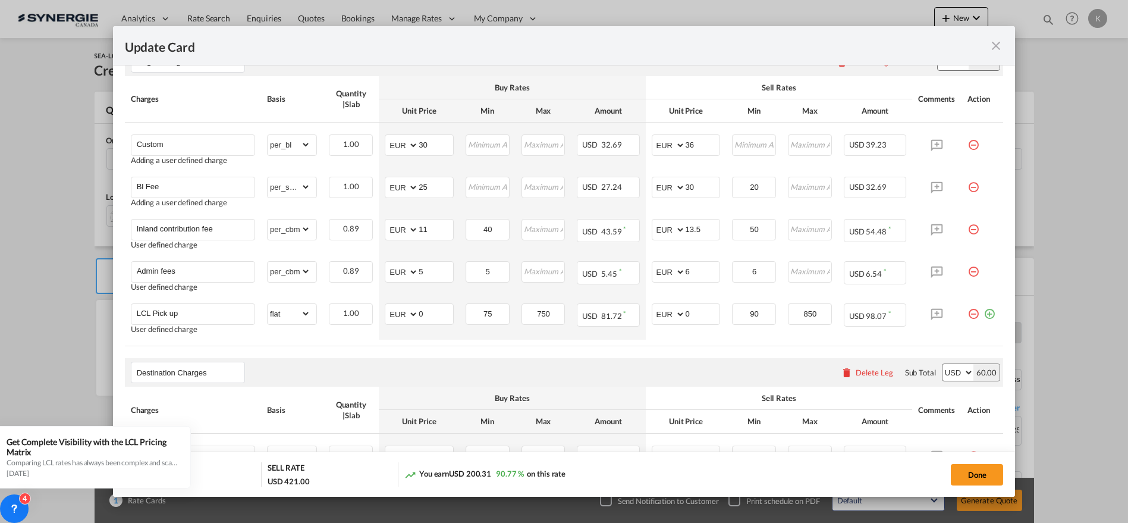
scroll to position [484, 0]
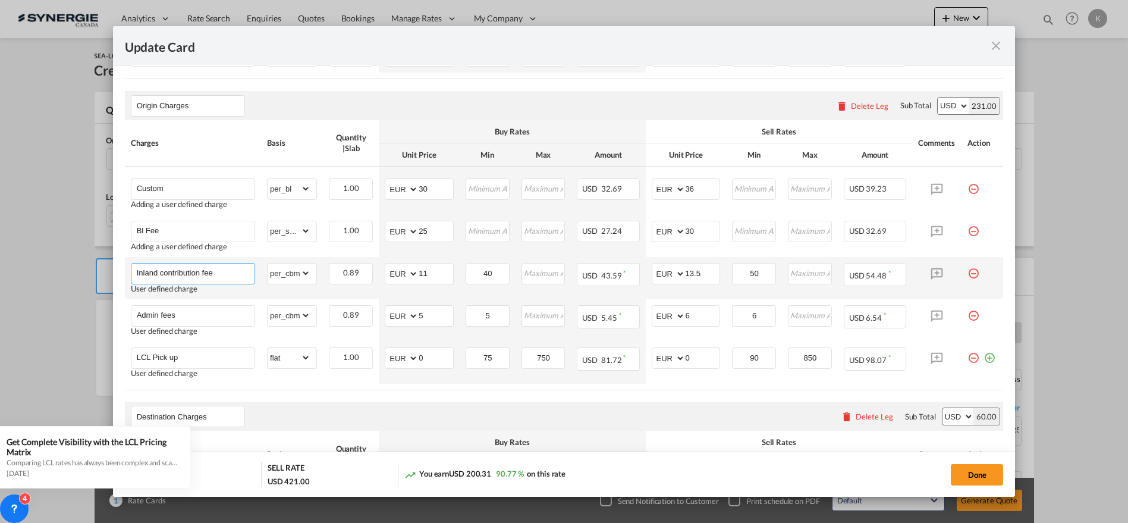
click at [171, 264] on input "Inland contribution fee" at bounding box center [196, 272] width 118 height 18
paste input "Handling"
type input "Handling"
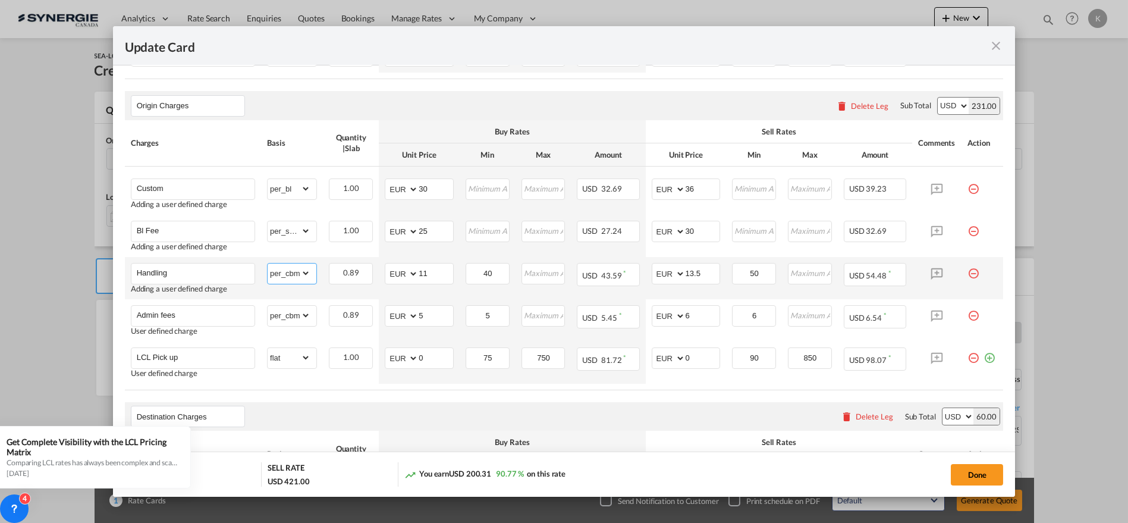
click at [277, 271] on select "gross_weight volumetric_weight per_shipment per_bl per_km per_hawb per_kg flat …" at bounding box center [289, 272] width 43 height 19
select select "per_bl"
click at [268, 263] on select "gross_weight volumetric_weight per_shipment per_bl per_km per_hawb per_kg flat …" at bounding box center [289, 272] width 43 height 19
drag, startPoint x: 403, startPoint y: 272, endPoint x: 392, endPoint y: 277, distance: 11.7
click at [392, 274] on md-input-container "AED AFN ALL AMD ANG AOA ARS AUD AWG AZN BAM BBD BDT BGN BHD BIF BMD BND [PERSON…" at bounding box center [419, 273] width 69 height 21
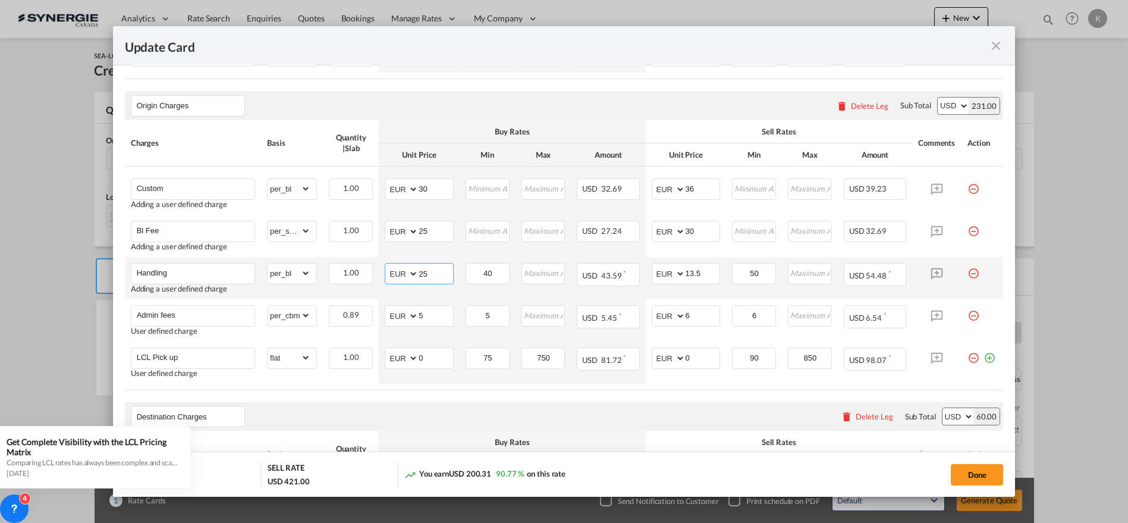
type input "25"
type input "30"
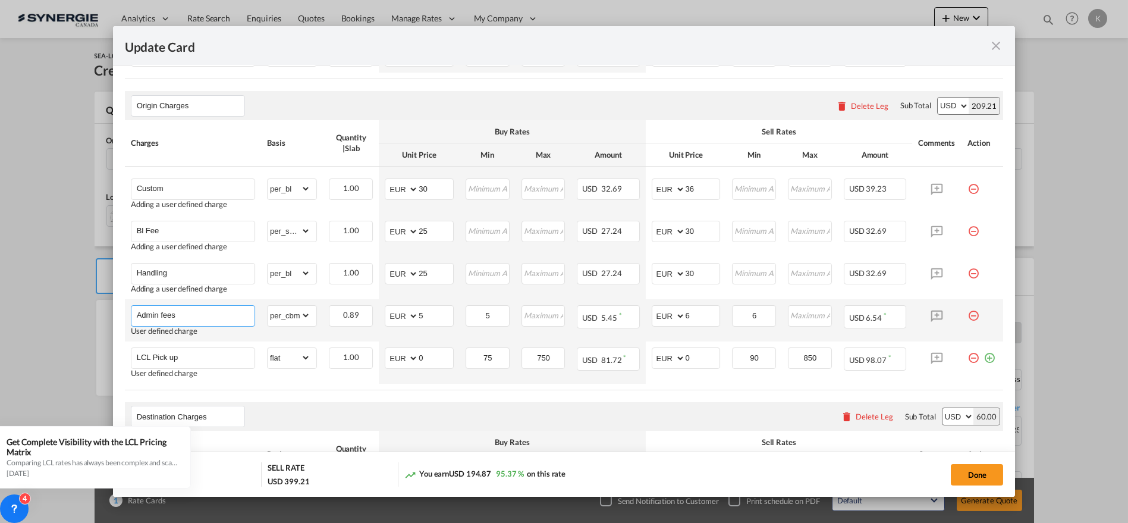
click at [195, 308] on input "Admin fees" at bounding box center [196, 315] width 118 height 18
paste input "Stuffing eur."
type input "Stuffing eur."
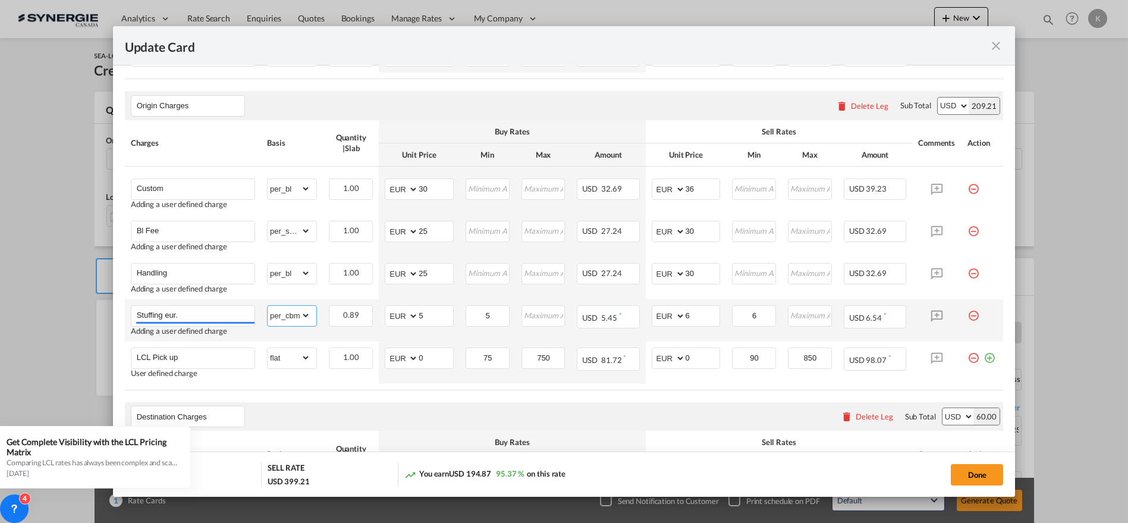
click at [287, 313] on select "gross_weight volumetric_weight per_shipment per_bl per_km per_hawb per_kg flat …" at bounding box center [289, 315] width 43 height 19
select select "per_kg"
click at [268, 306] on select "gross_weight volumetric_weight per_shipment per_bl per_km per_hawb per_kg flat …" at bounding box center [289, 315] width 43 height 19
click at [399, 315] on md-input-container "AED AFN ALL AMD ANG AOA ARS AUD AWG AZN BAM BBD BDT BGN BHD BIF BMD BND [PERSON…" at bounding box center [419, 315] width 69 height 21
type input "0.02"
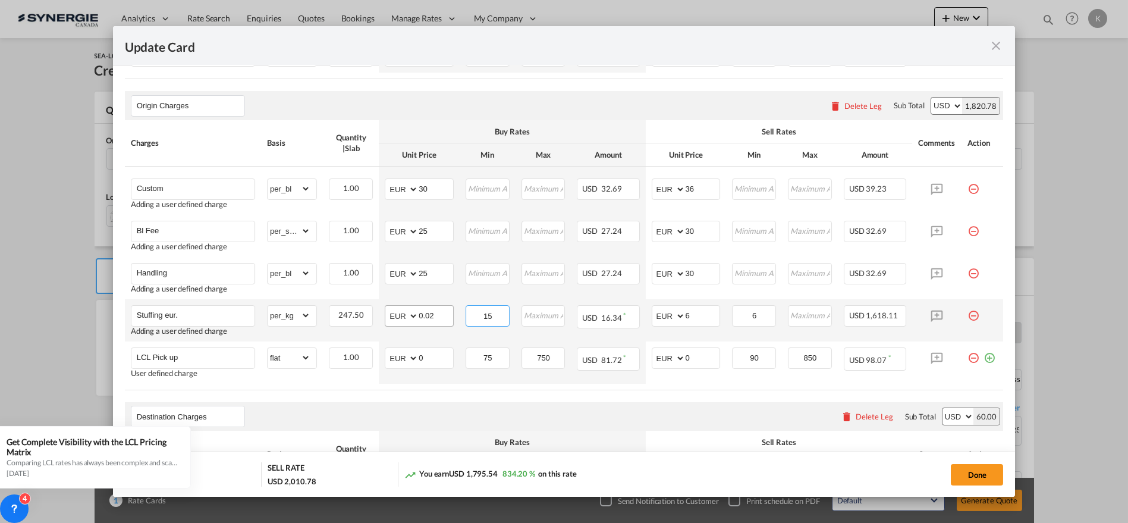
type input "15"
type input "0.03"
type input "18"
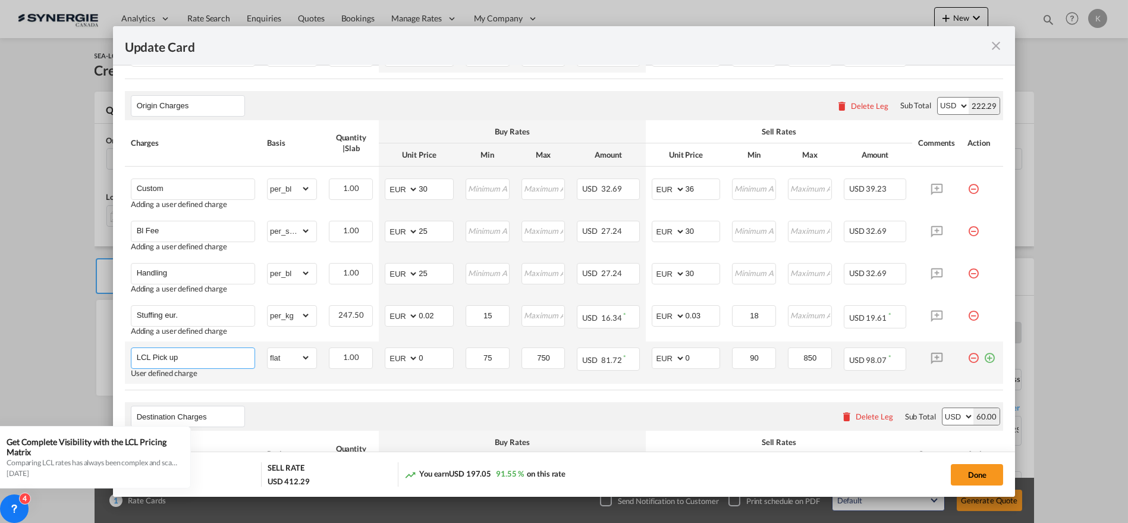
click at [192, 353] on input "LCL Pick up" at bounding box center [196, 357] width 118 height 18
paste input "VGM"
type input "VGM"
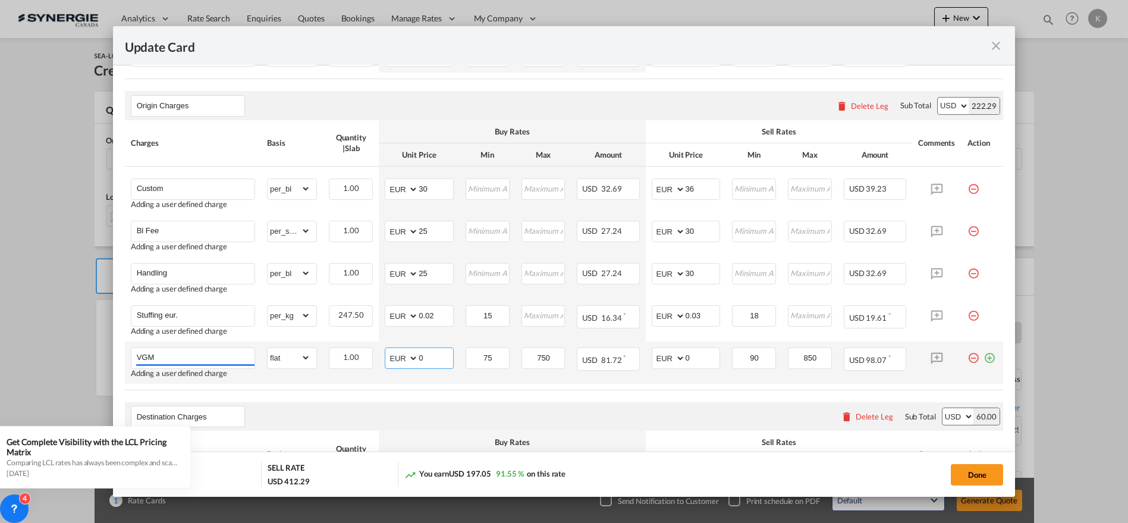
drag, startPoint x: 424, startPoint y: 357, endPoint x: 386, endPoint y: 360, distance: 38.2
click at [391, 357] on md-input-container "AED AFN ALL AMD ANG AOA ARS AUD AWG AZN BAM BBD BDT BGN BHD BIF BMD BND [PERSON…" at bounding box center [419, 357] width 69 height 21
type input "25"
type input "30"
click at [984, 356] on md-icon "icon-plus-circle-outline green-400-fg" at bounding box center [990, 353] width 12 height 12
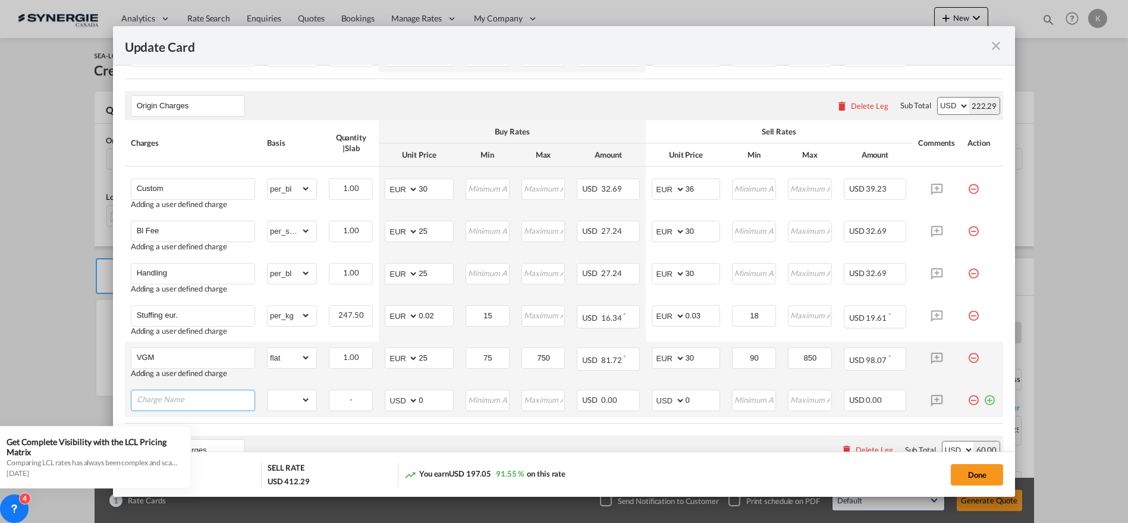
click at [233, 392] on input "Charge Name" at bounding box center [196, 399] width 118 height 18
paste input "Inland contribution fee"
type input "Inland contribution fee"
drag, startPoint x: 298, startPoint y: 397, endPoint x: 299, endPoint y: 388, distance: 9.5
click at [299, 397] on select "gross_weight volumetric_weight per_shipment per_bl per_km per_hawb per_kg flat …" at bounding box center [289, 399] width 43 height 19
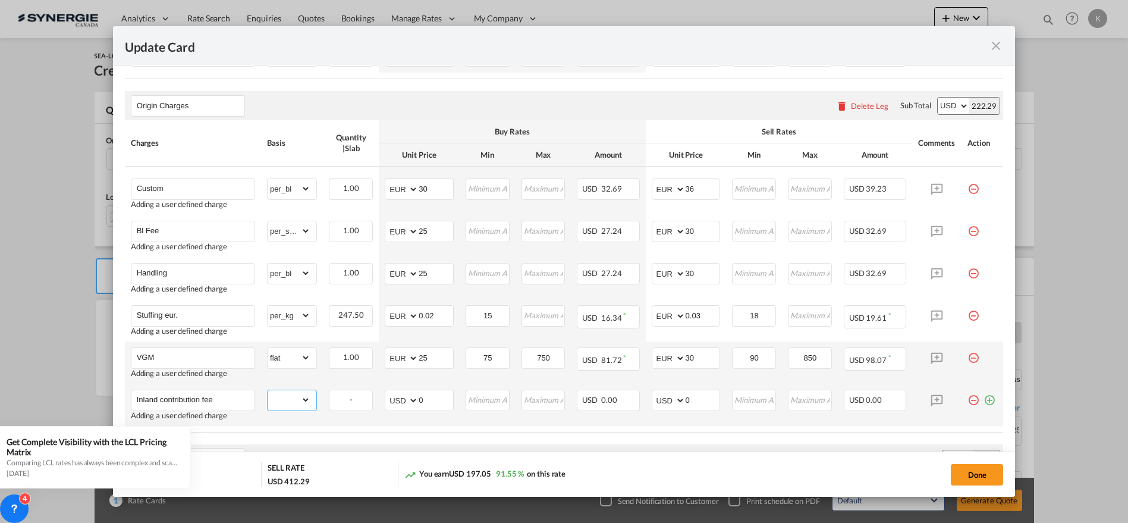
select select "per_cbm"
click at [268, 390] on select "gross_weight volumetric_weight per_shipment per_bl per_km per_hawb per_kg flat …" at bounding box center [289, 399] width 43 height 19
click at [395, 394] on select "AED AFN ALL AMD ANG AOA ARS AUD AWG AZN BAM BBD BDT BGN BHD BIF BMD BND [PERSON…" at bounding box center [402, 400] width 31 height 17
select select "string:EUR"
click at [387, 392] on select "AED AFN ALL AMD ANG AOA ARS AUD AWG AZN BAM BBD BDT BGN BHD BIF BMD BND [PERSON…" at bounding box center [402, 400] width 31 height 17
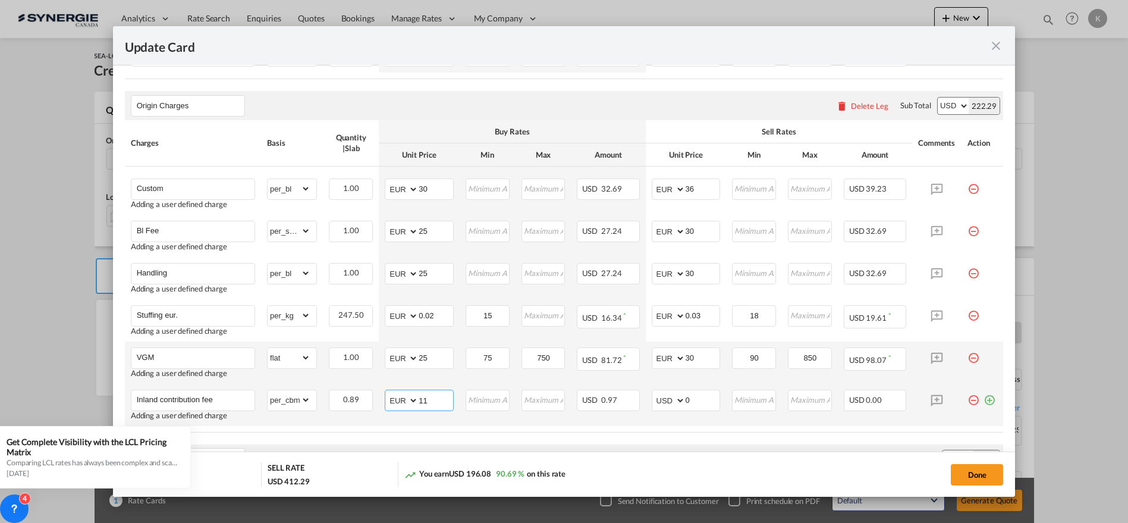
type input "11"
type input "40"
select select "string:EUR"
type input "13.20"
type input "48"
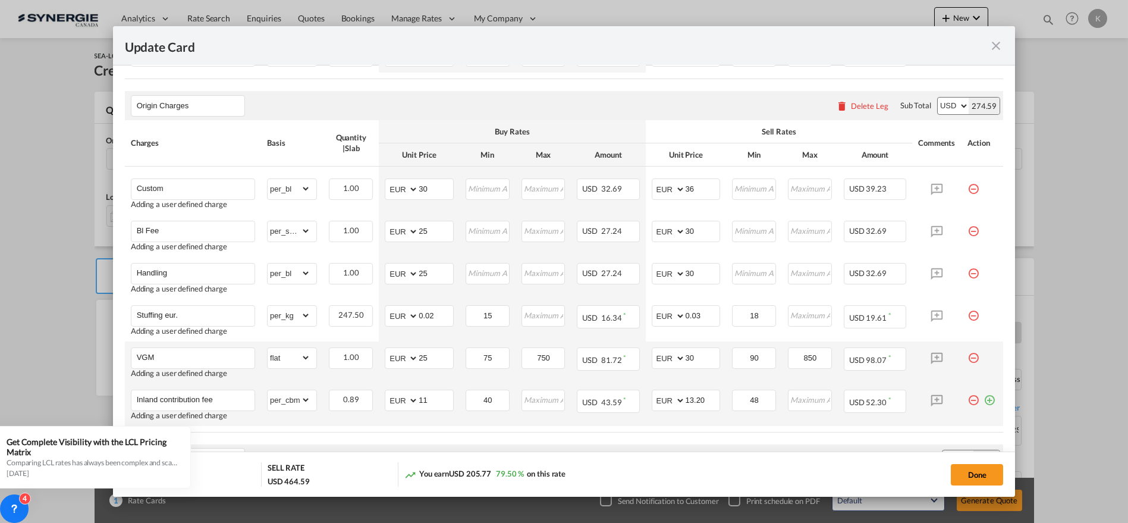
click at [984, 397] on md-icon "icon-plus-circle-outline green-400-fg" at bounding box center [990, 395] width 12 height 12
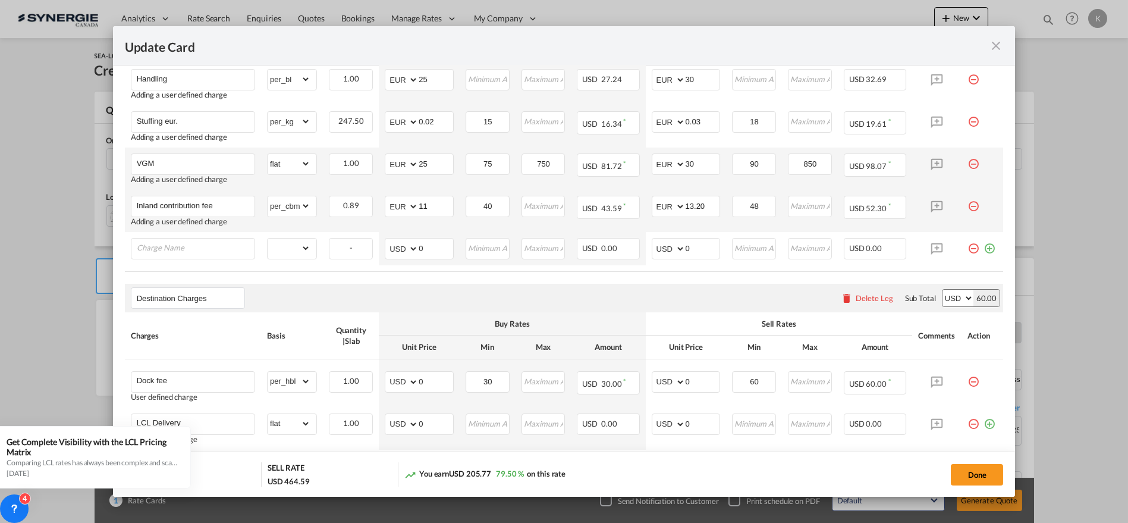
scroll to position [680, 0]
click at [173, 246] on input "Charge Name" at bounding box center [196, 246] width 118 height 18
paste input "p/up 06081 Tordandrea di Assisi (PG"
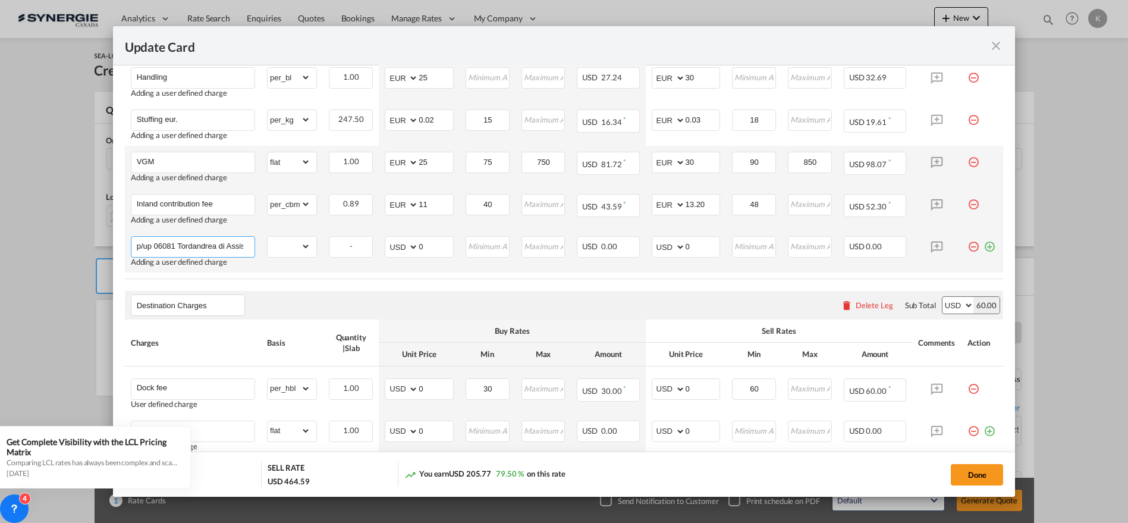
scroll to position [0, 20]
type input "p/up 06081 Tordandrea di Assisi (PG"
click at [288, 242] on select "gross_weight volumetric_weight per_shipment per_bl per_km per_hawb per_kg flat …" at bounding box center [289, 246] width 43 height 19
select select "per_shipment"
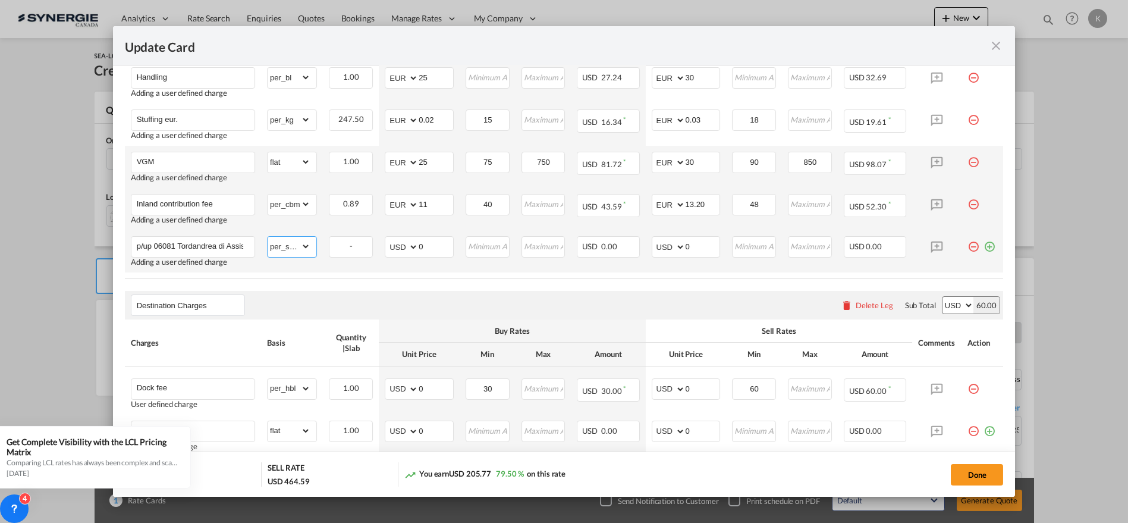
click at [268, 237] on select "gross_weight volumetric_weight per_shipment per_bl per_km per_hawb per_kg flat …" at bounding box center [289, 246] width 43 height 19
click at [393, 249] on select "AED AFN ALL AMD ANG AOA ARS AUD AWG AZN BAM BBD BDT BGN BHD BIF BMD BND [PERSON…" at bounding box center [402, 246] width 31 height 17
select select "string:EUR"
click at [387, 238] on select "AED AFN ALL AMD ANG AOA ARS AUD AWG AZN BAM BBD BDT BGN BHD BIF BMD BND [PERSON…" at bounding box center [402, 246] width 31 height 17
type input "75.75"
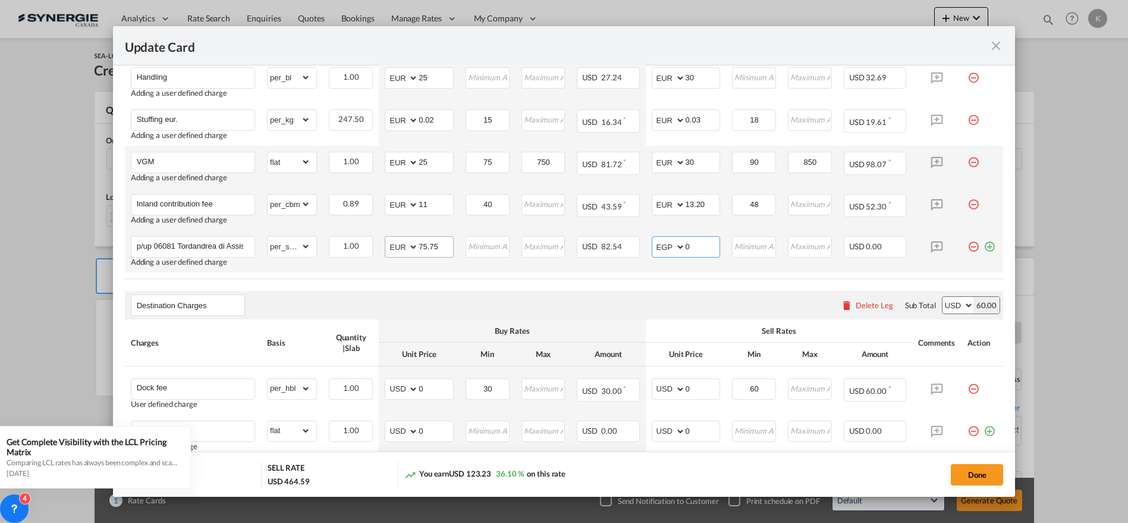
select select "string:EUR"
type input "83"
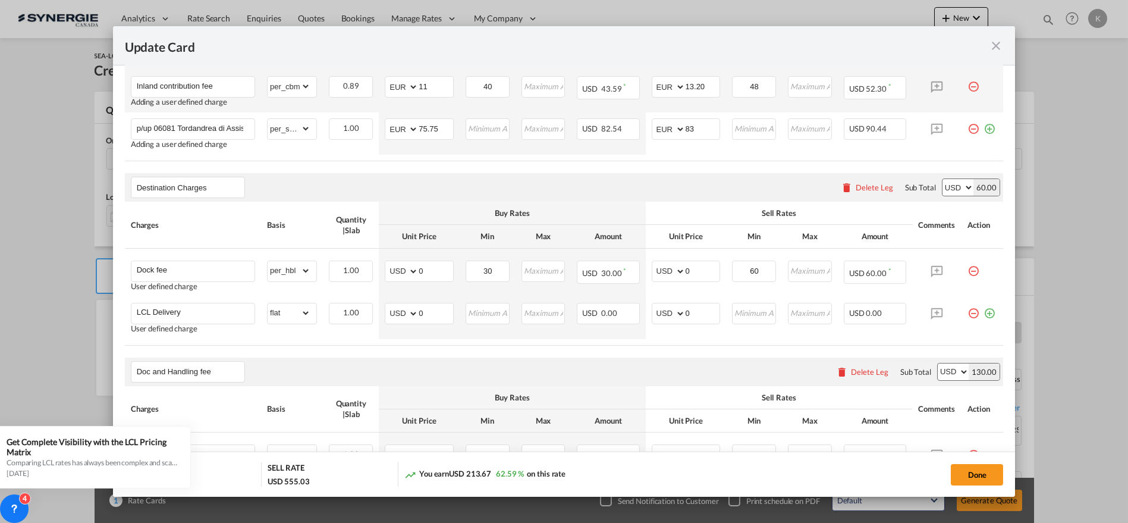
scroll to position [801, 0]
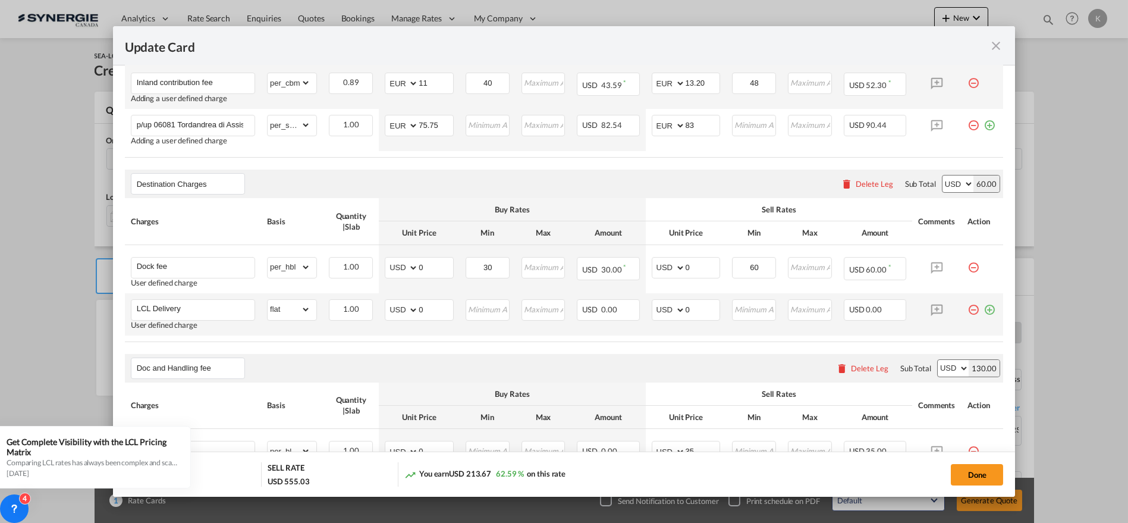
click at [984, 306] on md-icon "icon-plus-circle-outline green-400-fg" at bounding box center [990, 305] width 12 height 12
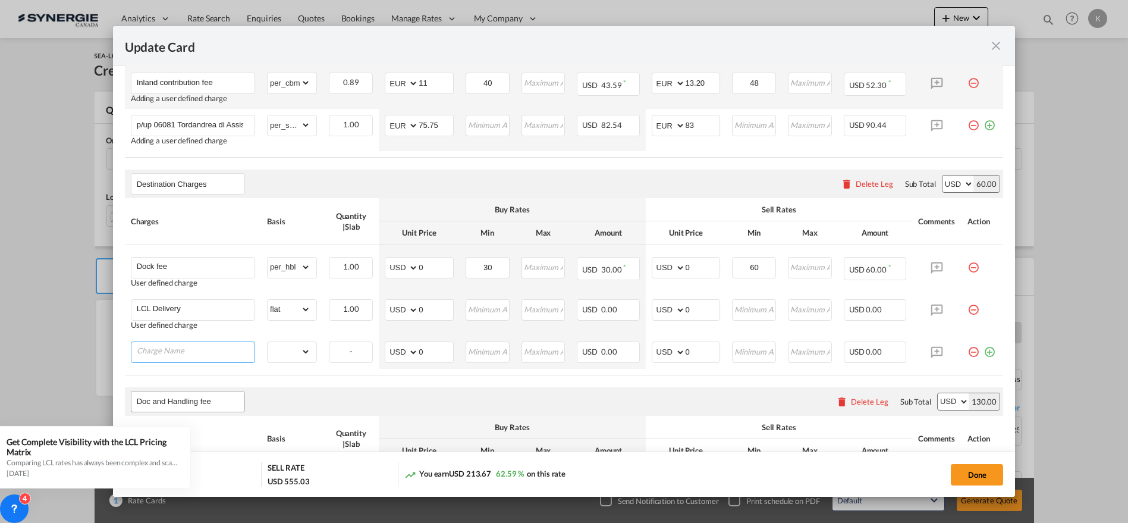
paste input "Handling"
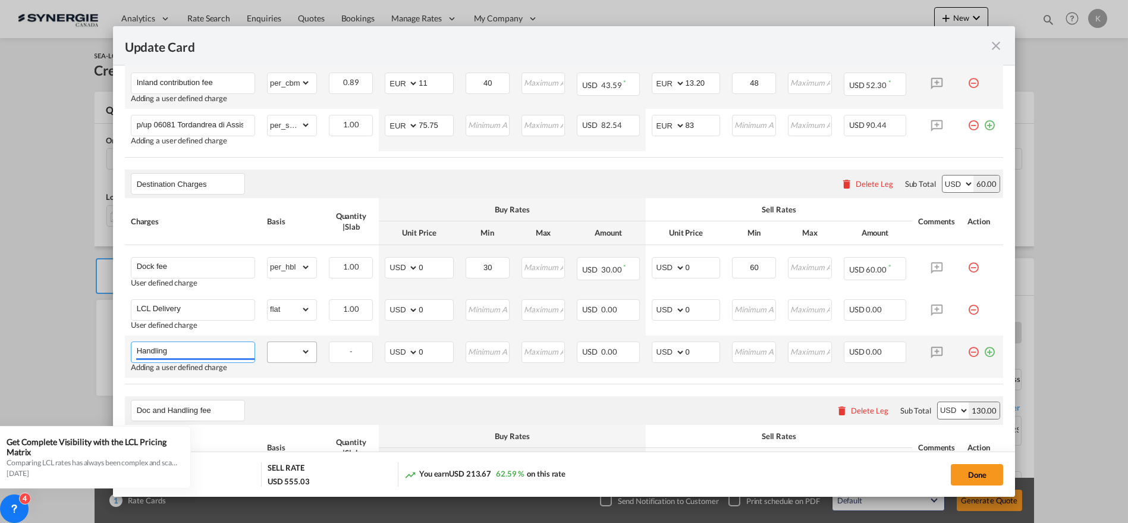
type input "Handling"
click at [288, 349] on select "gross_weight volumetric_weight per_shipment per_bl per_km per_hawb per_kg flat …" at bounding box center [289, 351] width 43 height 19
click at [276, 351] on select "gross_weight volumetric_weight per_shipment per_bl per_km per_hawb per_kg flat …" at bounding box center [289, 351] width 43 height 19
select select "per_bl"
click at [268, 342] on select "gross_weight volumetric_weight per_shipment per_bl per_km per_hawb per_kg flat …" at bounding box center [289, 351] width 43 height 19
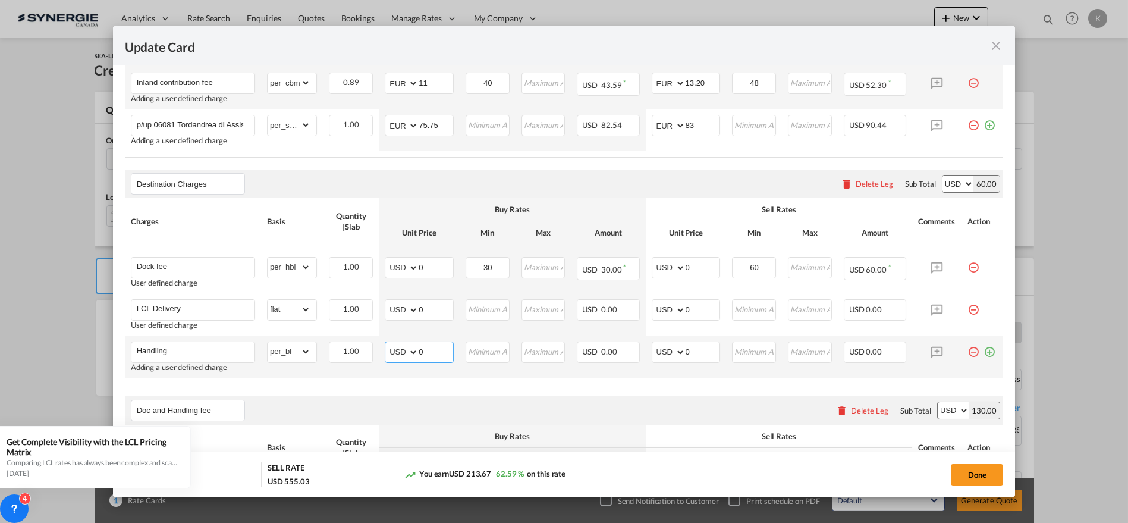
drag, startPoint x: 414, startPoint y: 351, endPoint x: 399, endPoint y: 351, distance: 15.5
click at [399, 351] on md-input-container "AED AFN ALL AMD ANG AOA ARS AUD AWG AZN BAM BBD BDT BGN BHD BIF BMD BND [PERSON…" at bounding box center [419, 351] width 69 height 21
paste input "Handling"
click at [419, 348] on input "Handling" at bounding box center [436, 351] width 34 height 18
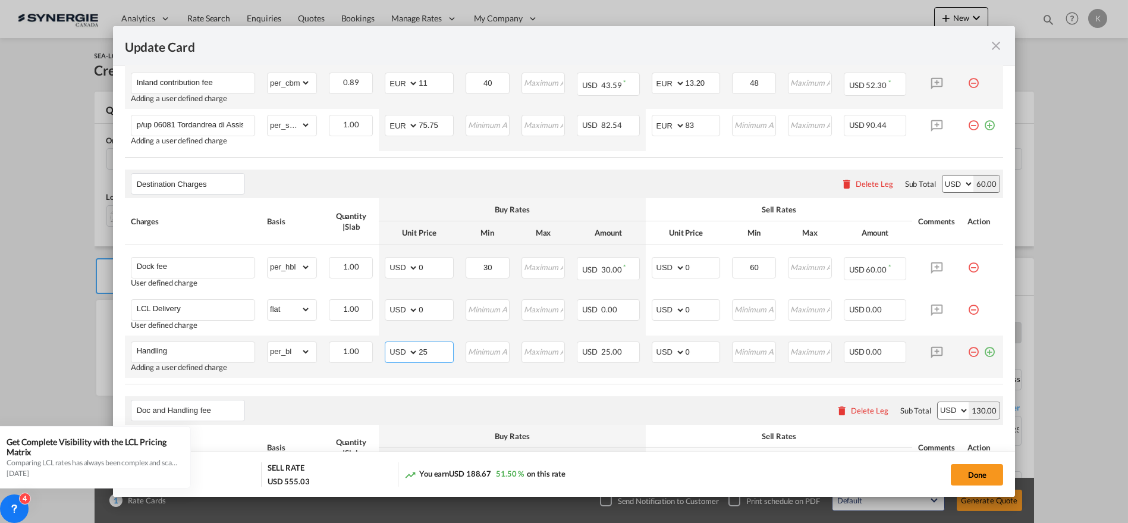
type input "25"
type input "30"
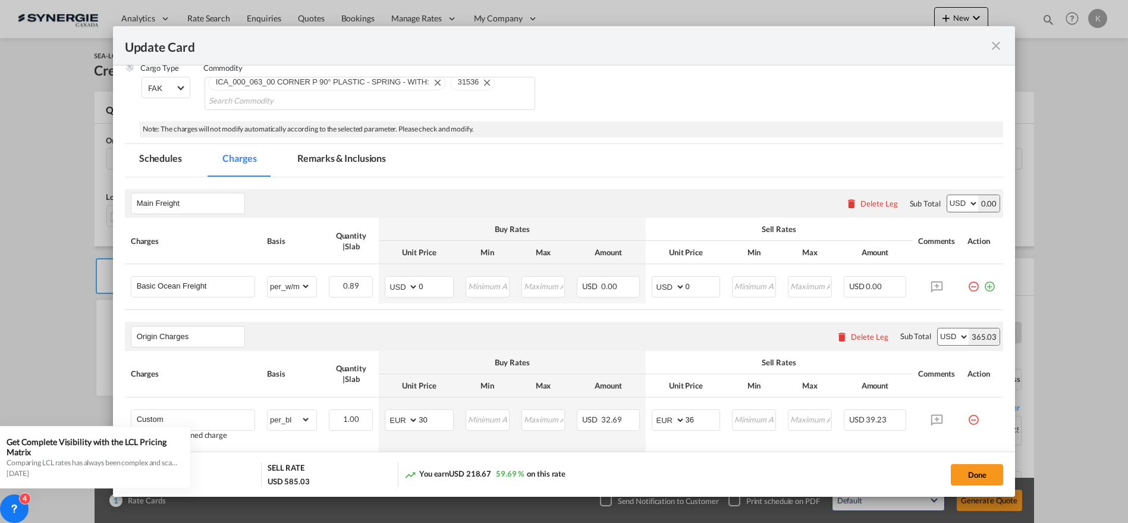
scroll to position [236, 0]
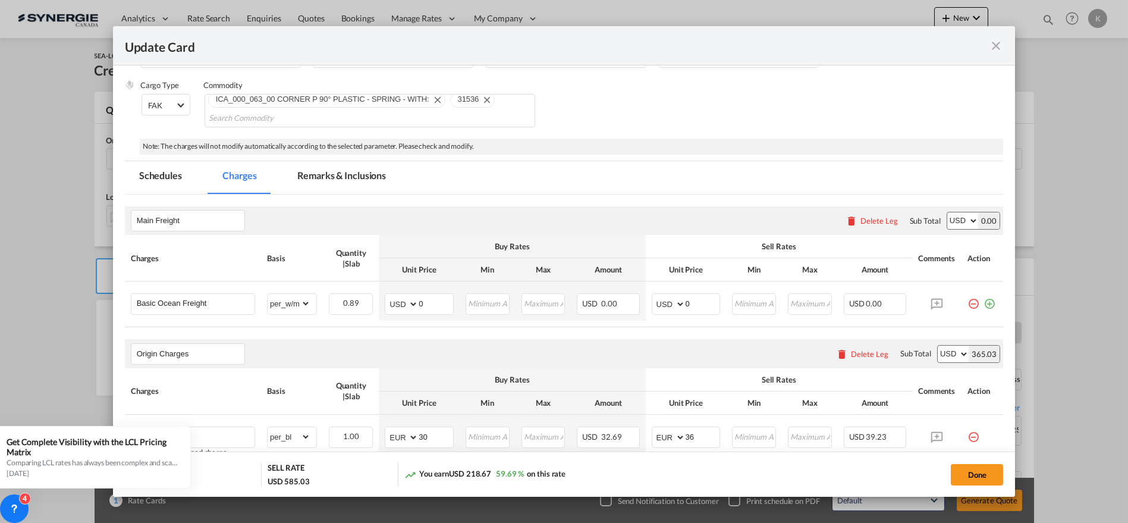
click at [348, 171] on md-tab-item "Remarks & Inclusions" at bounding box center [341, 177] width 117 height 33
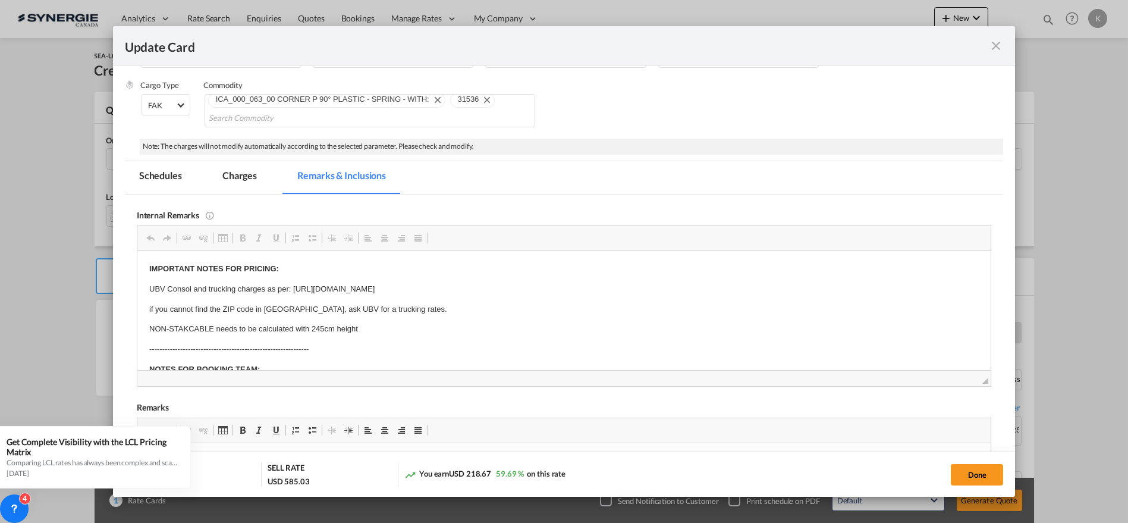
scroll to position [0, 0]
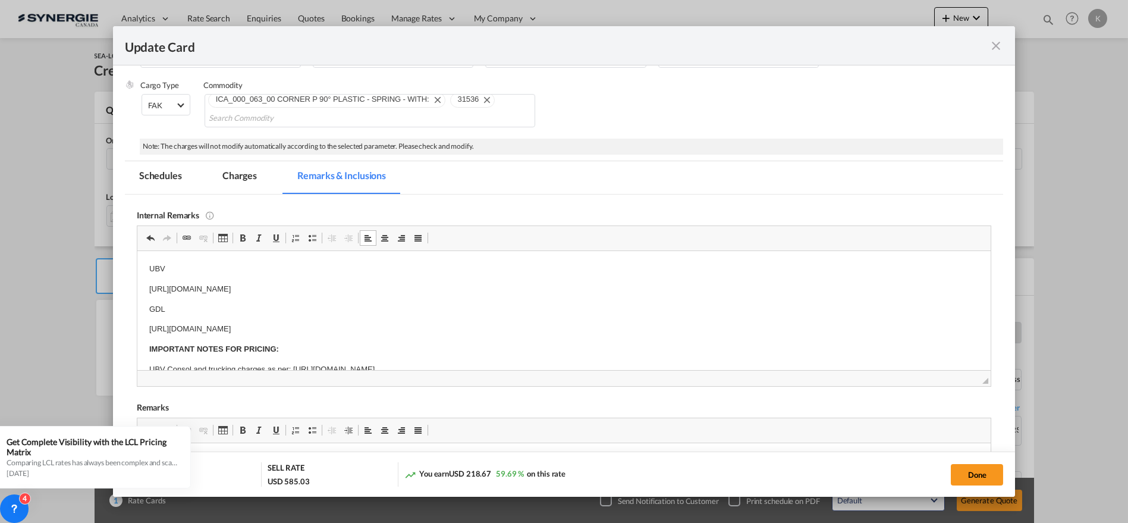
drag, startPoint x: 143, startPoint y: 268, endPoint x: 488, endPoint y: 321, distance: 348.8
click at [487, 321] on body "UBV [URL][DOMAIN_NAME] GDL [URL][DOMAIN_NAME] IMPORTANT NOTES FOR PRICING: UBV …" at bounding box center [564, 368] width 830 height 213
click at [478, 325] on p "[URL][DOMAIN_NAME]" at bounding box center [564, 328] width 830 height 12
drag, startPoint x: 225, startPoint y: 174, endPoint x: 24, endPoint y: 296, distance: 235.9
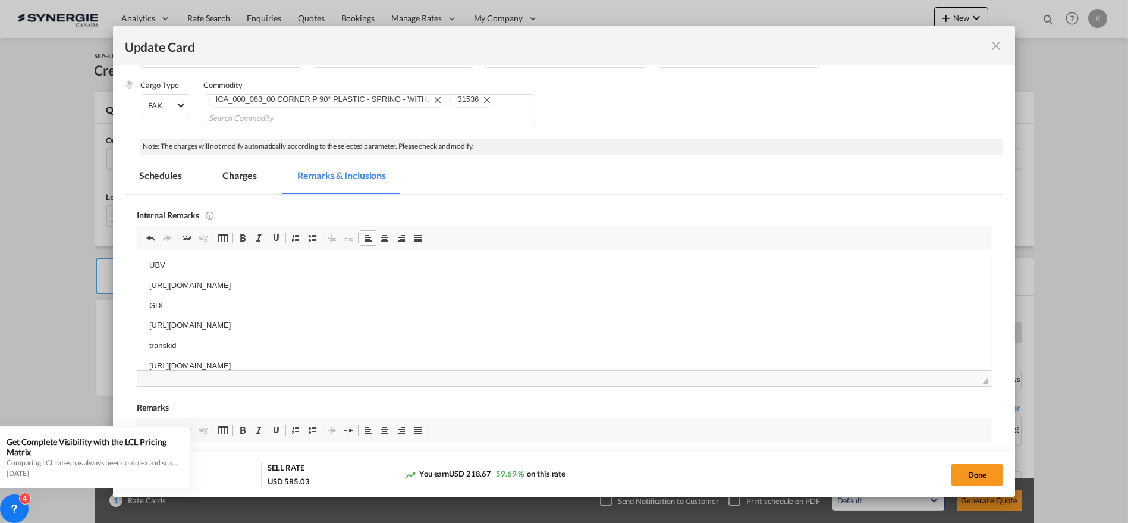
click at [225, 174] on md-tab-item "Charges" at bounding box center [239, 177] width 63 height 33
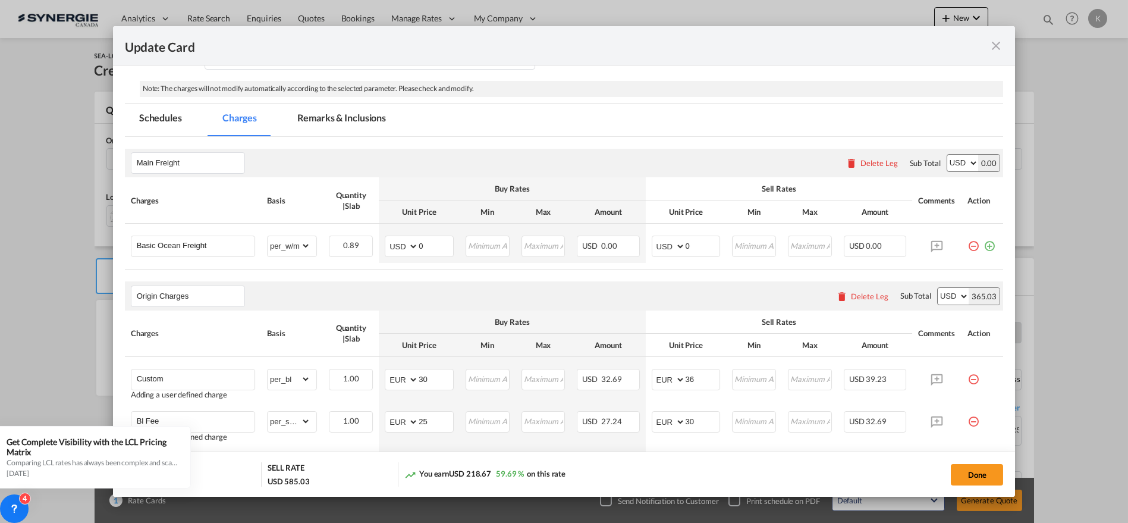
scroll to position [340, 0]
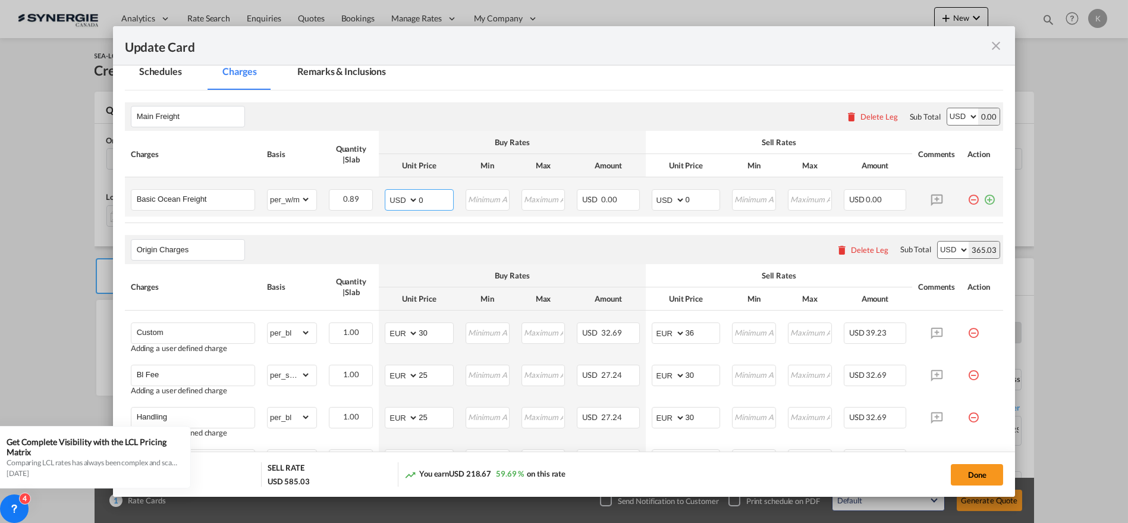
drag, startPoint x: 405, startPoint y: 193, endPoint x: 394, endPoint y: 195, distance: 11.5
click at [394, 195] on md-input-container "AED AFN ALL AMD ANG AOA ARS AUD AWG AZN BAM BBD BDT BGN BHD BIF BMD BND [PERSON…" at bounding box center [419, 199] width 69 height 21
type input "88"
type input "106"
type input "159"
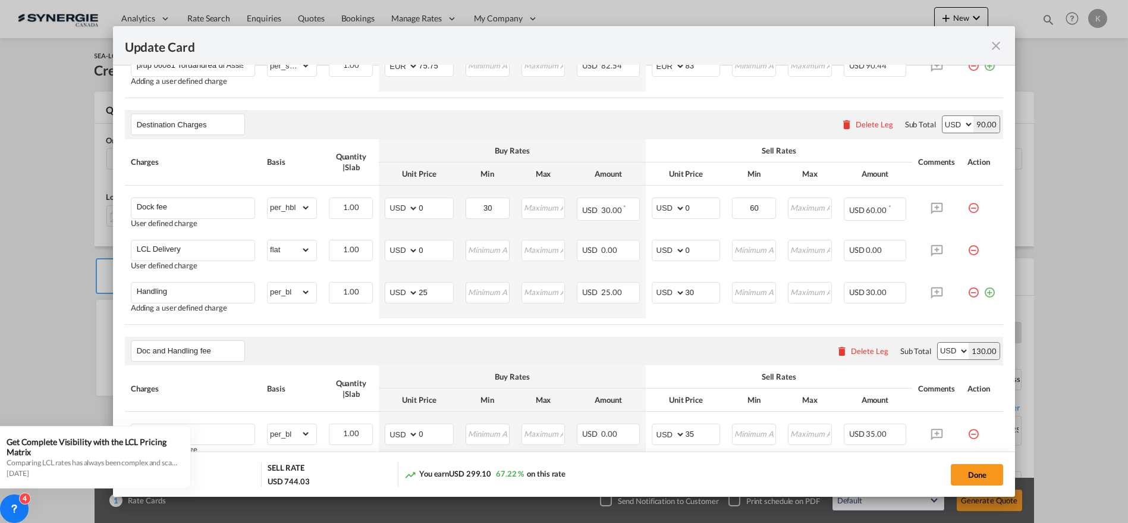
scroll to position [864, 0]
click at [409, 242] on select "AED AFN ALL AMD ANG AOA ARS AUD AWG AZN BAM BBD BDT BGN BHD BIF BMD BND [PERSON…" at bounding box center [402, 248] width 31 height 17
select select "string:CAD"
click at [387, 240] on select "AED AFN ALL AMD ANG AOA ARS AUD AWG AZN BAM BBD BDT BGN BHD BIF BMD BND [PERSON…" at bounding box center [402, 248] width 31 height 17
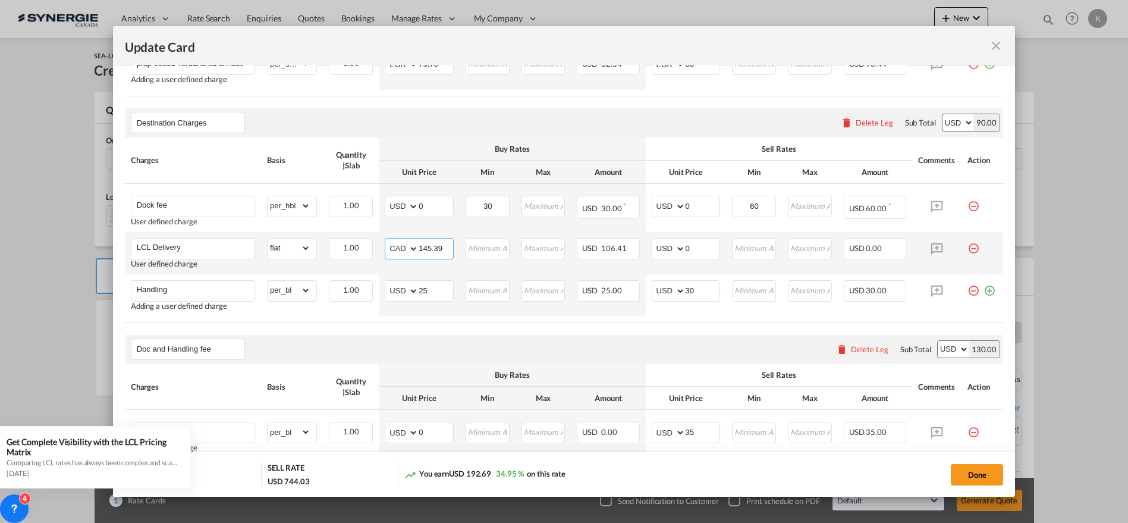
type input "145.39"
select select "string:CAD"
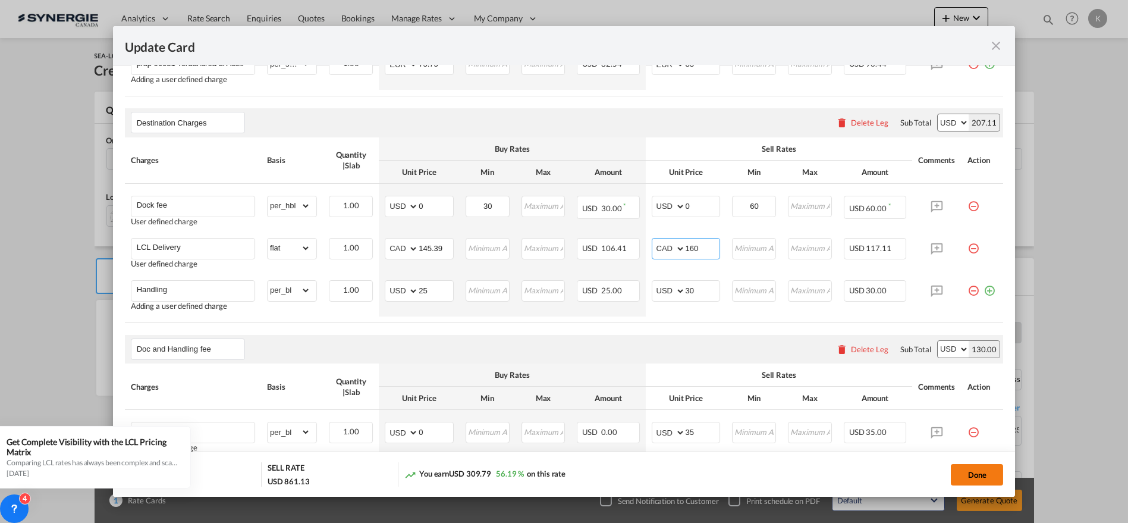
type input "160"
click at [981, 477] on button "Done" at bounding box center [977, 474] width 52 height 21
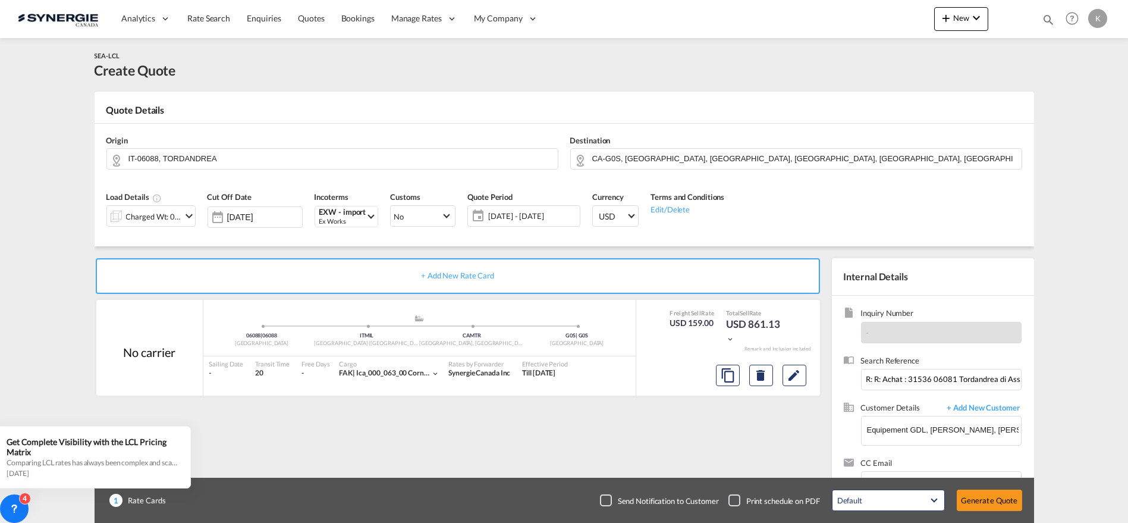
type input "[DATE]"
type input "13.2"
click at [992, 505] on button "Generate Quote" at bounding box center [989, 499] width 65 height 21
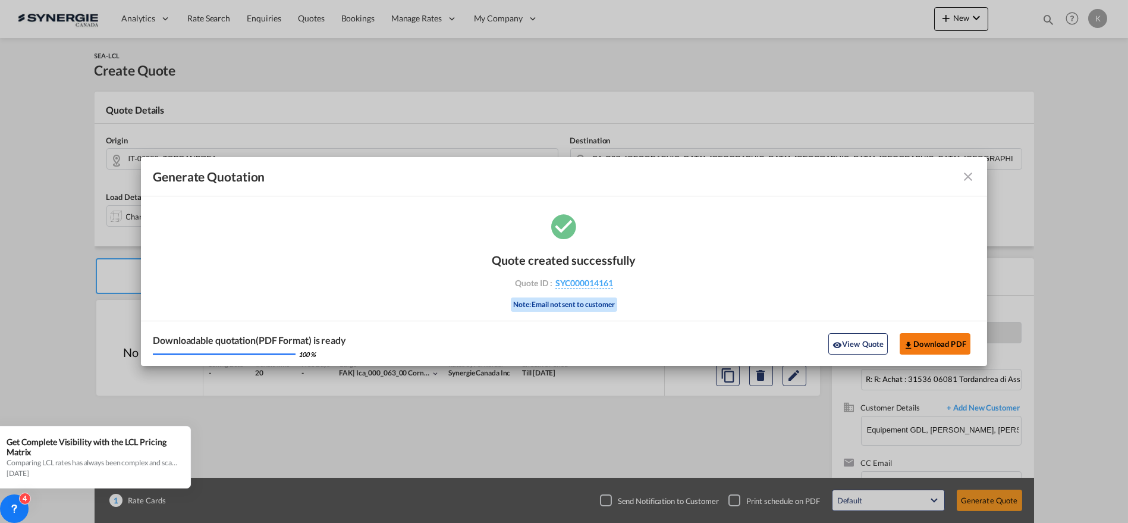
click at [938, 341] on button "Download PDF" at bounding box center [935, 343] width 71 height 21
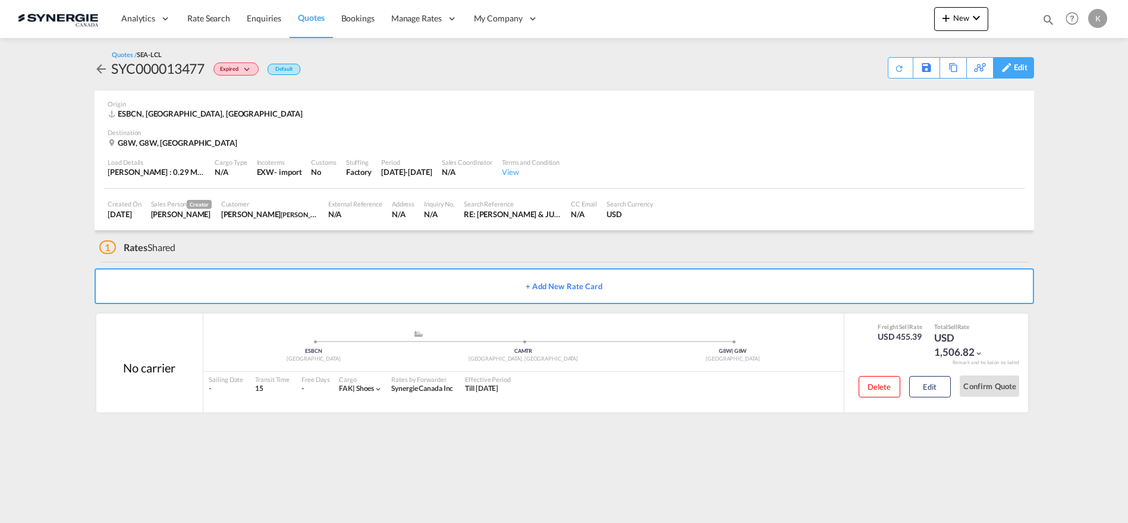
click at [1019, 63] on div "Edit" at bounding box center [1021, 68] width 14 height 20
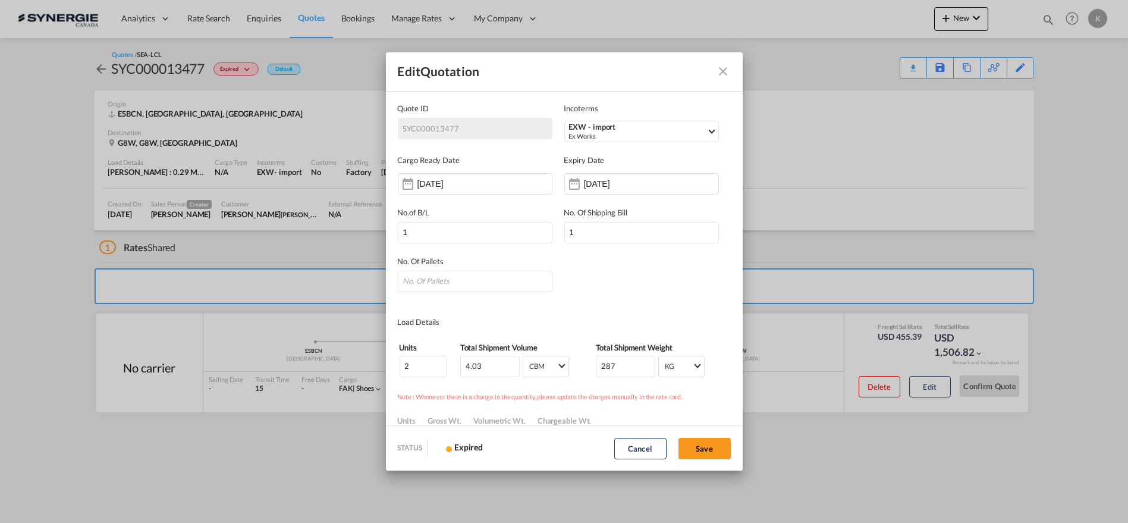
click at [633, 459] on md-dialog-actions "STATUS Expired Cancel Save" at bounding box center [564, 447] width 357 height 45
click at [633, 455] on button "Cancel" at bounding box center [640, 448] width 52 height 21
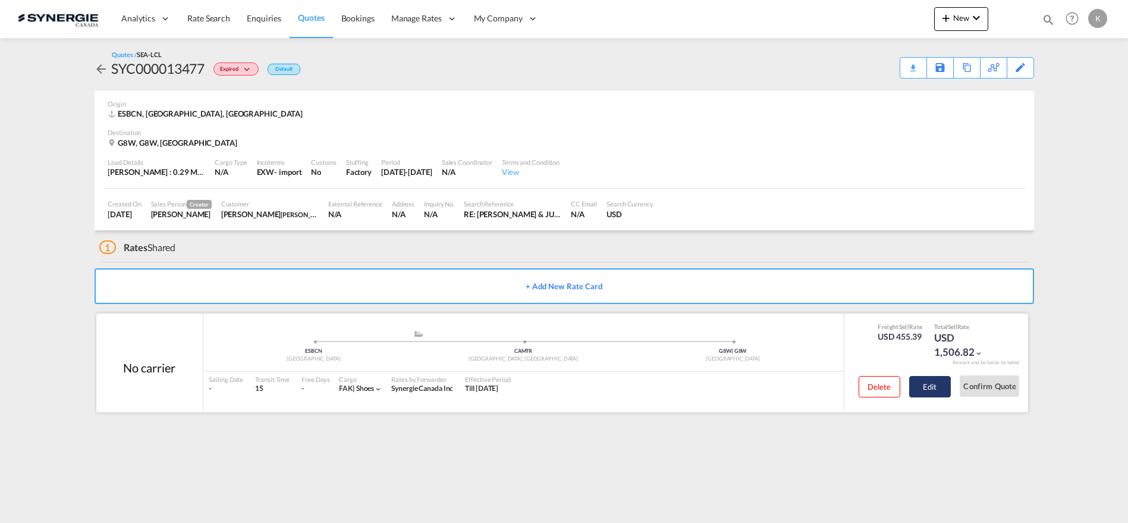
click at [934, 389] on button "Edit" at bounding box center [930, 386] width 42 height 21
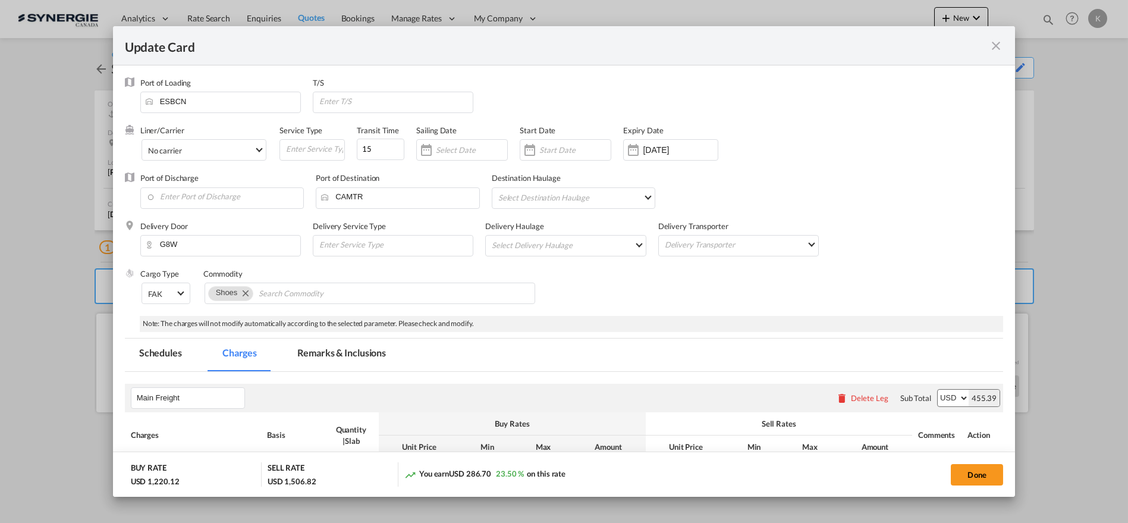
select select "per_w/m"
select select "flat"
select select "per_cbm"
select select "per_bl"
select select "per_kg"
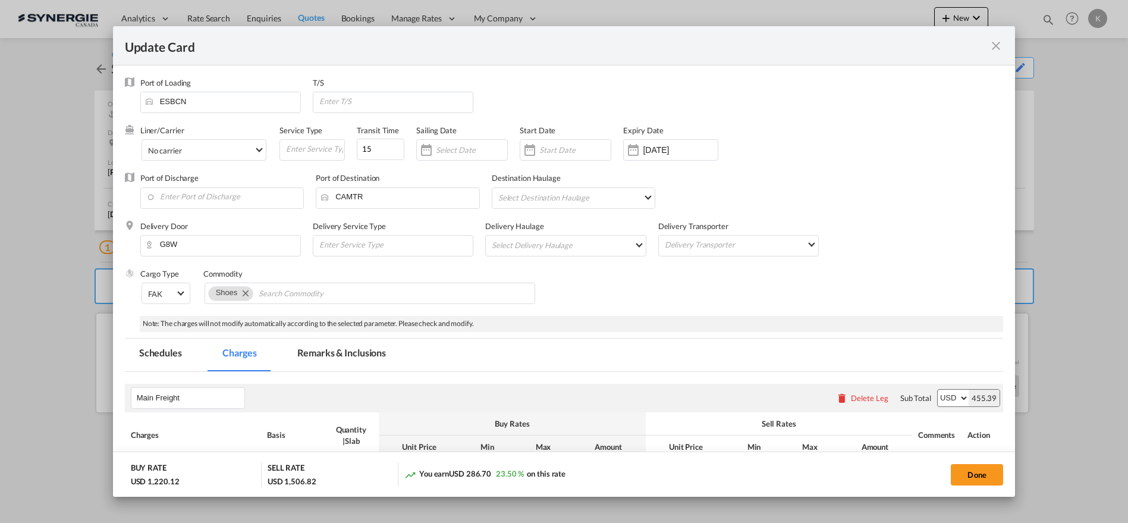
select select "flat"
select select "per_bl"
click at [992, 46] on md-icon "icon-close fg-AAA8AD m-0 pointer" at bounding box center [996, 46] width 14 height 14
